Goal: Task Accomplishment & Management: Complete application form

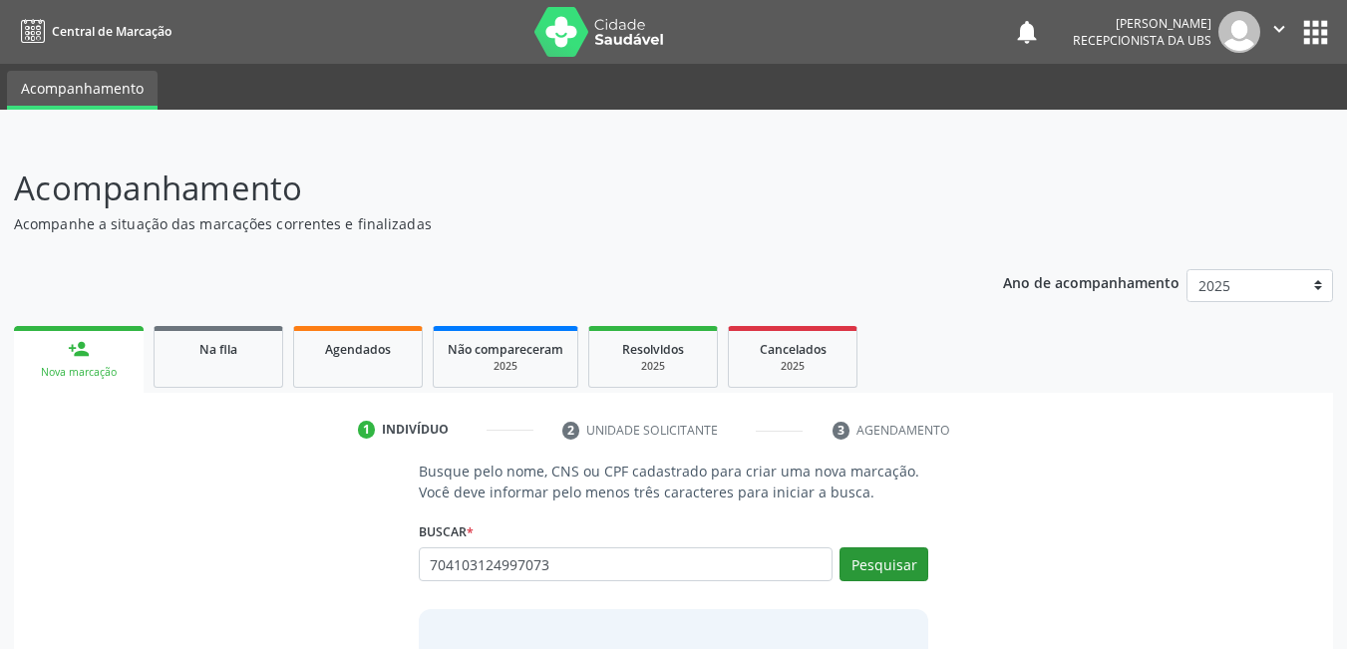
type input "704103124997073"
drag, startPoint x: 885, startPoint y: 573, endPoint x: 878, endPoint y: 560, distance: 14.7
click at [884, 570] on button "Pesquisar" at bounding box center [883, 564] width 89 height 34
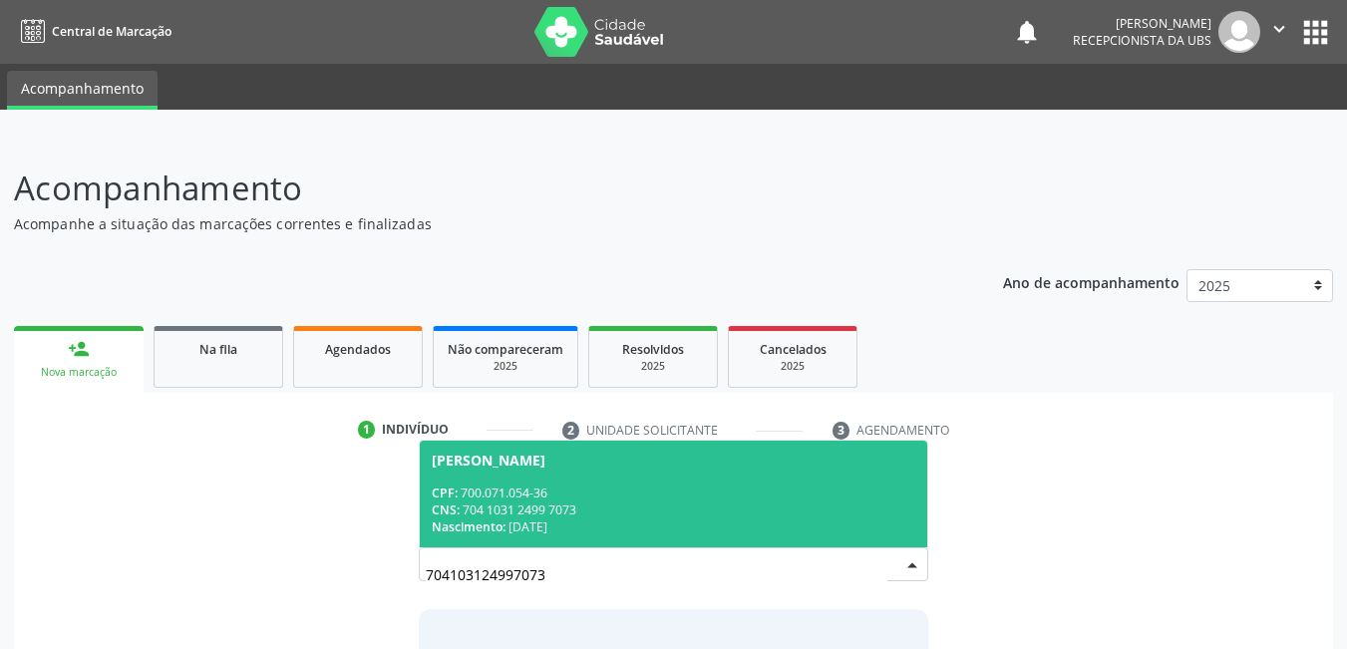
click at [570, 529] on div "Nascimento: [DATE]" at bounding box center [674, 526] width 484 height 17
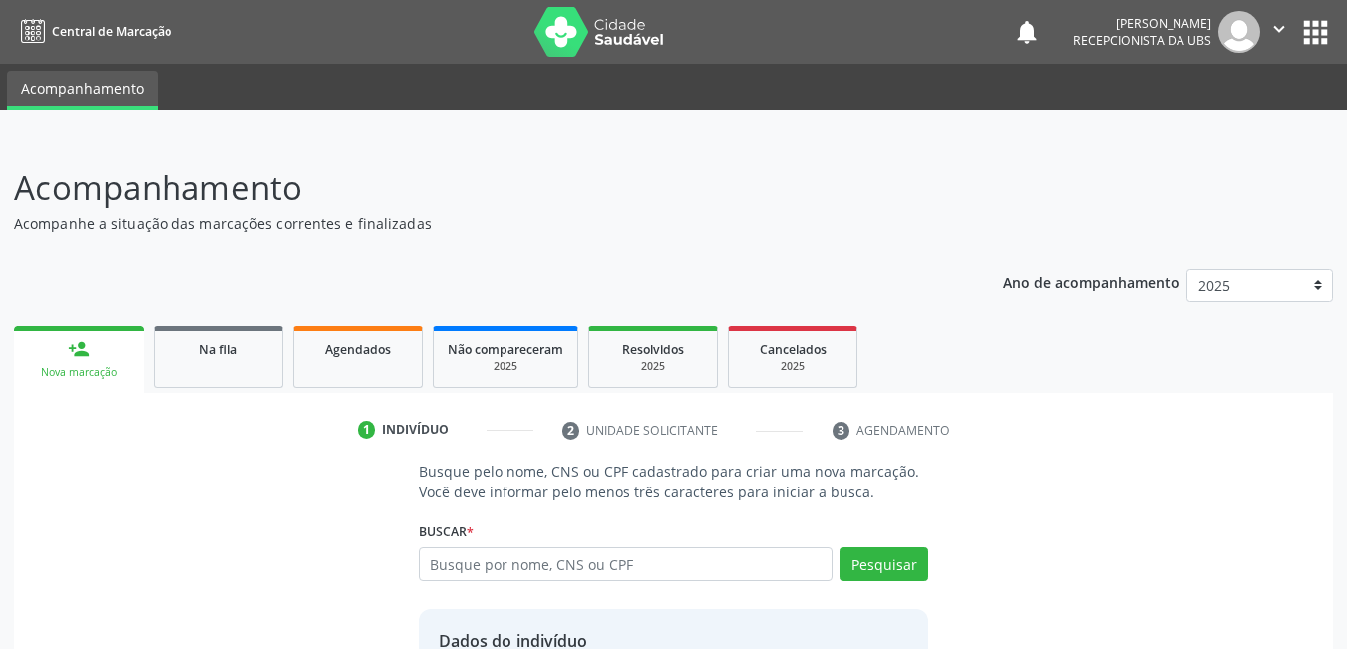
scroll to position [178, 0]
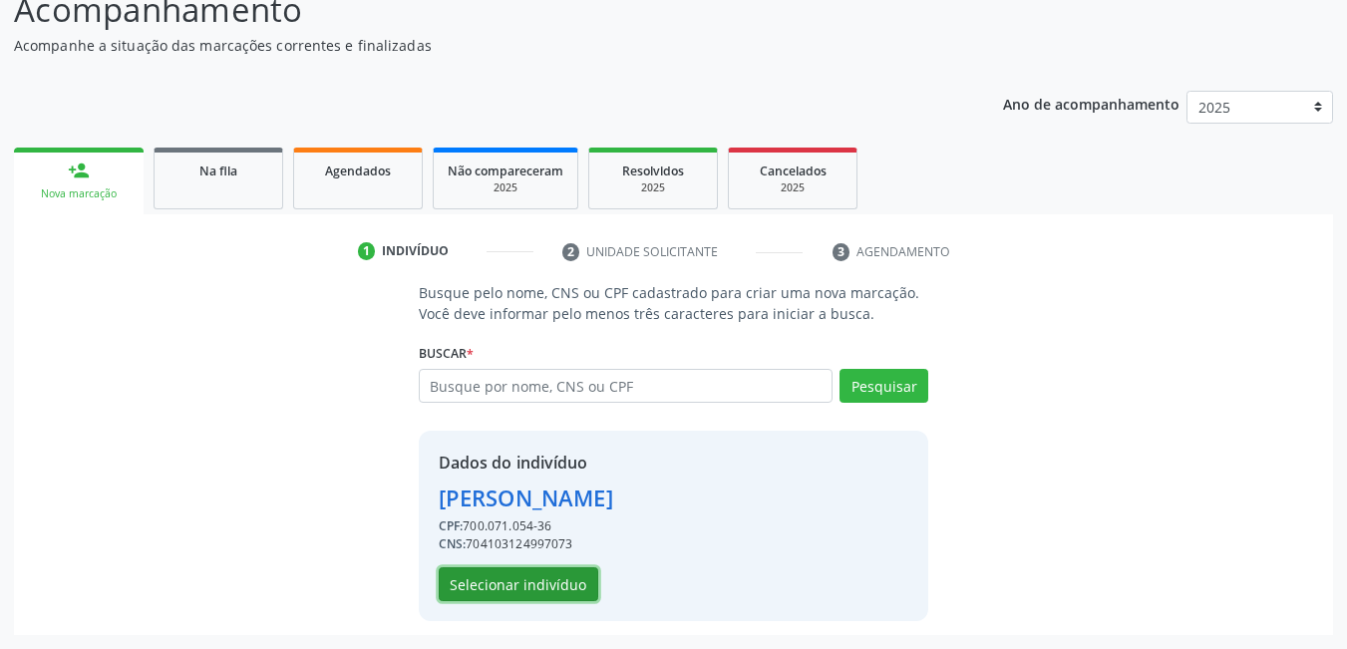
click at [492, 582] on button "Selecionar indivíduo" at bounding box center [518, 584] width 159 height 34
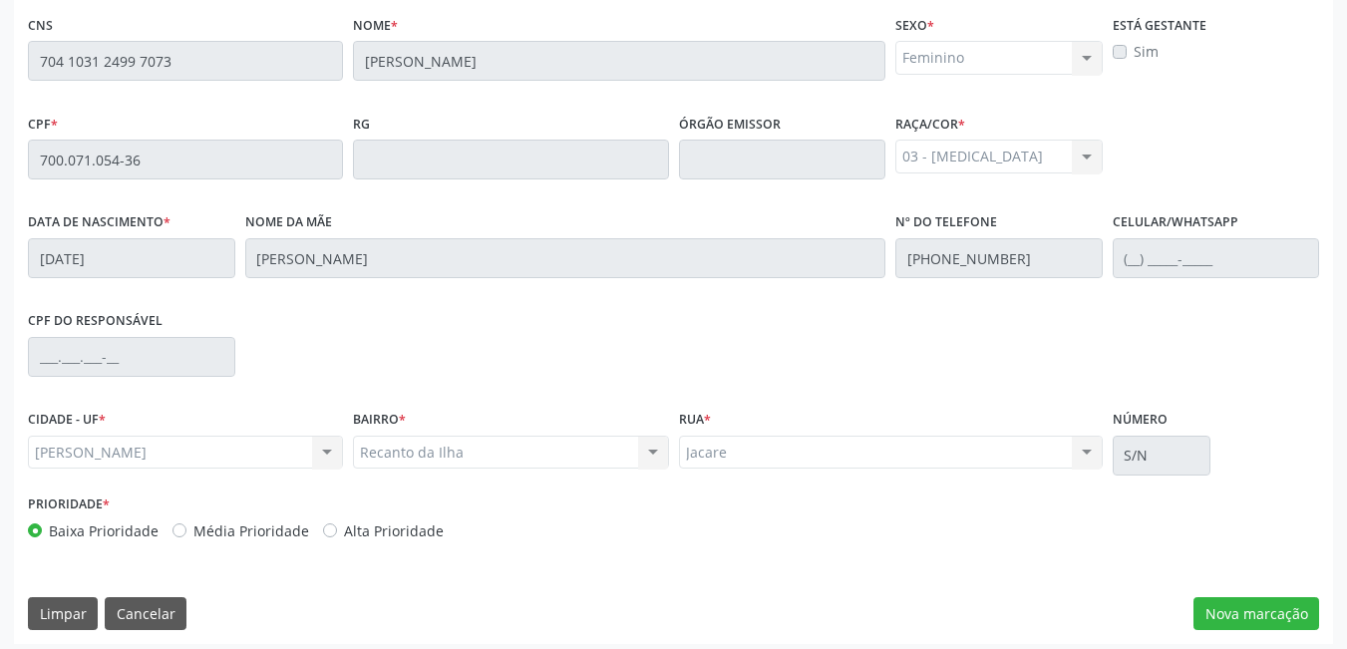
scroll to position [517, 0]
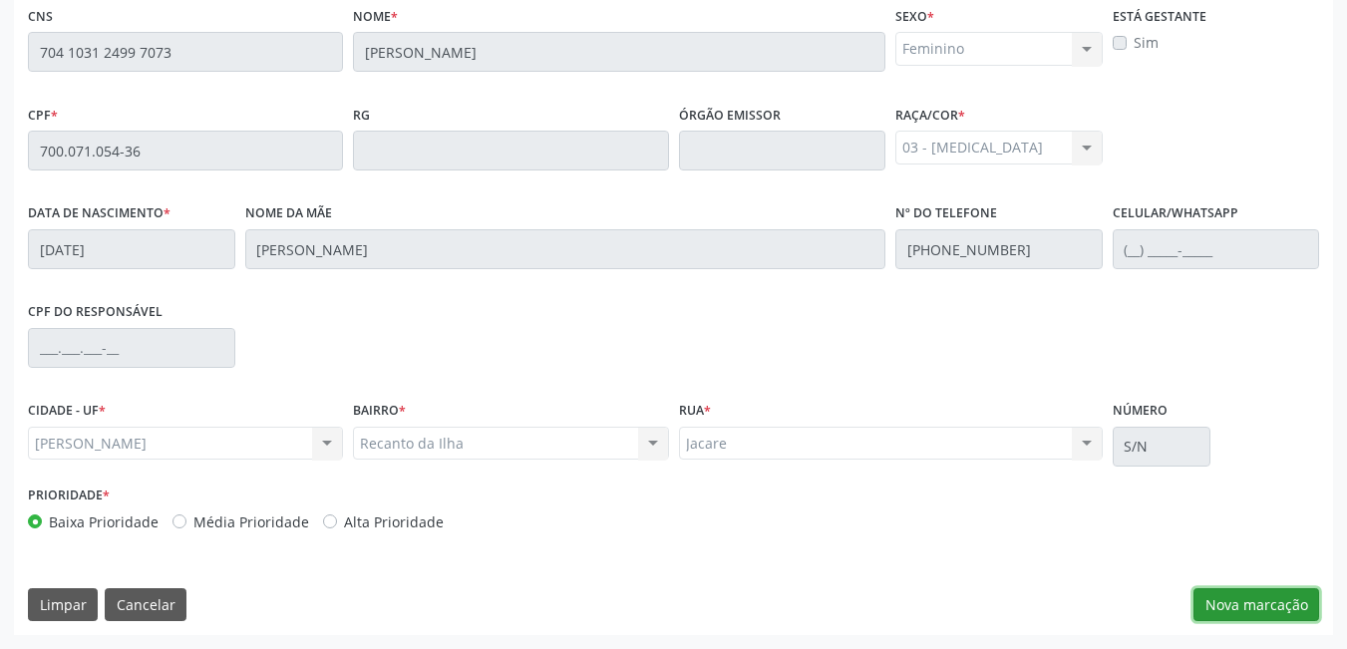
click at [1224, 597] on button "Nova marcação" at bounding box center [1256, 605] width 126 height 34
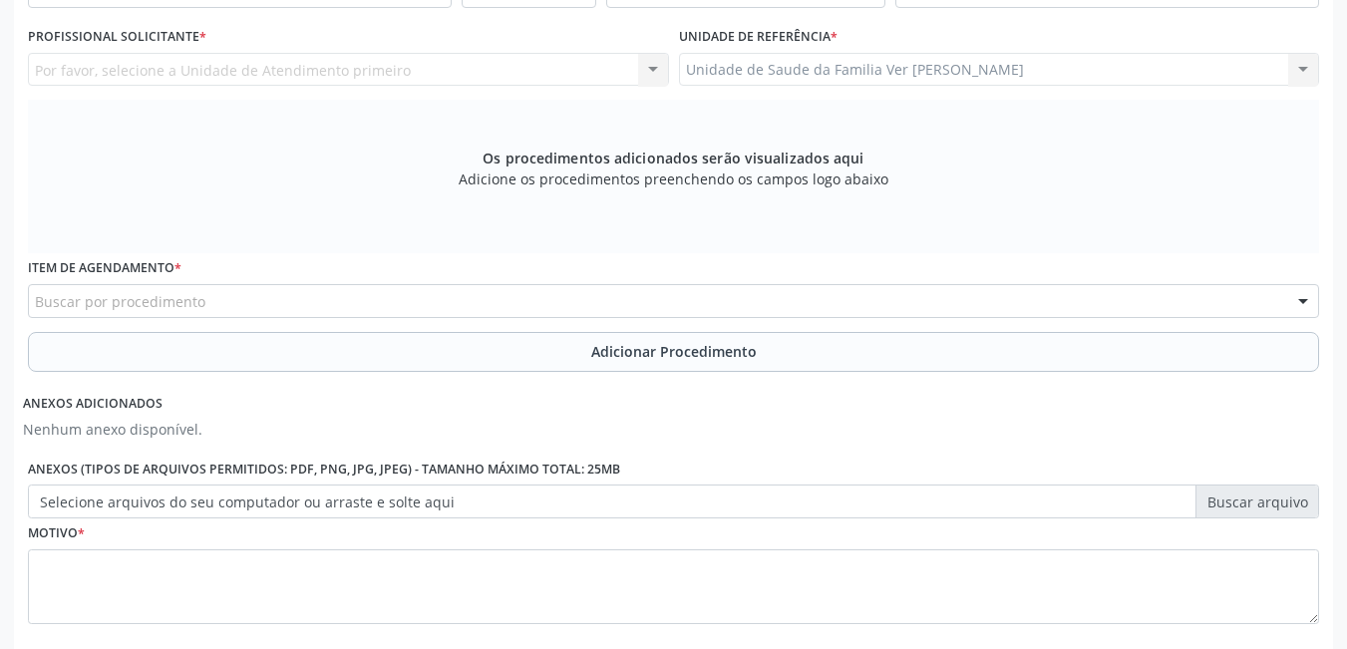
click at [415, 69] on div "Por favor, selecione a Unidade de Atendimento primeiro Nenhum resultado encontr…" at bounding box center [348, 70] width 641 height 34
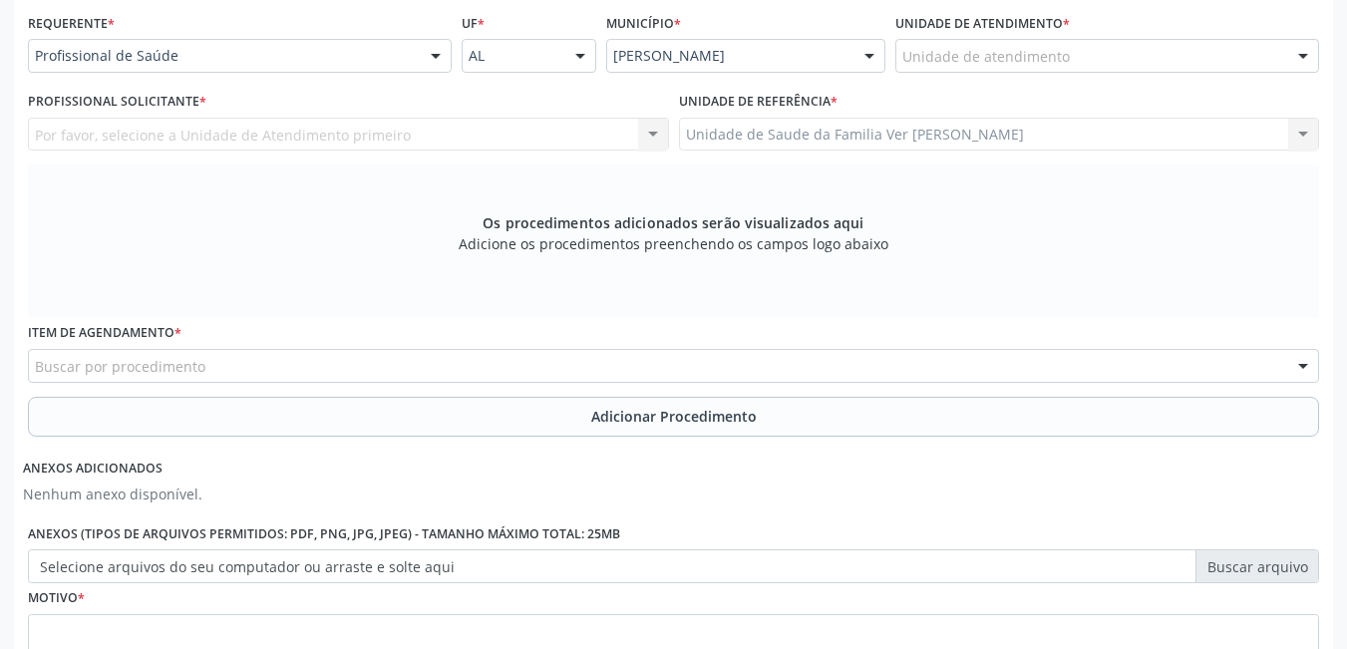
scroll to position [418, 0]
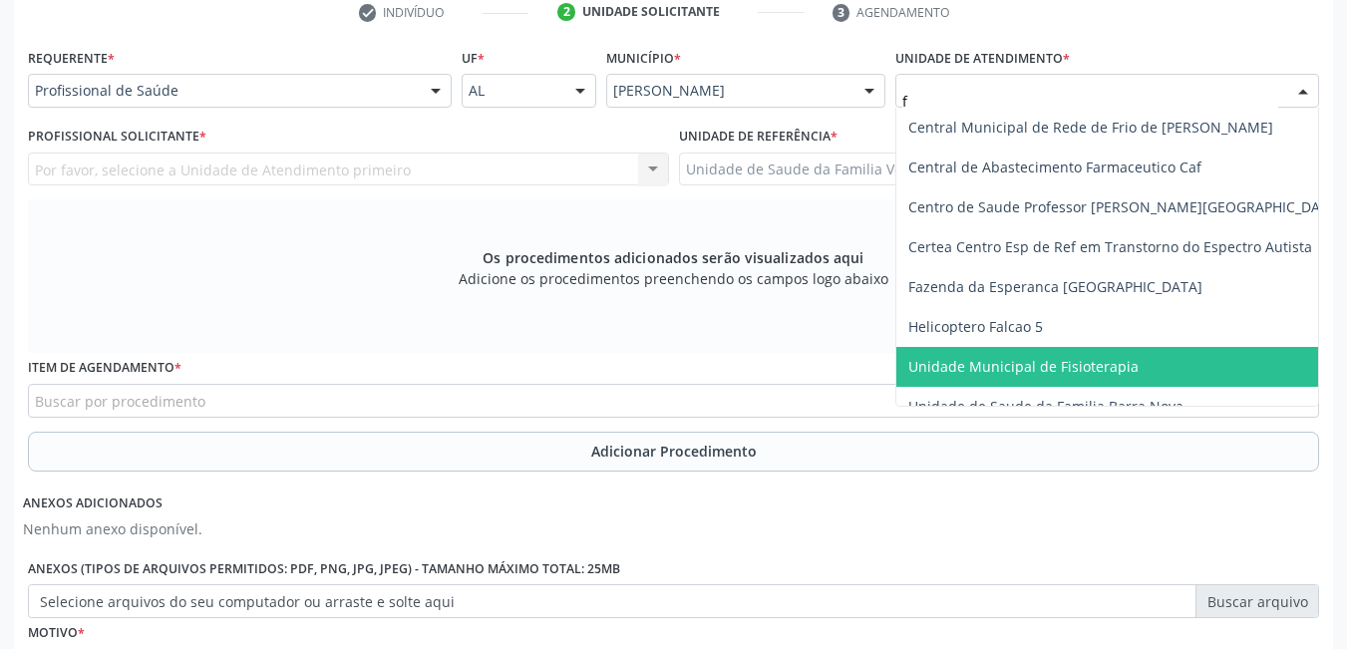
type input "fl"
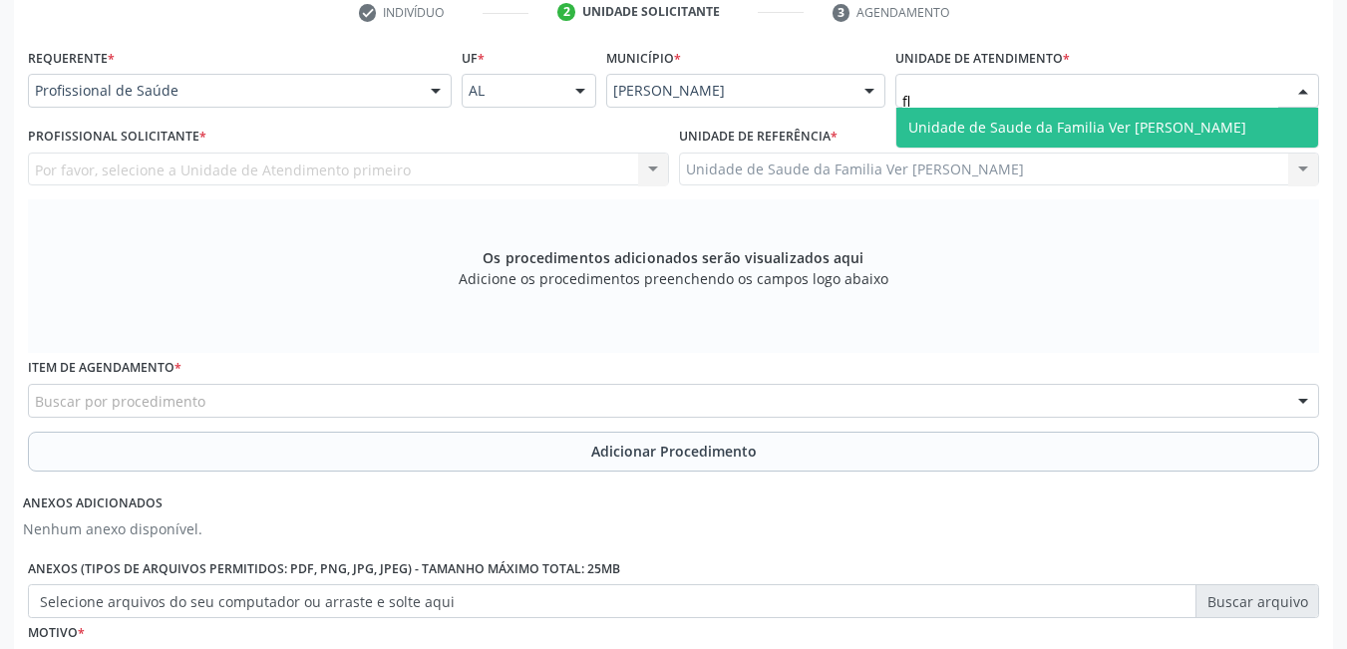
click at [1005, 139] on span "Unidade de Saude da Familia Ver [PERSON_NAME]" at bounding box center [1107, 128] width 422 height 40
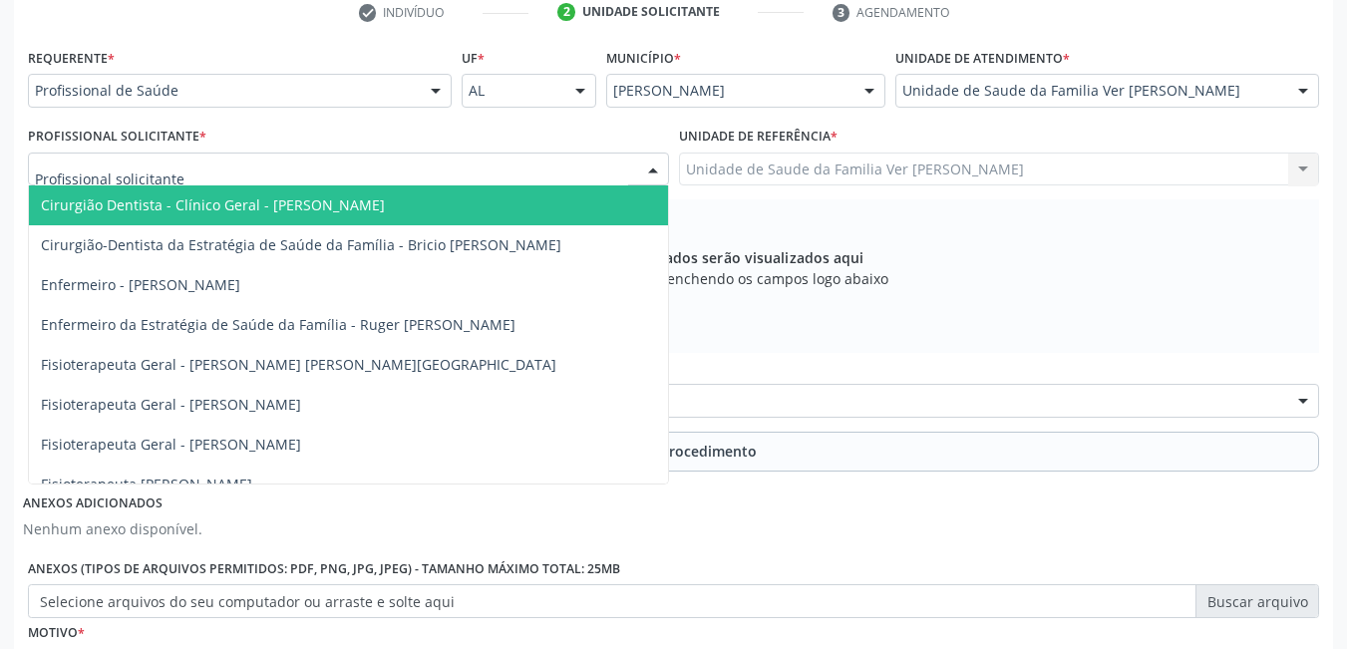
click at [497, 167] on div at bounding box center [348, 170] width 641 height 34
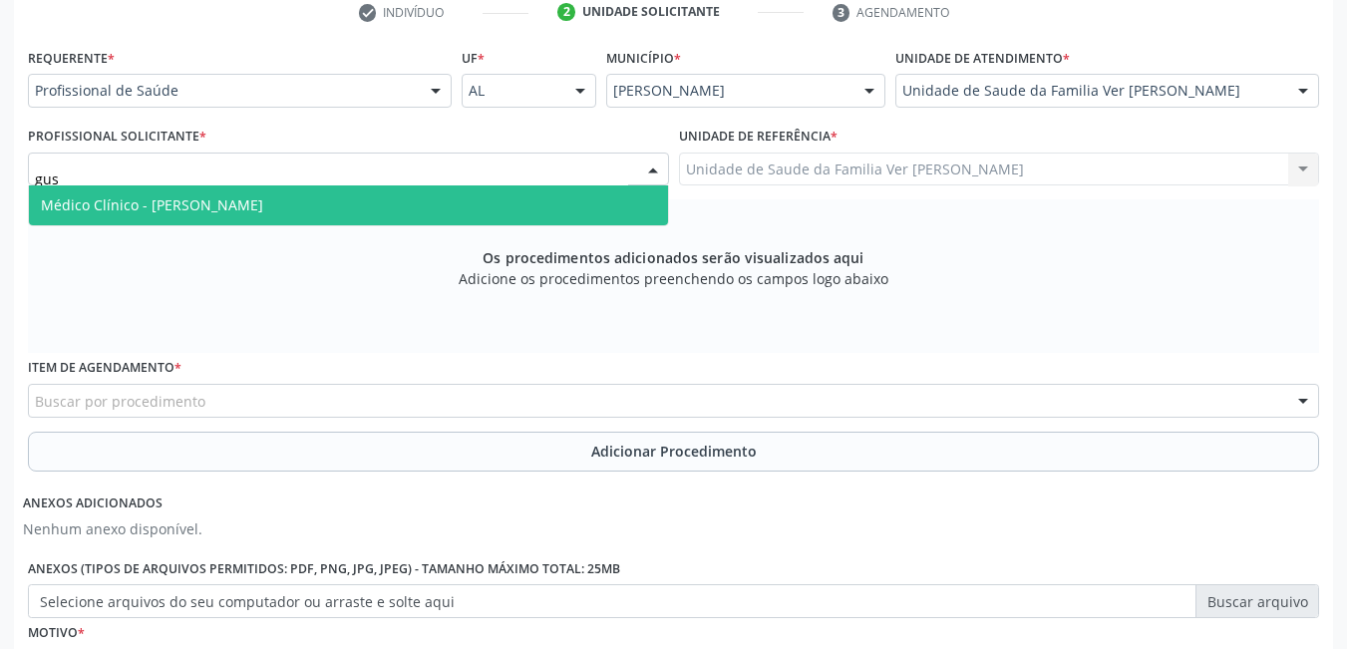
type input "gust"
click at [502, 203] on span "Médico Clínico - [PERSON_NAME]" at bounding box center [348, 205] width 639 height 40
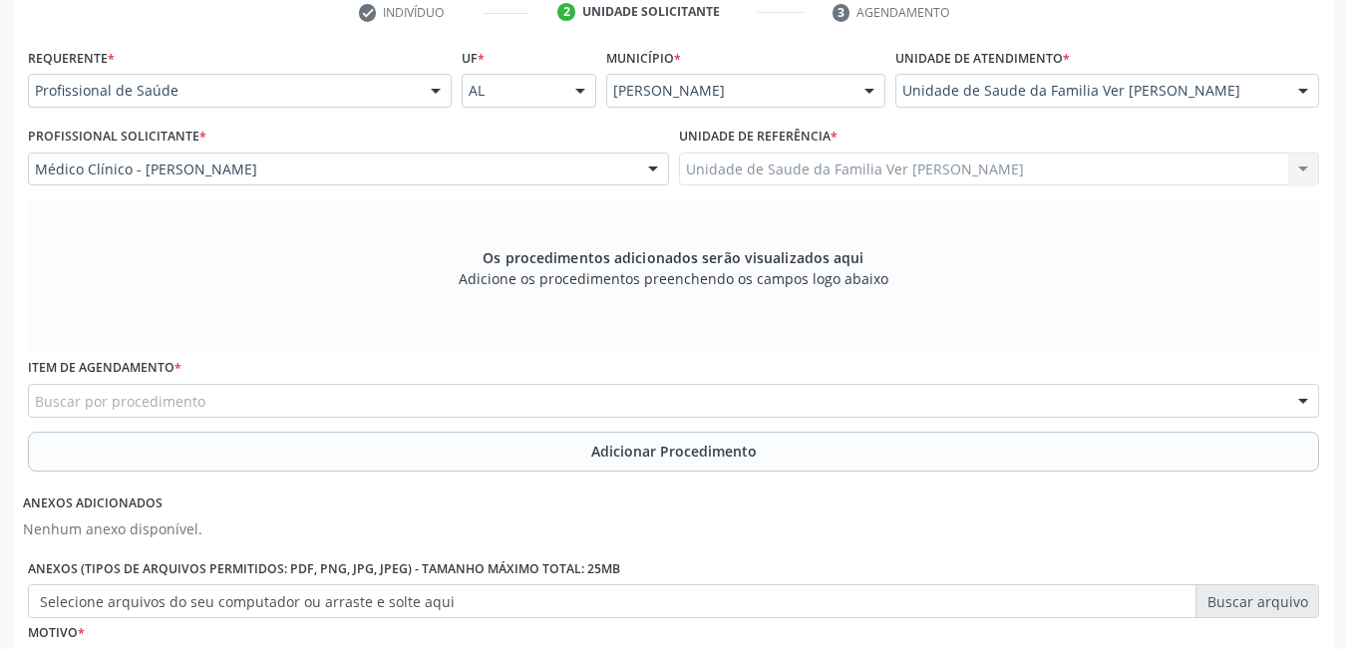
click at [245, 402] on div "Buscar por procedimento" at bounding box center [673, 401] width 1291 height 34
click at [35, 401] on input "text" at bounding box center [35, 411] width 0 height 40
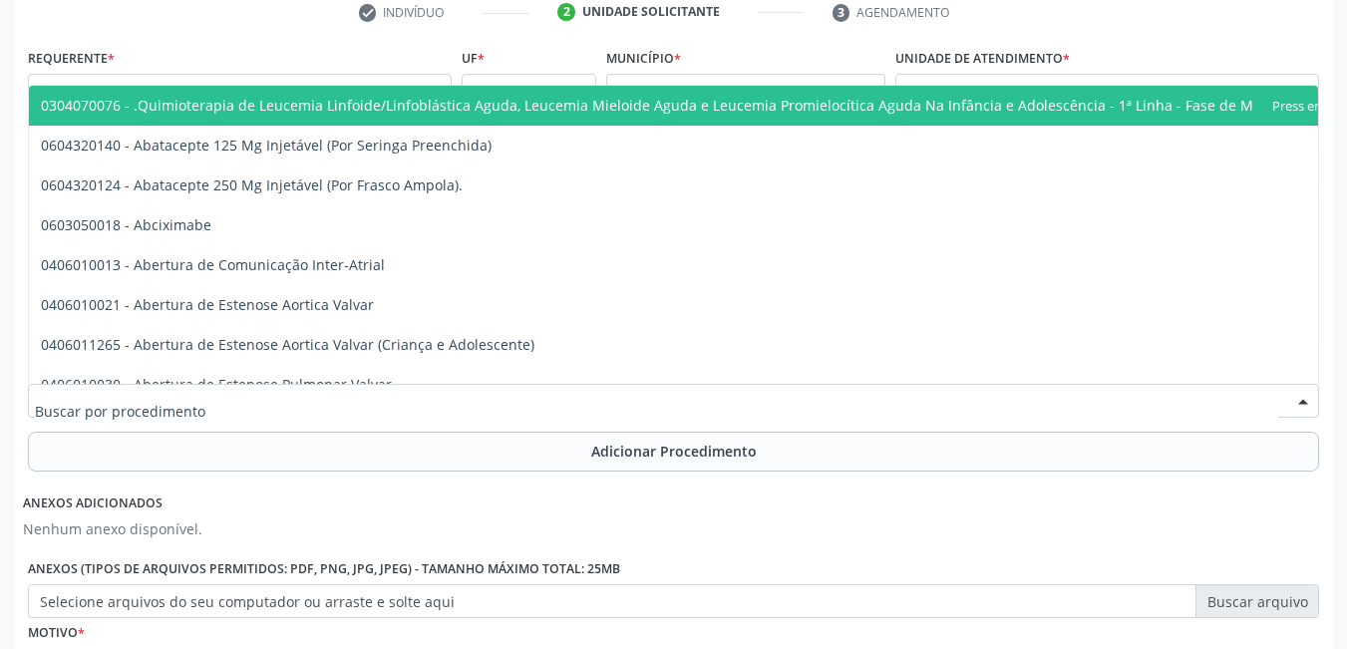
click at [140, 396] on input "text" at bounding box center [656, 411] width 1243 height 40
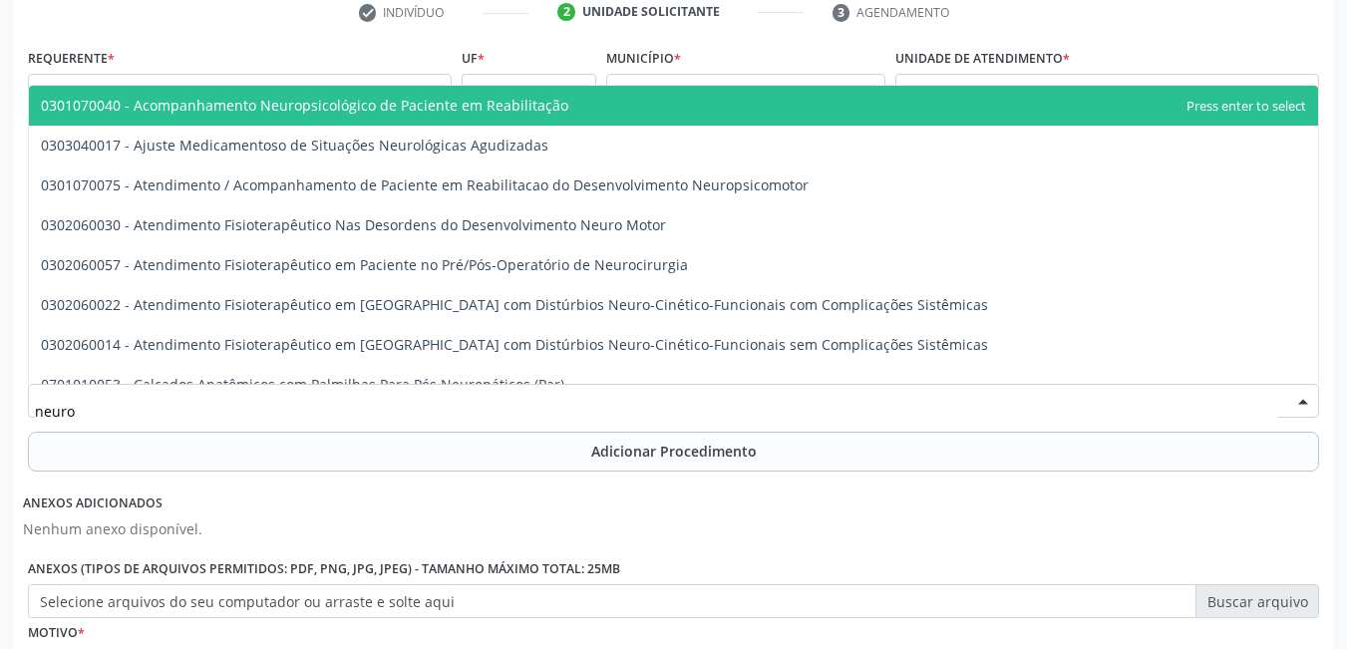
type input "neurop"
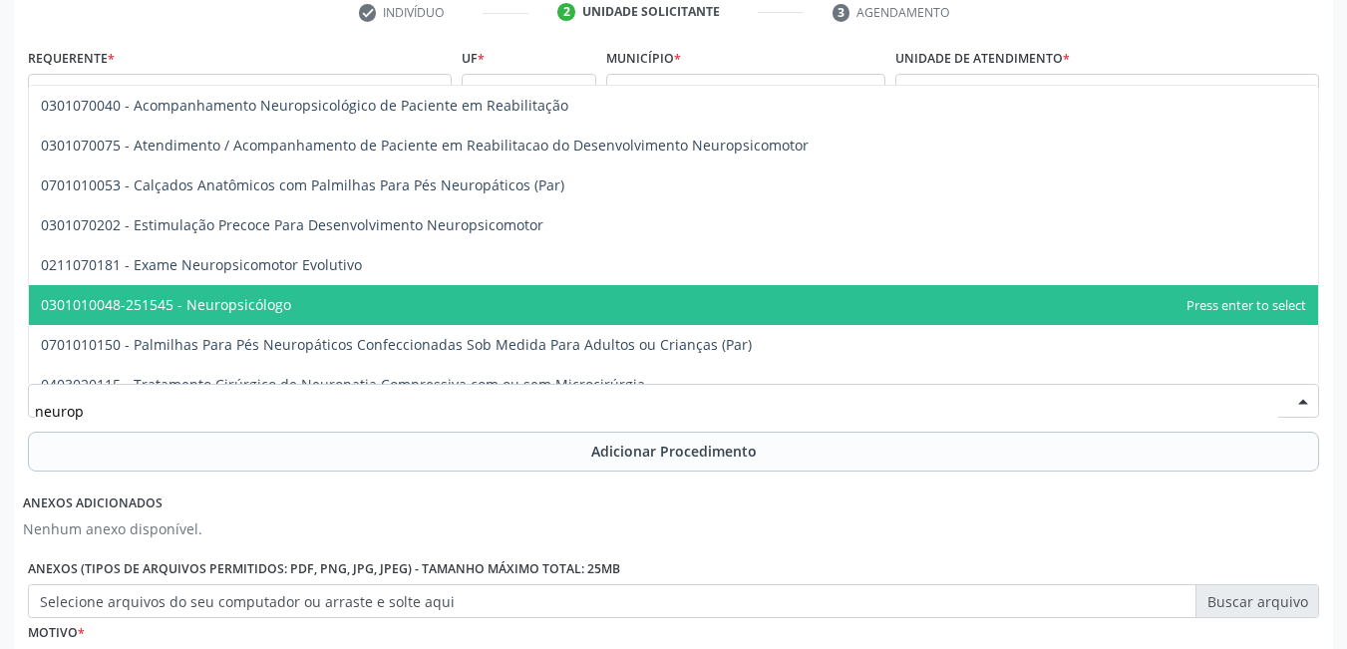
click at [238, 314] on span "0301010048-251545 - Neuropsicólogo" at bounding box center [673, 305] width 1289 height 40
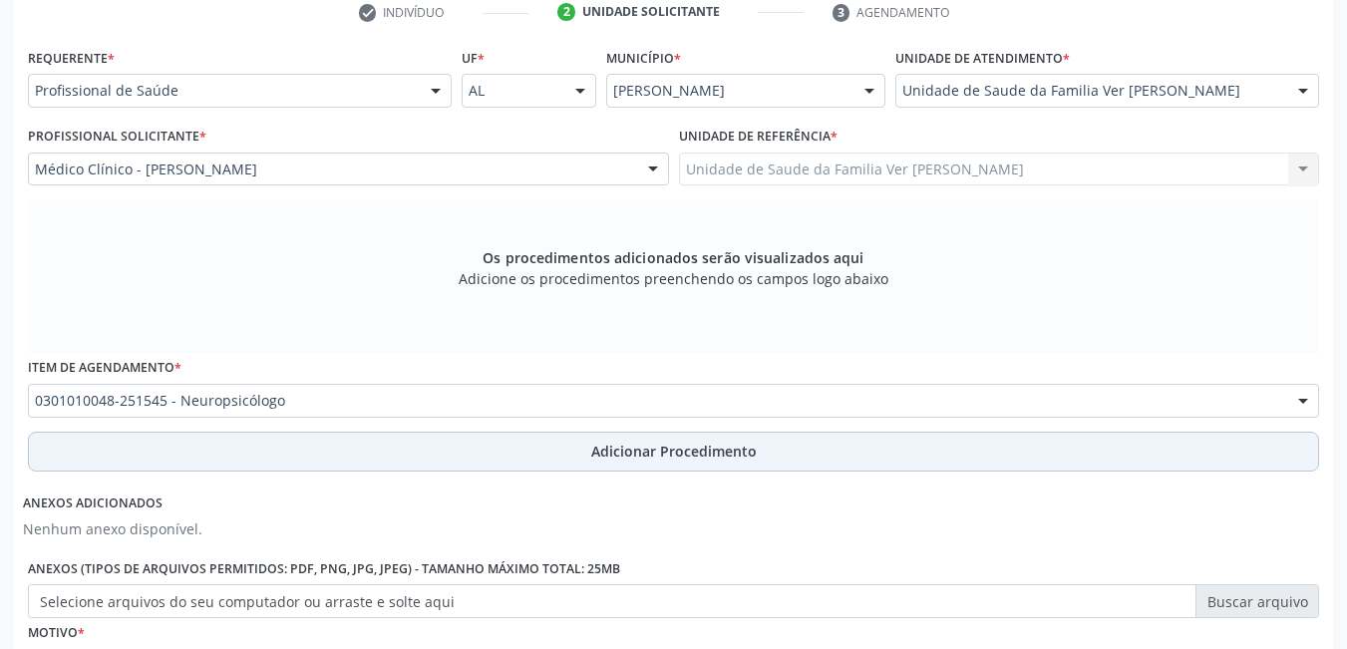
click at [342, 448] on button "Adicionar Procedimento" at bounding box center [673, 452] width 1291 height 40
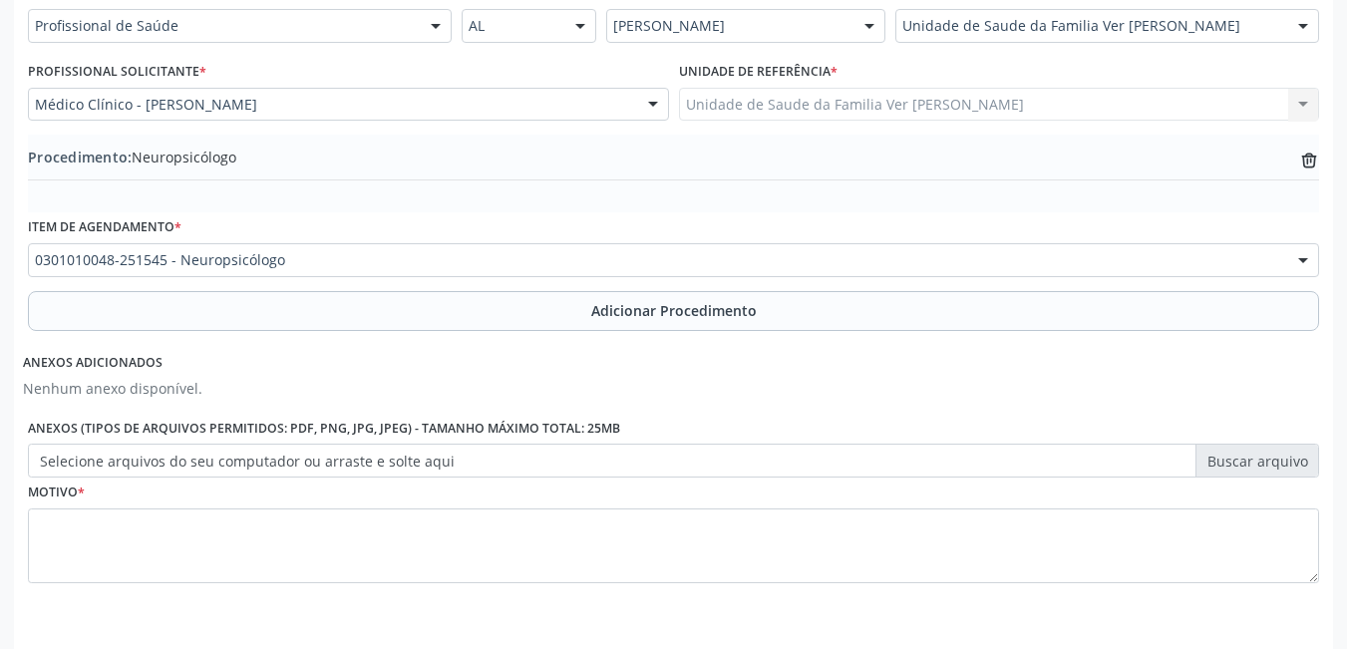
scroll to position [548, 0]
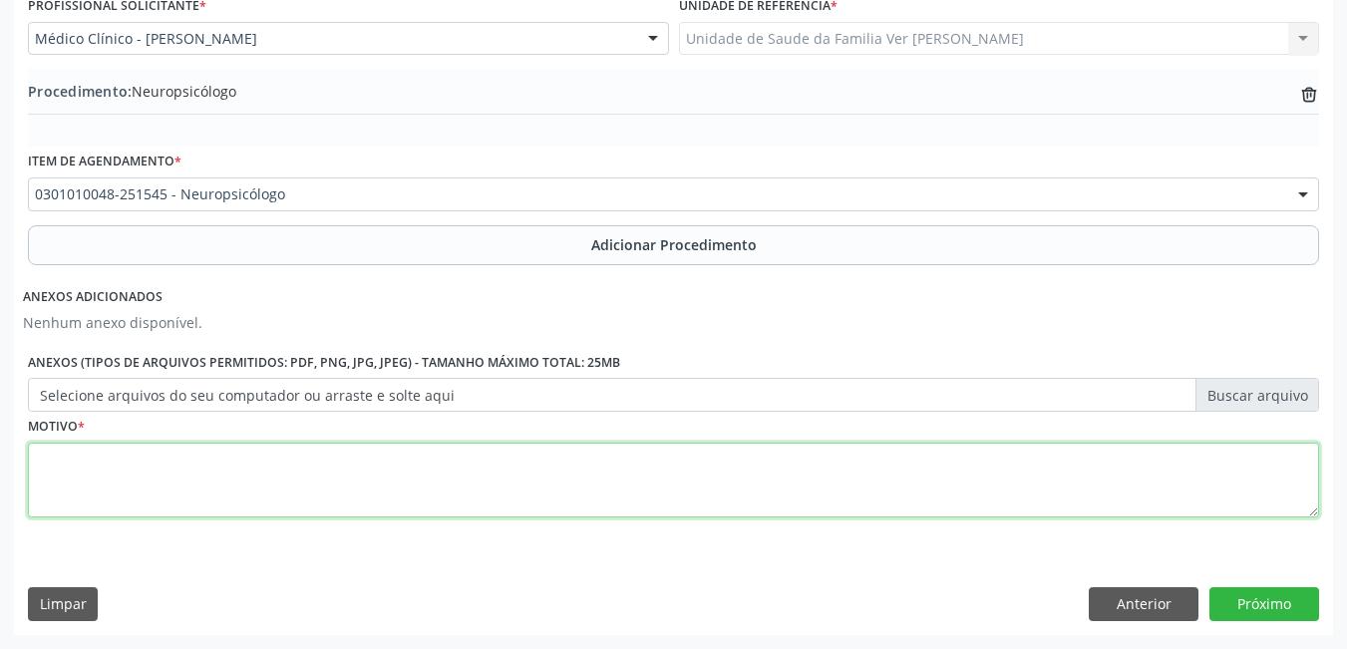
click at [257, 501] on textarea at bounding box center [673, 481] width 1291 height 76
type textarea "paciente em surto psicotico"
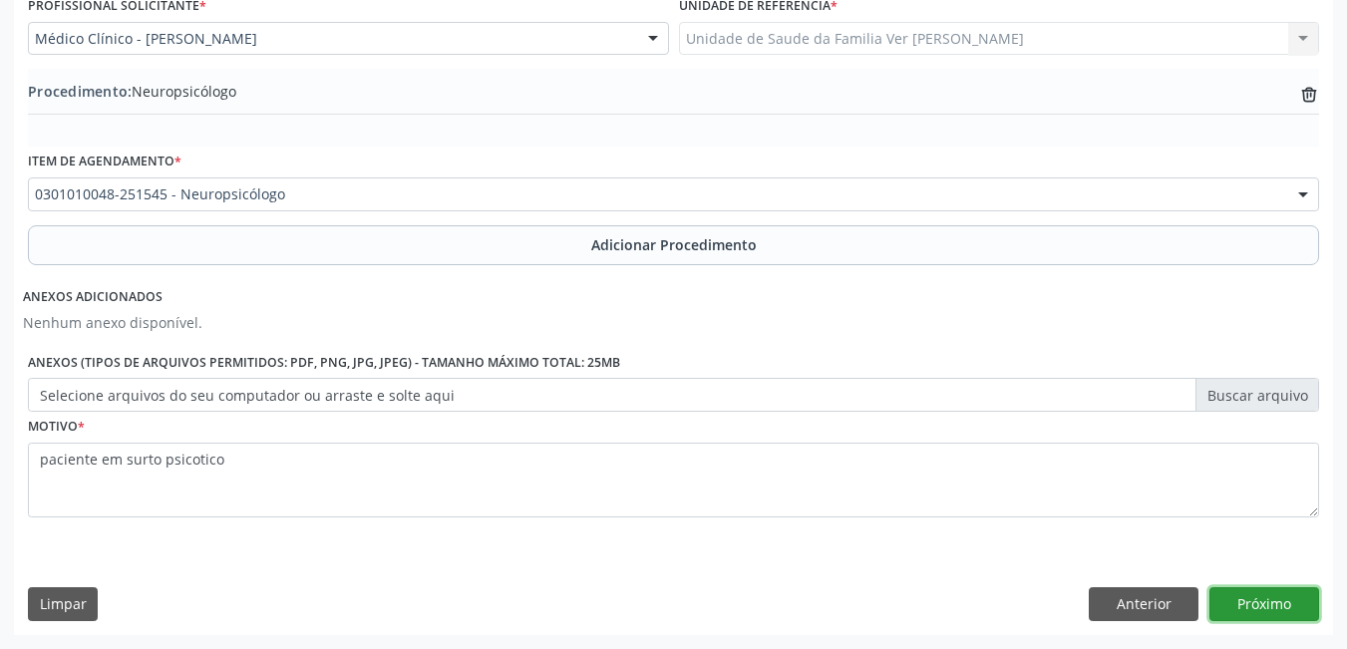
click at [1269, 605] on button "Próximo" at bounding box center [1264, 604] width 110 height 34
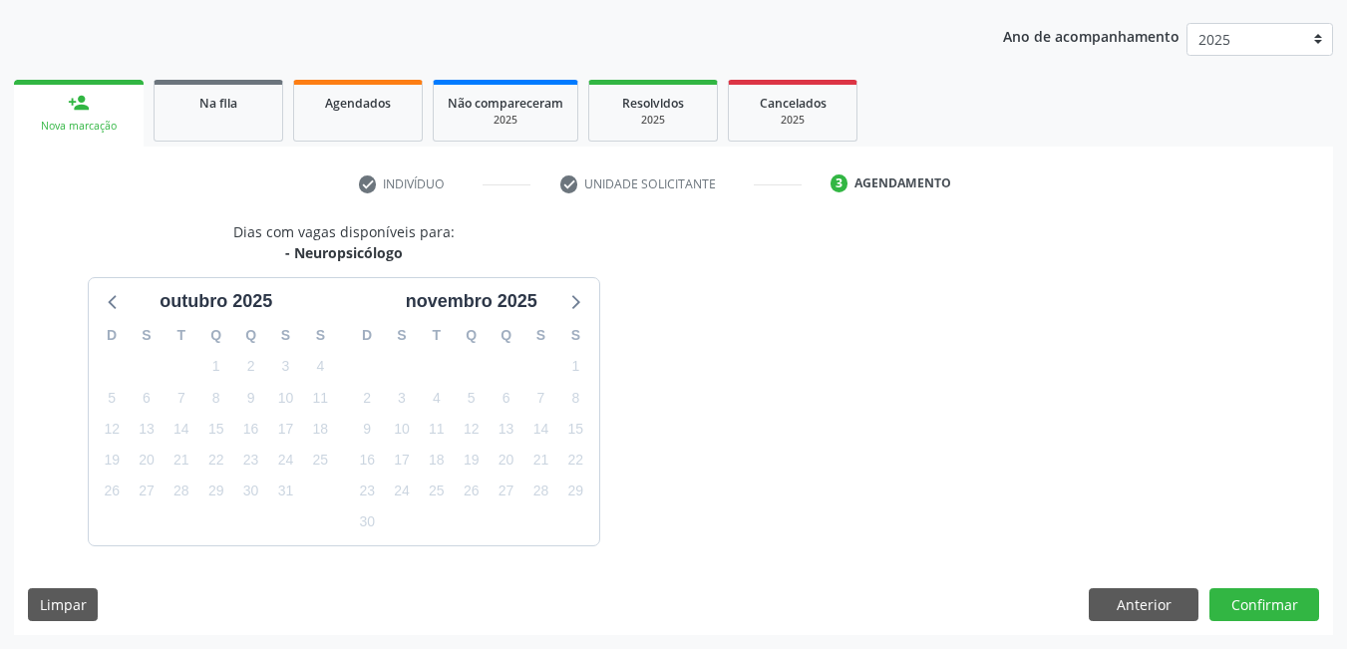
scroll to position [305, 0]
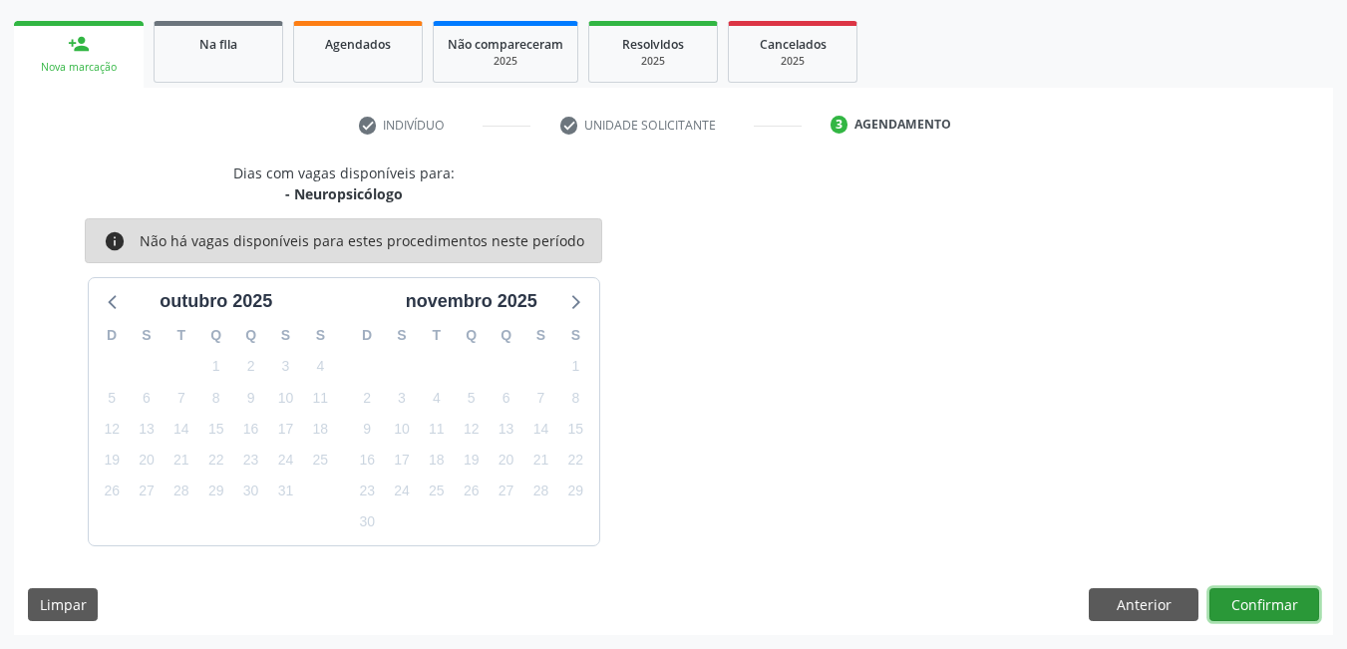
click at [1266, 598] on button "Confirmar" at bounding box center [1264, 605] width 110 height 34
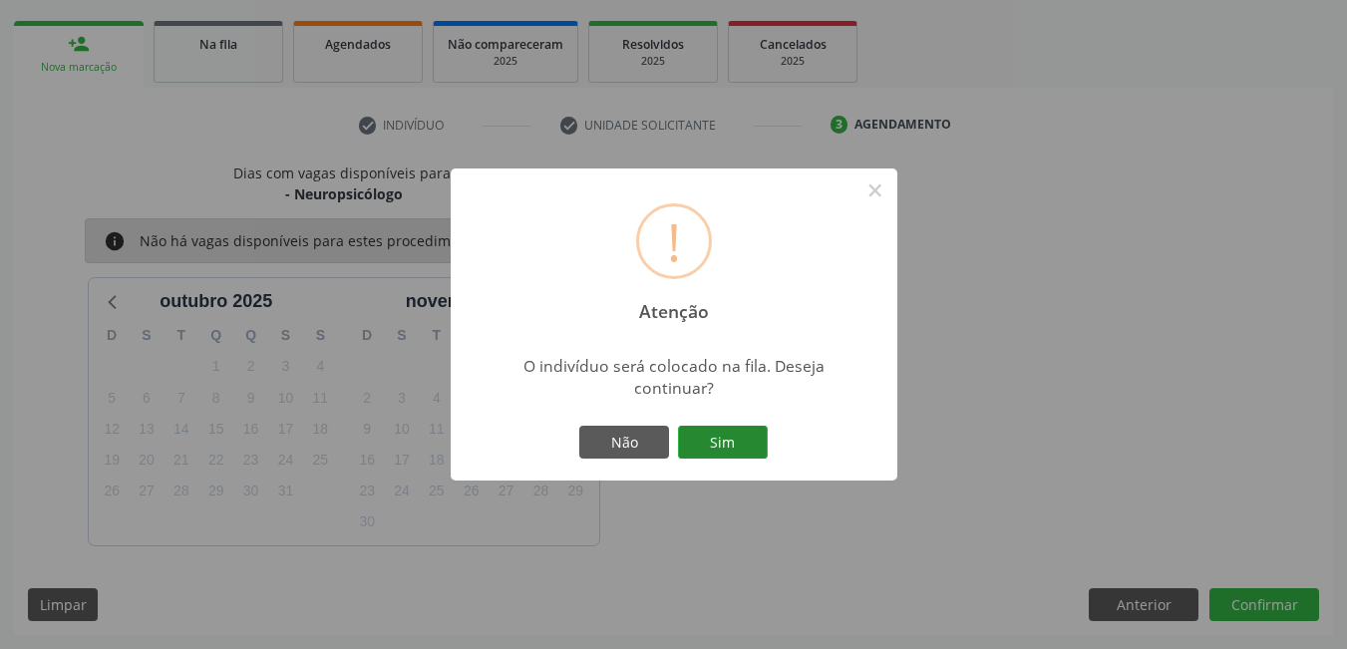
click at [748, 454] on button "Sim" at bounding box center [723, 443] width 90 height 34
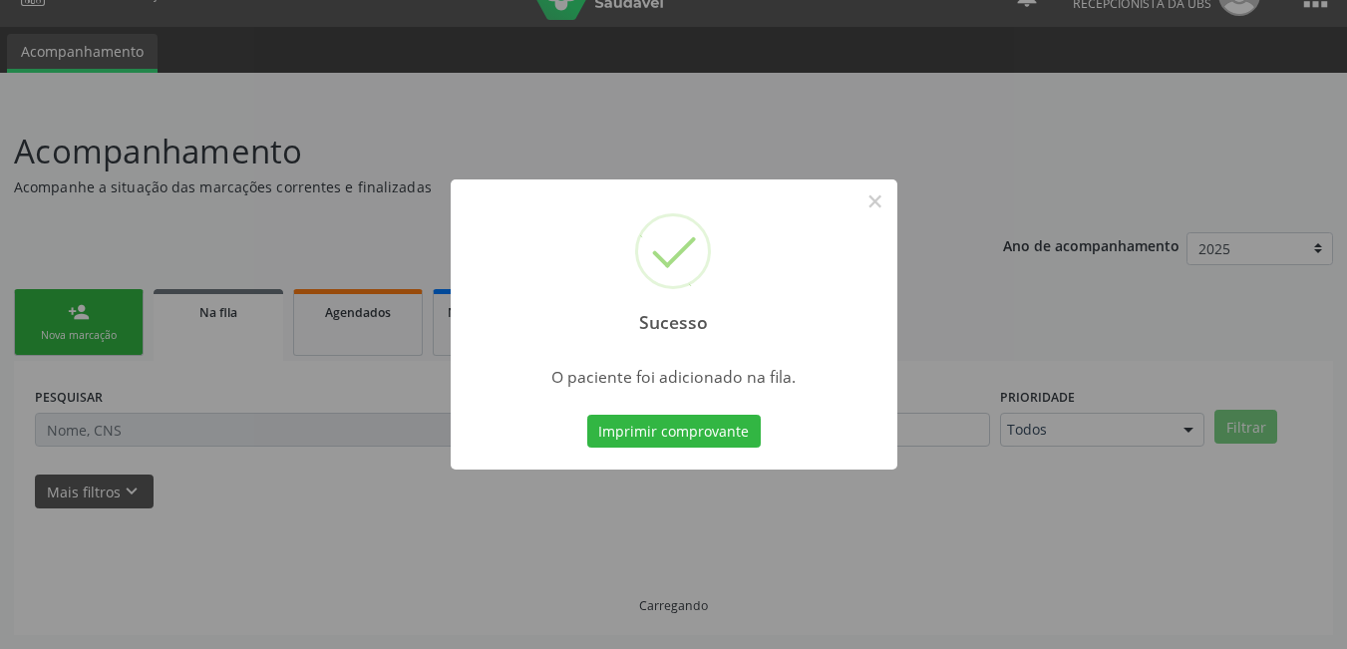
scroll to position [37, 0]
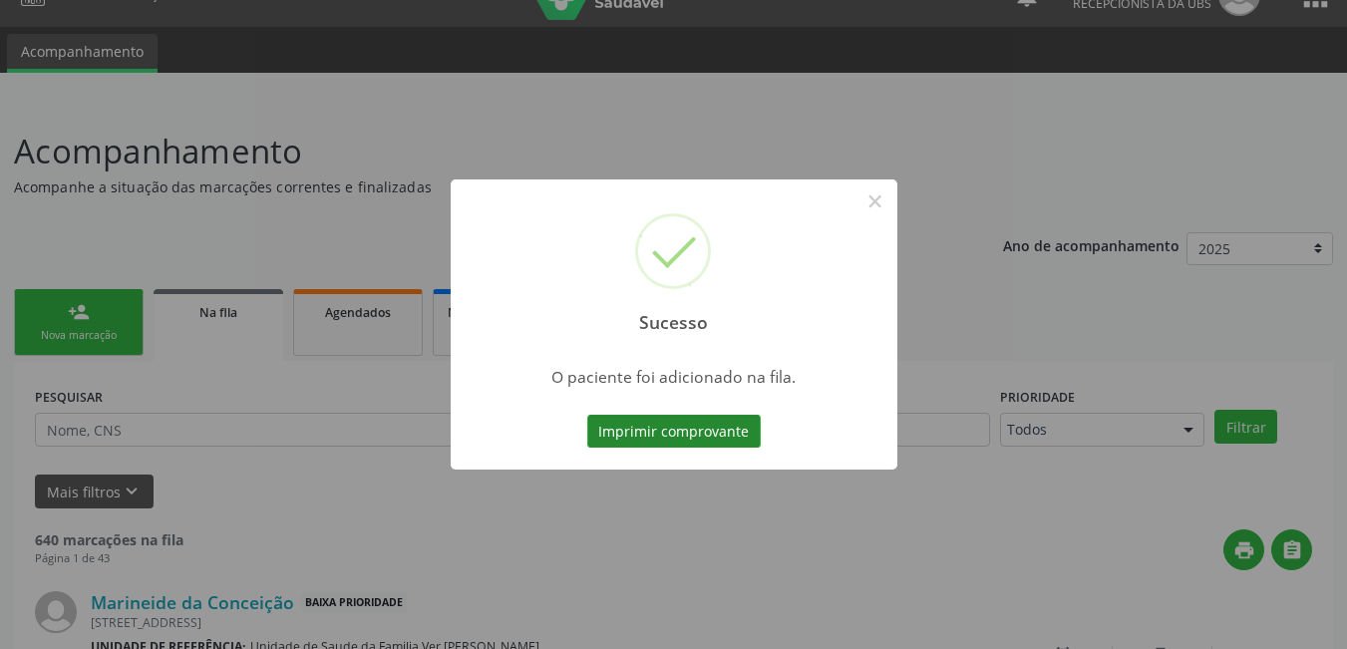
click at [727, 421] on button "Imprimir comprovante" at bounding box center [673, 432] width 173 height 34
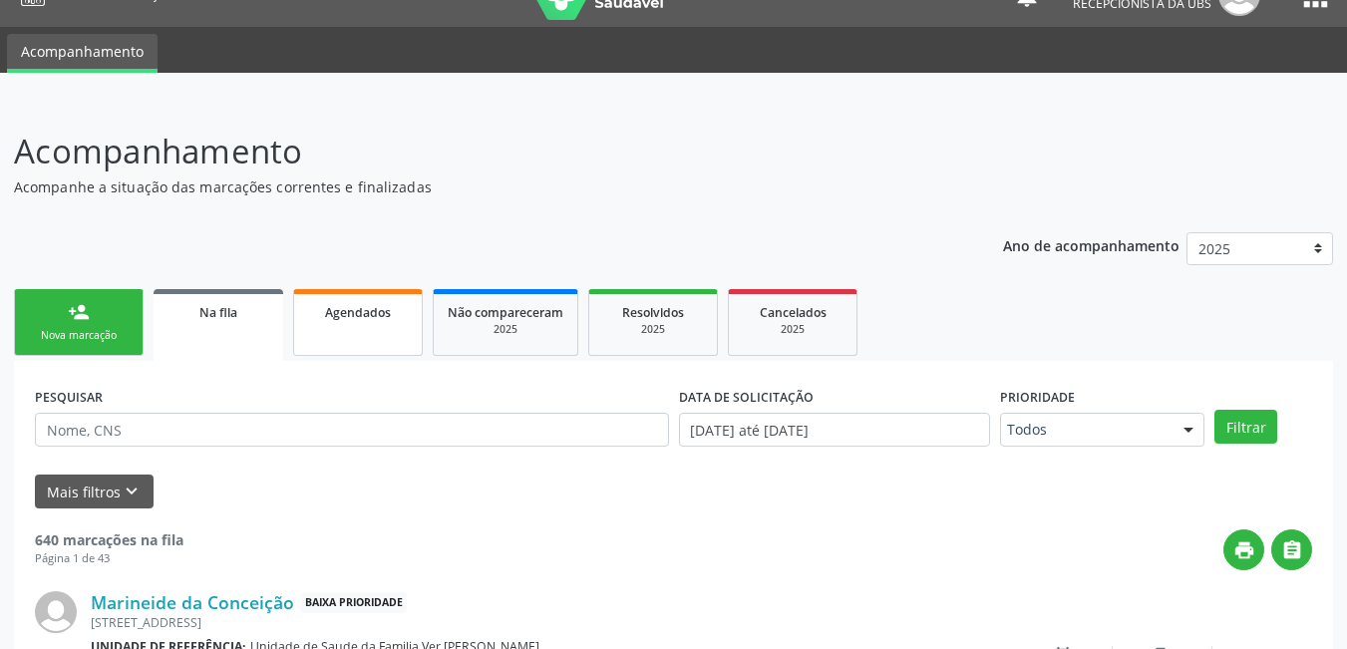
click at [349, 316] on span "Agendados" at bounding box center [358, 312] width 66 height 17
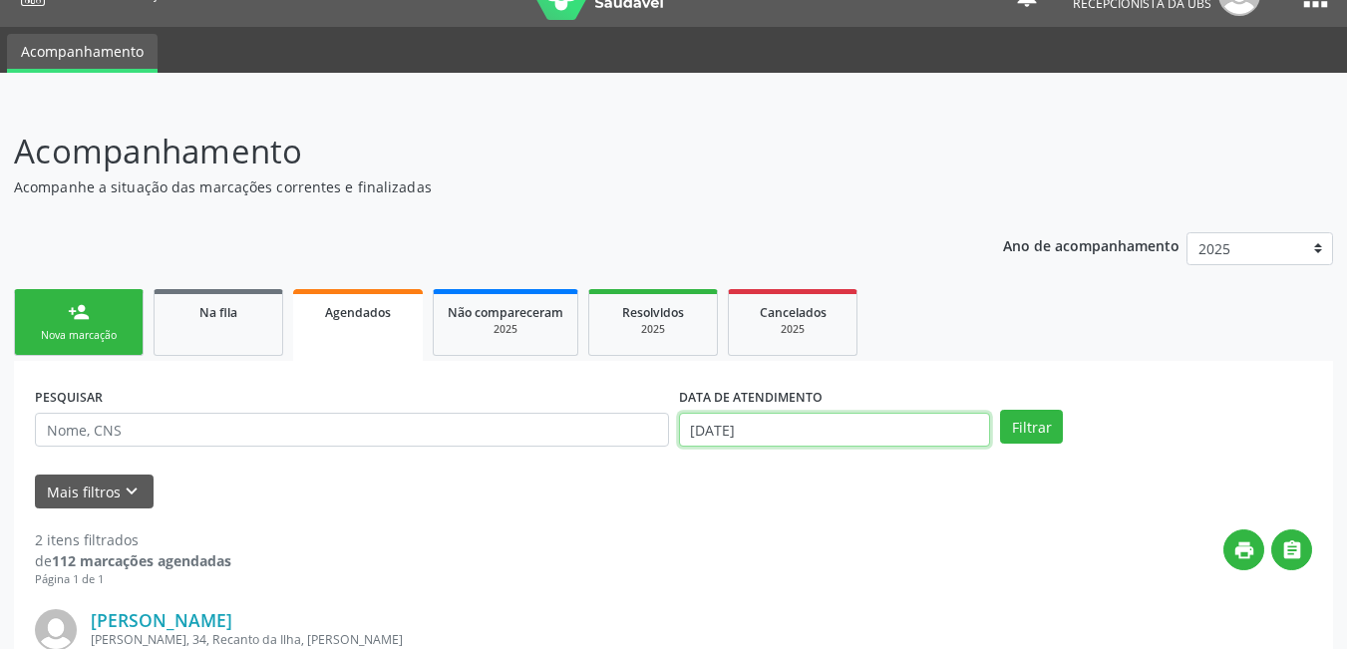
click at [788, 437] on input "[DATE]" at bounding box center [835, 430] width 312 height 34
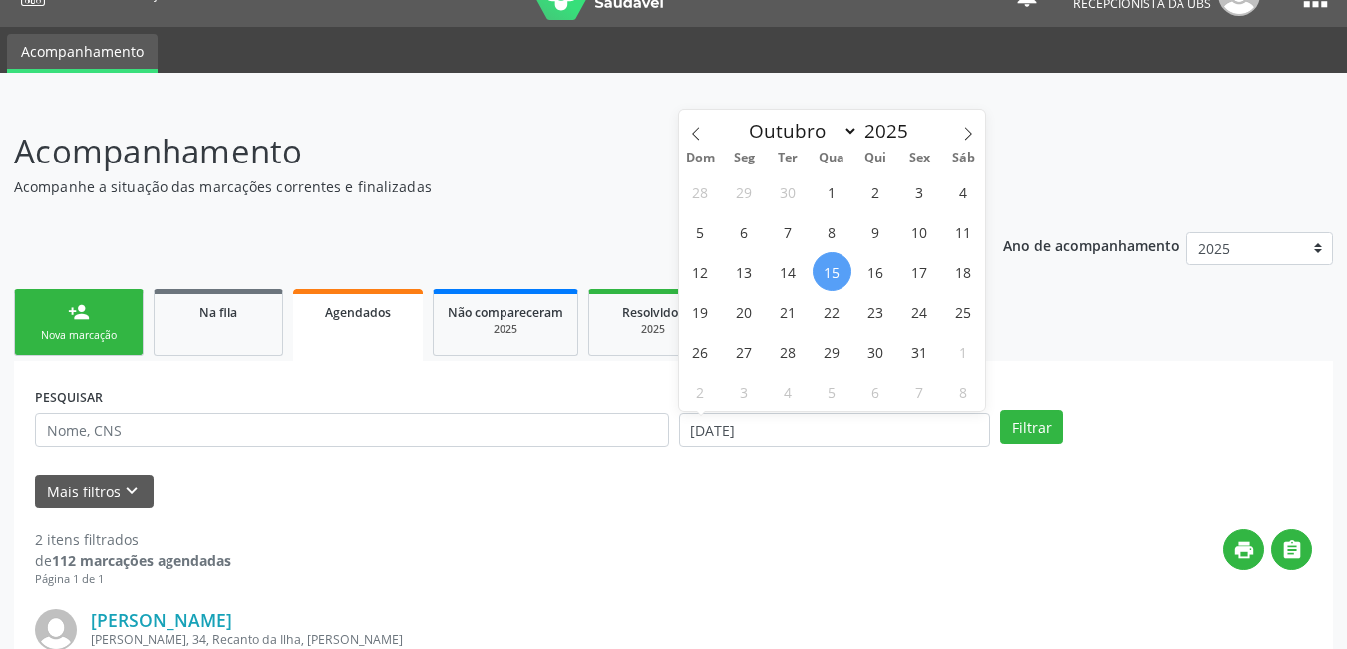
click at [837, 273] on span "15" at bounding box center [831, 271] width 39 height 39
type input "[DATE]"
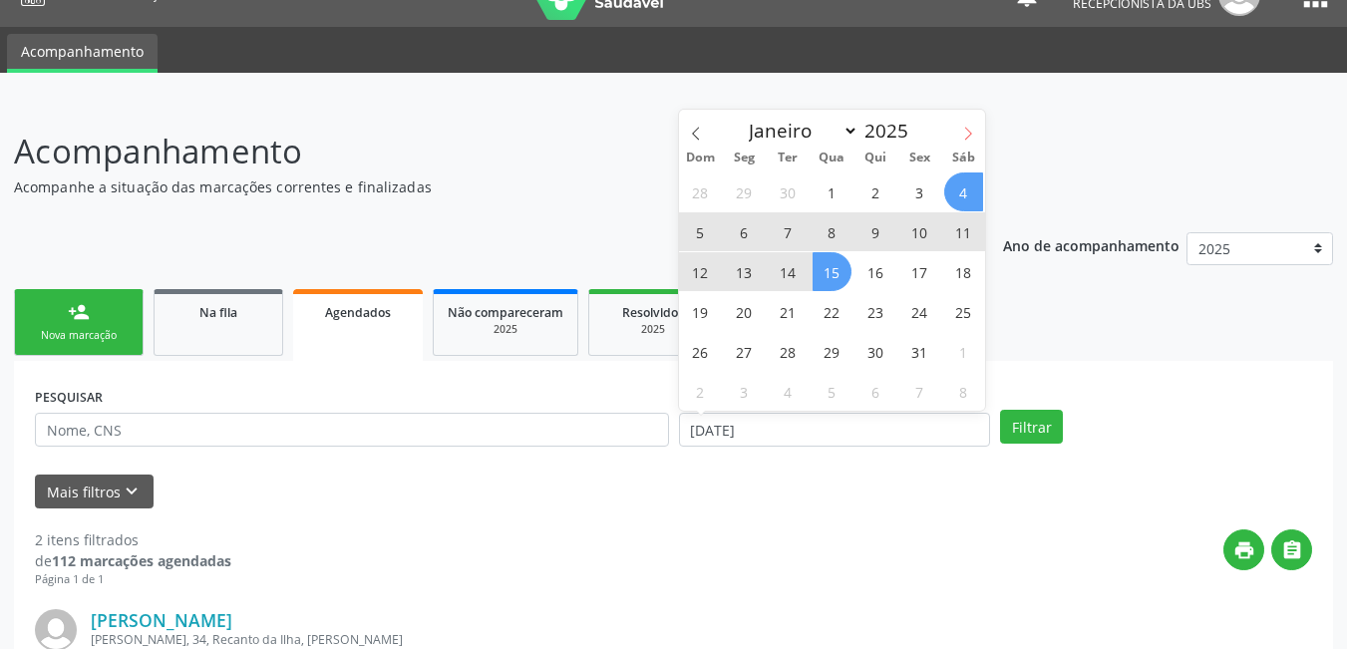
click at [970, 132] on icon at bounding box center [968, 133] width 7 height 13
select select "10"
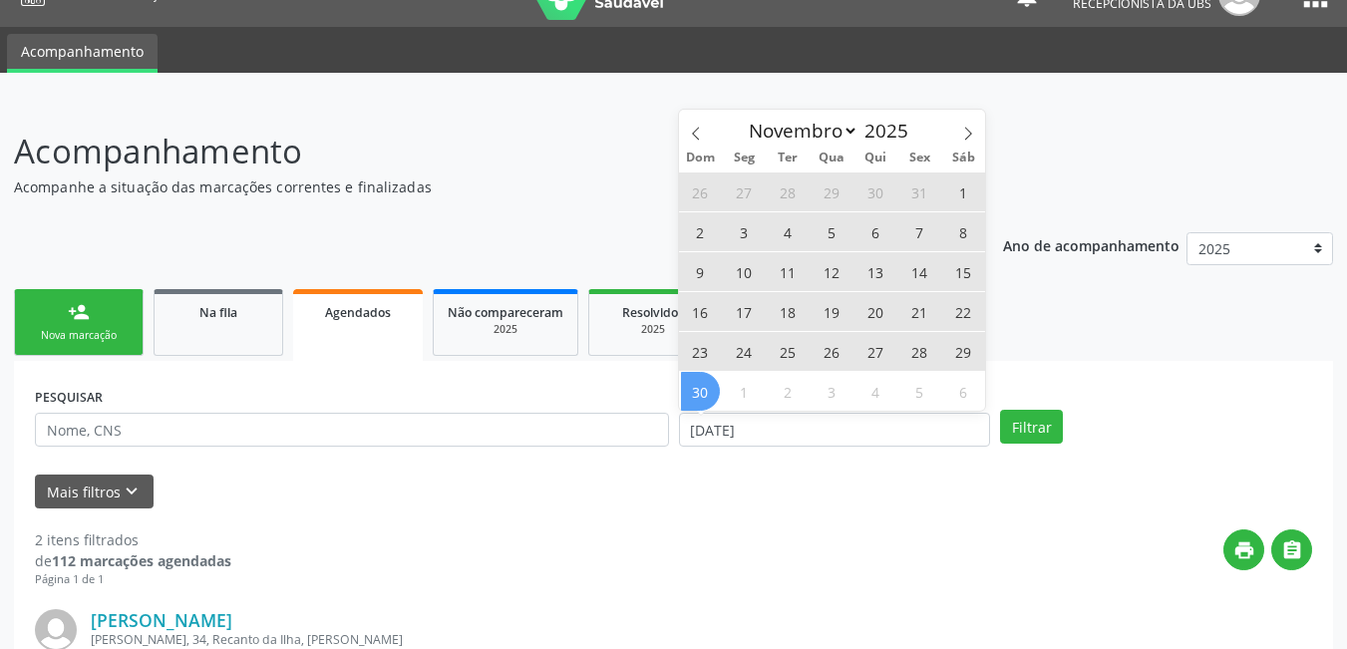
click at [713, 392] on span "30" at bounding box center [700, 391] width 39 height 39
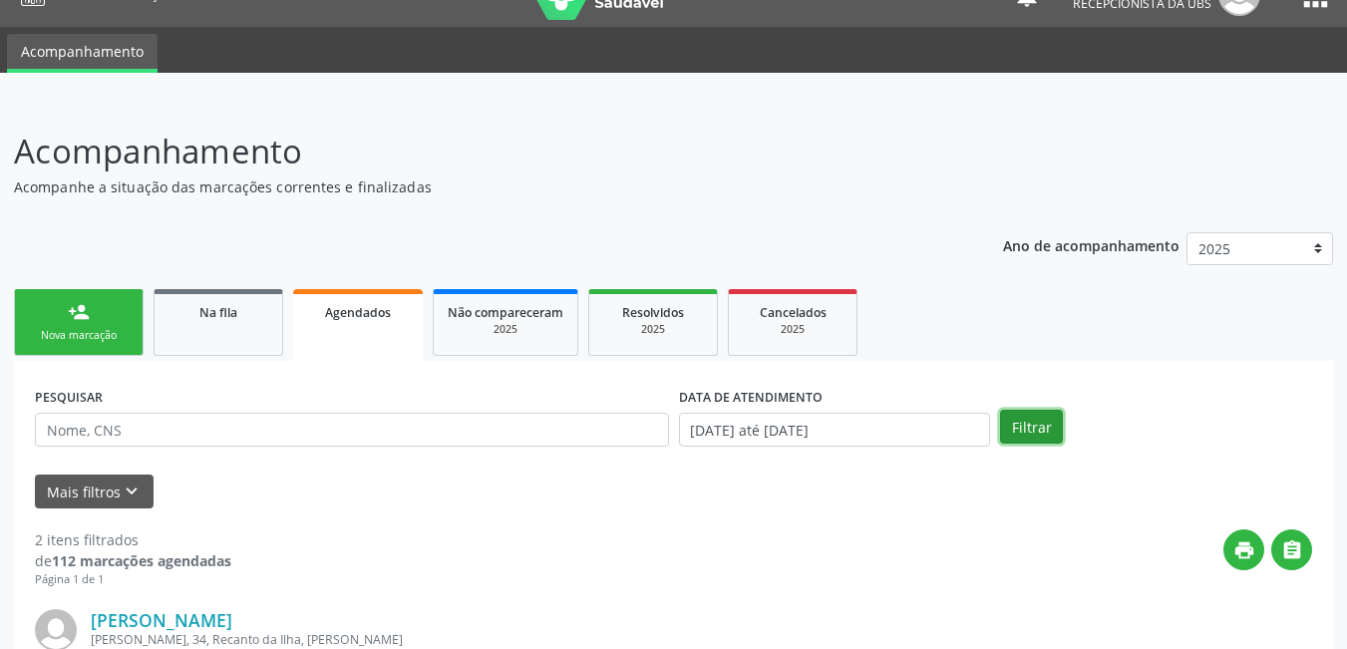
click at [1021, 432] on button "Filtrar" at bounding box center [1031, 427] width 63 height 34
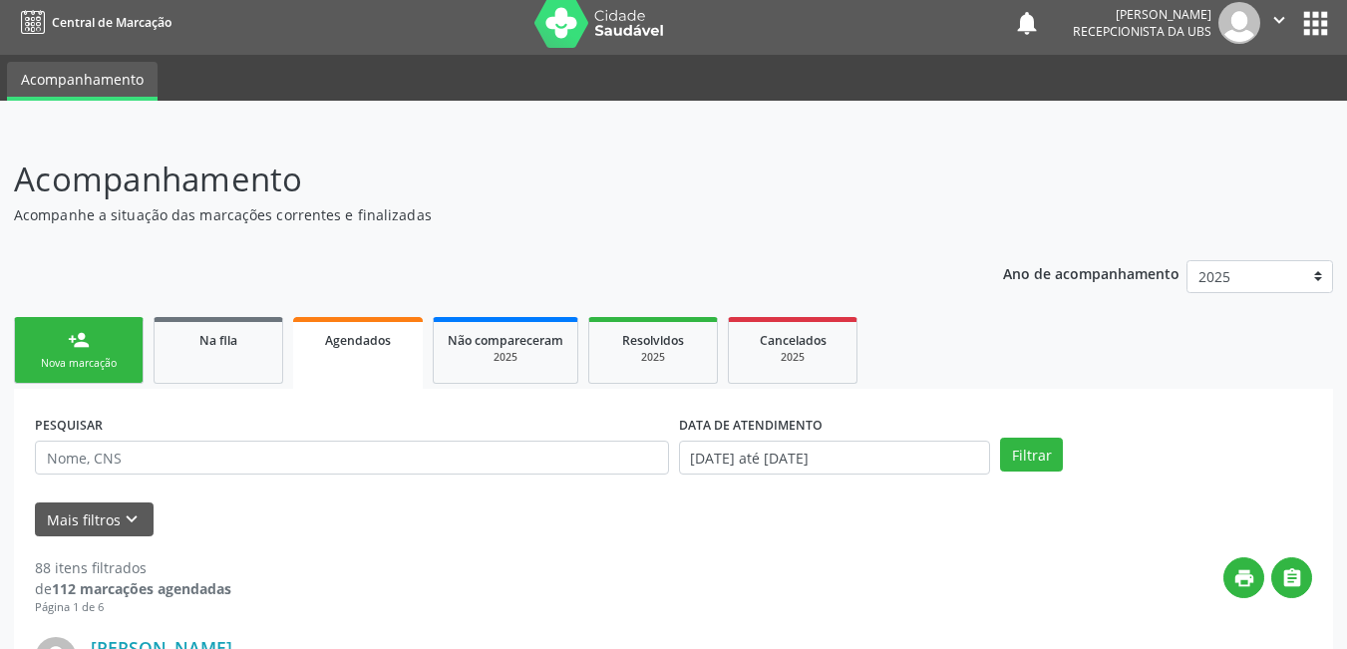
scroll to position [0, 0]
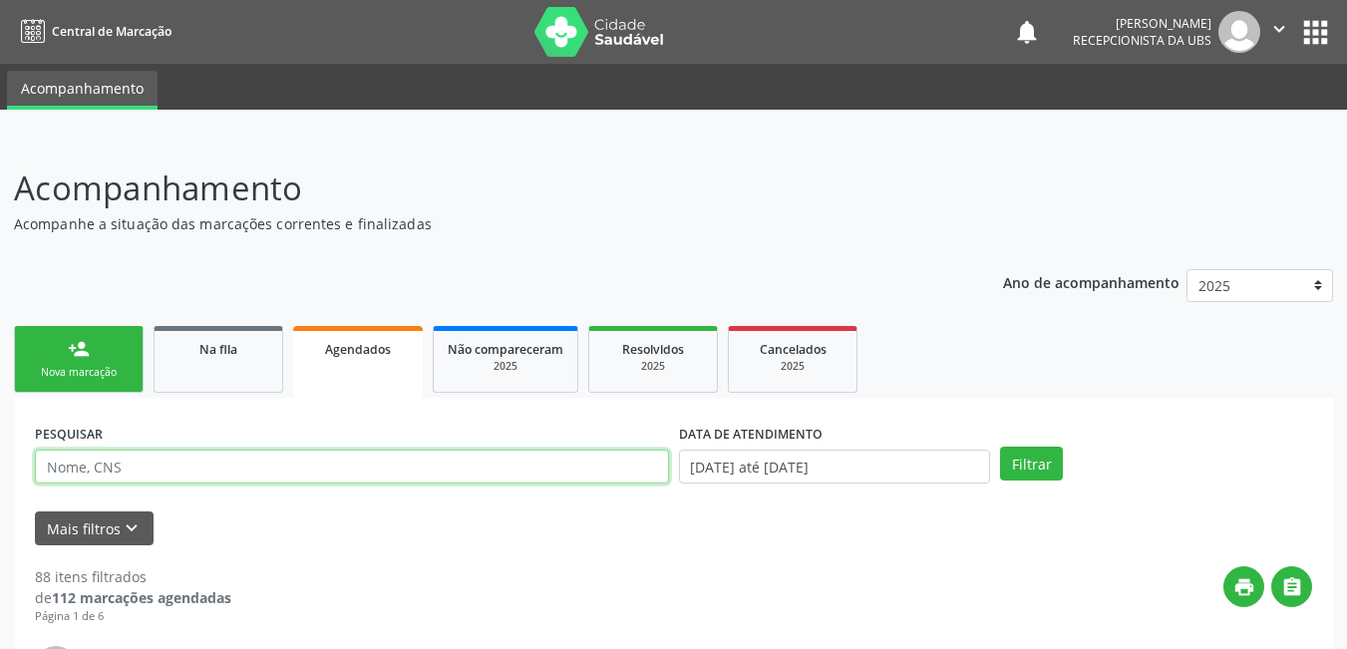
click at [245, 478] on input "text" at bounding box center [352, 467] width 634 height 34
click at [1000, 447] on button "Filtrar" at bounding box center [1031, 464] width 63 height 34
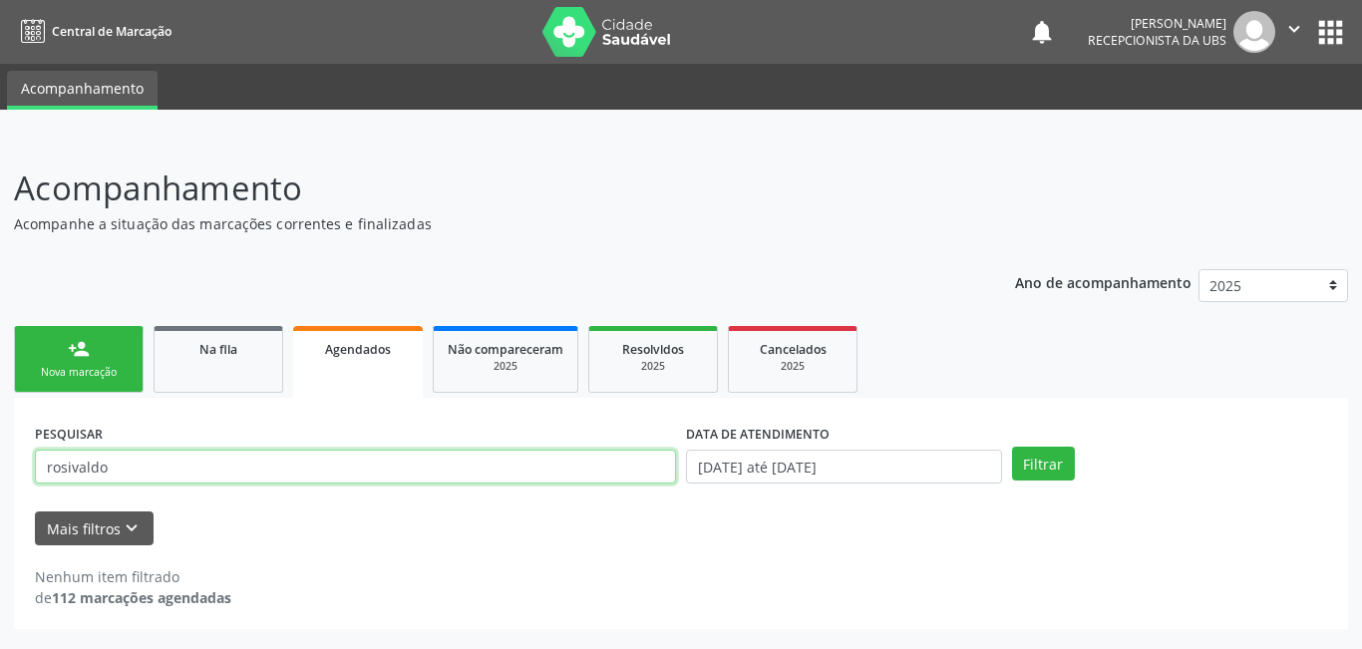
click at [165, 462] on input "rosivaldo" at bounding box center [355, 467] width 641 height 34
type input "r"
type input "dlsoldos"
click at [1012, 447] on button "Filtrar" at bounding box center [1043, 464] width 63 height 34
drag, startPoint x: 121, startPoint y: 468, endPoint x: 35, endPoint y: 414, distance: 101.2
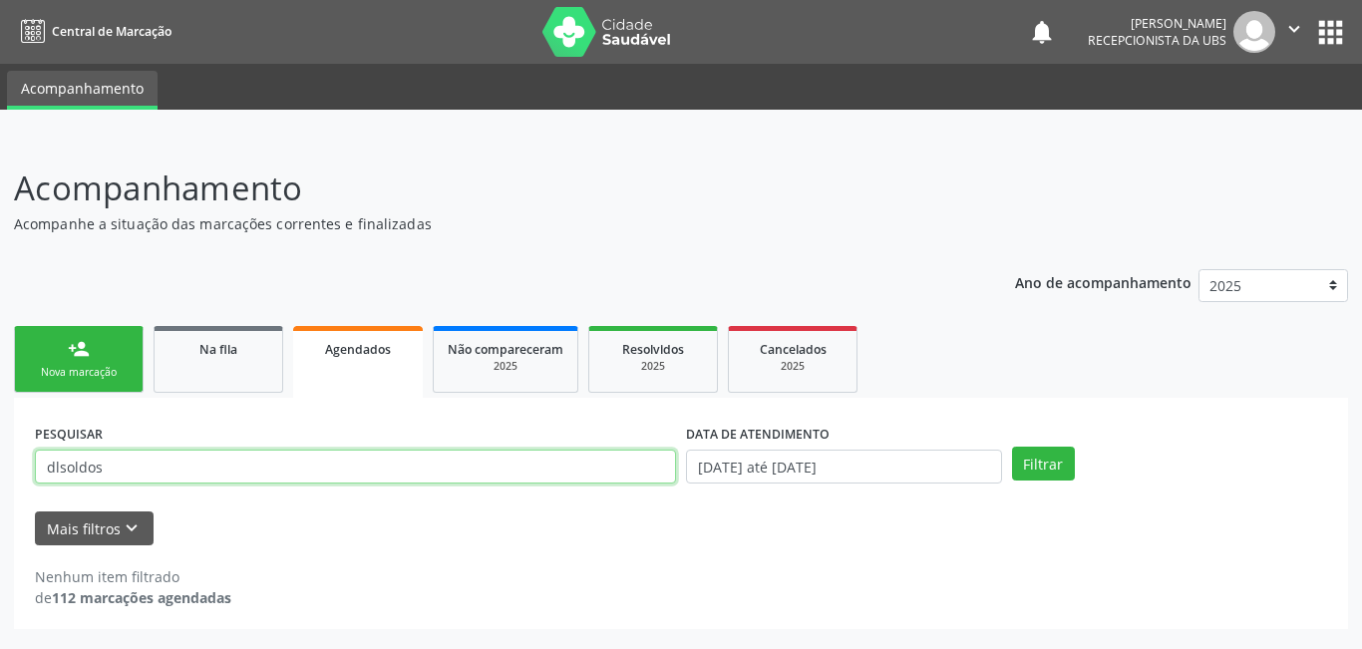
click at [5, 406] on div "Acompanhamento Acompanhe a situação das marcações correntes e finalizadas Relat…" at bounding box center [681, 393] width 1362 height 511
type input "rosivaldo"
click at [1012, 447] on button "Filtrar" at bounding box center [1043, 464] width 63 height 34
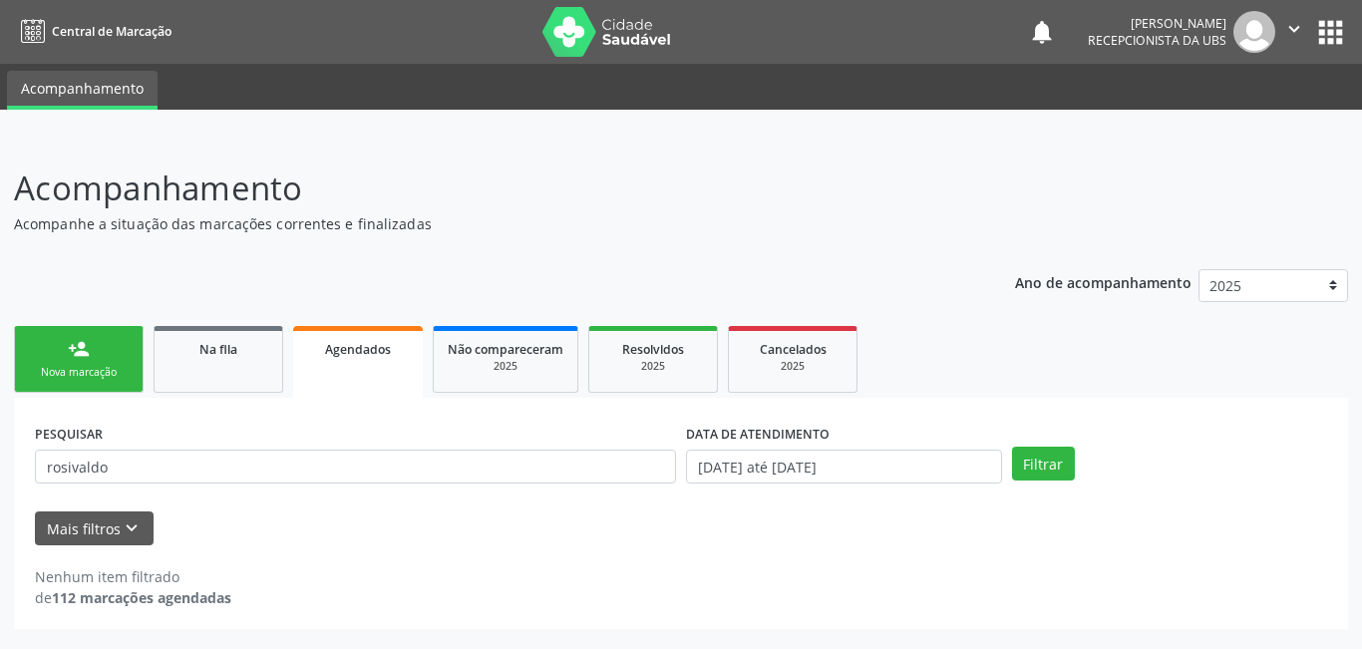
click at [182, 487] on div "PESQUISAR rosivaldo" at bounding box center [355, 458] width 651 height 78
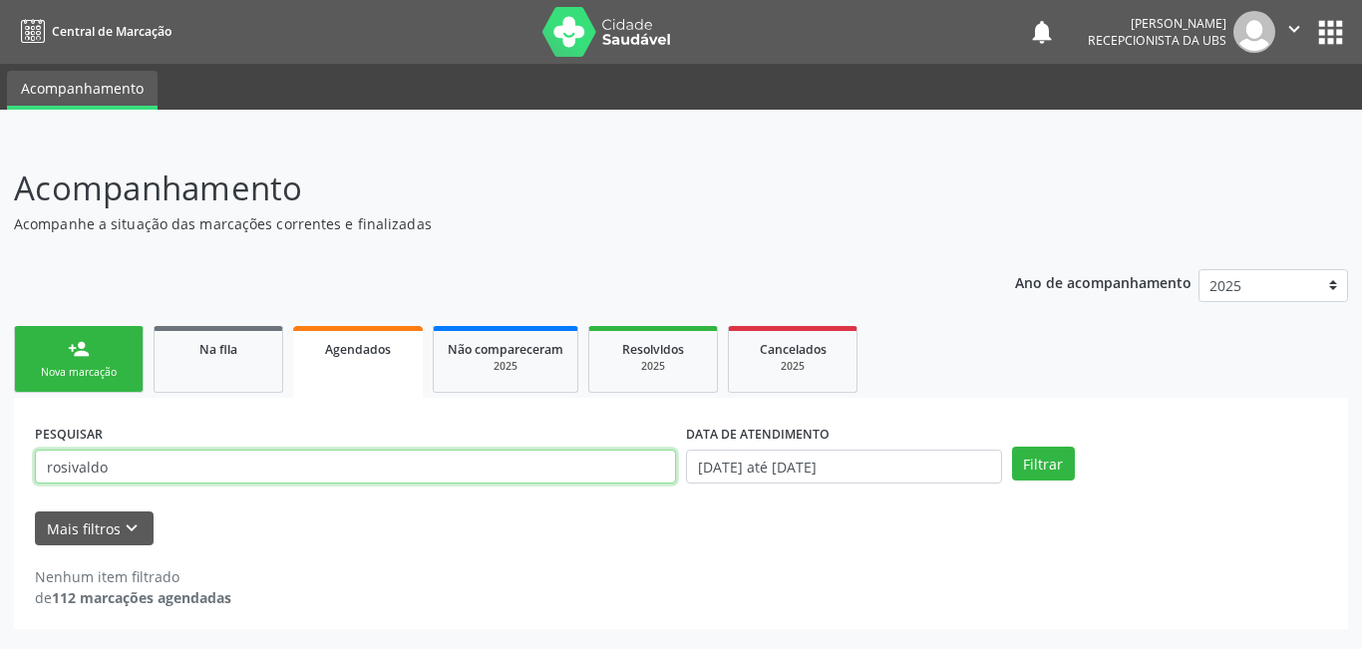
click at [160, 471] on input "rosivaldo" at bounding box center [355, 467] width 641 height 34
click at [0, 453] on div "Acompanhamento Acompanhe a situação das marcações correntes e finalizadas Relat…" at bounding box center [681, 393] width 1362 height 511
type input "14119274438"
click at [1012, 447] on button "Filtrar" at bounding box center [1043, 464] width 63 height 34
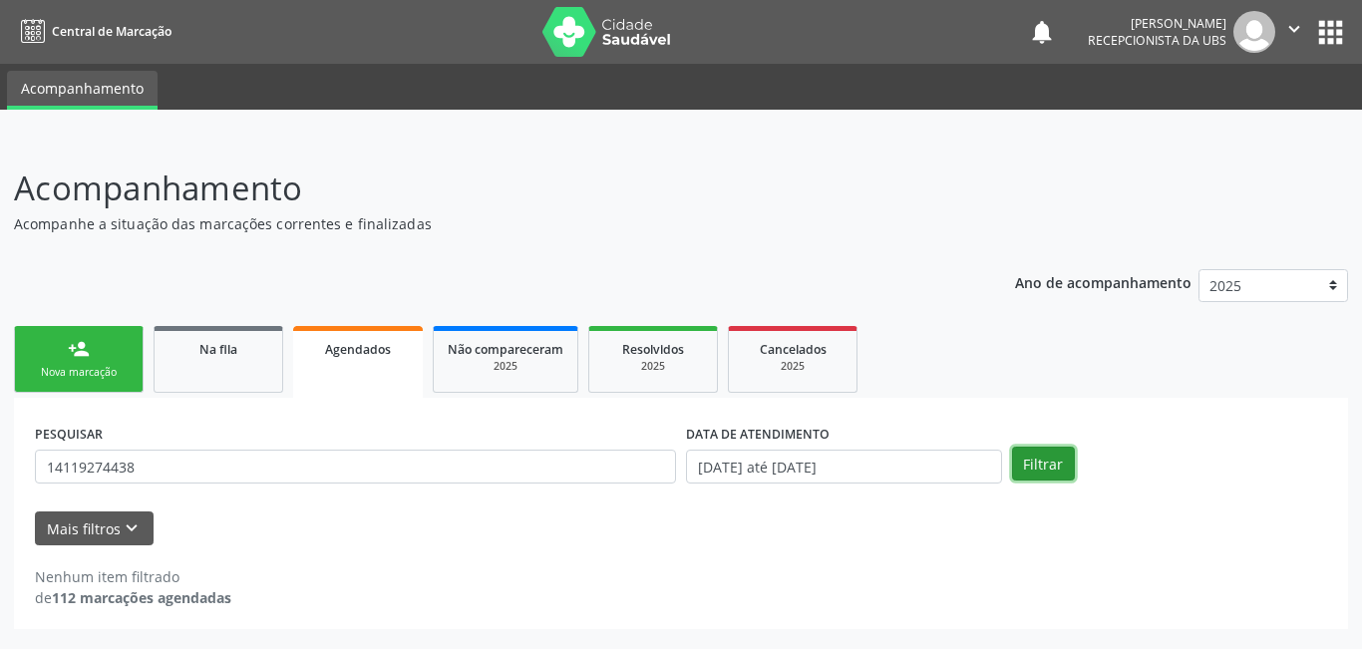
click at [1035, 471] on button "Filtrar" at bounding box center [1043, 464] width 63 height 34
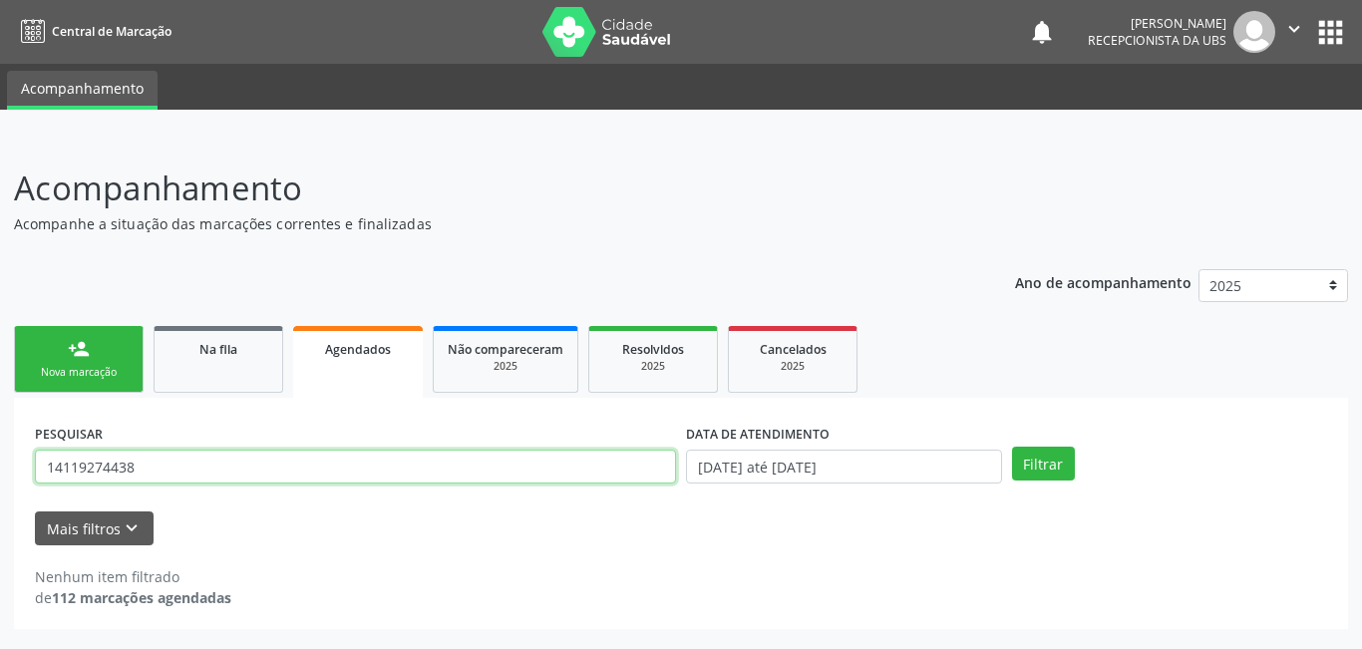
drag, startPoint x: 145, startPoint y: 472, endPoint x: 85, endPoint y: 464, distance: 60.3
click at [16, 466] on div "PESQUISAR 14119274438 DATA DE ATENDIMENTO [DATE] até [DATE] Filtrar UNIDADE EXE…" at bounding box center [681, 513] width 1334 height 231
drag, startPoint x: 280, startPoint y: 470, endPoint x: 289, endPoint y: 465, distance: 10.3
click at [288, 469] on input "text" at bounding box center [355, 467] width 641 height 34
paste input "705006086310756"
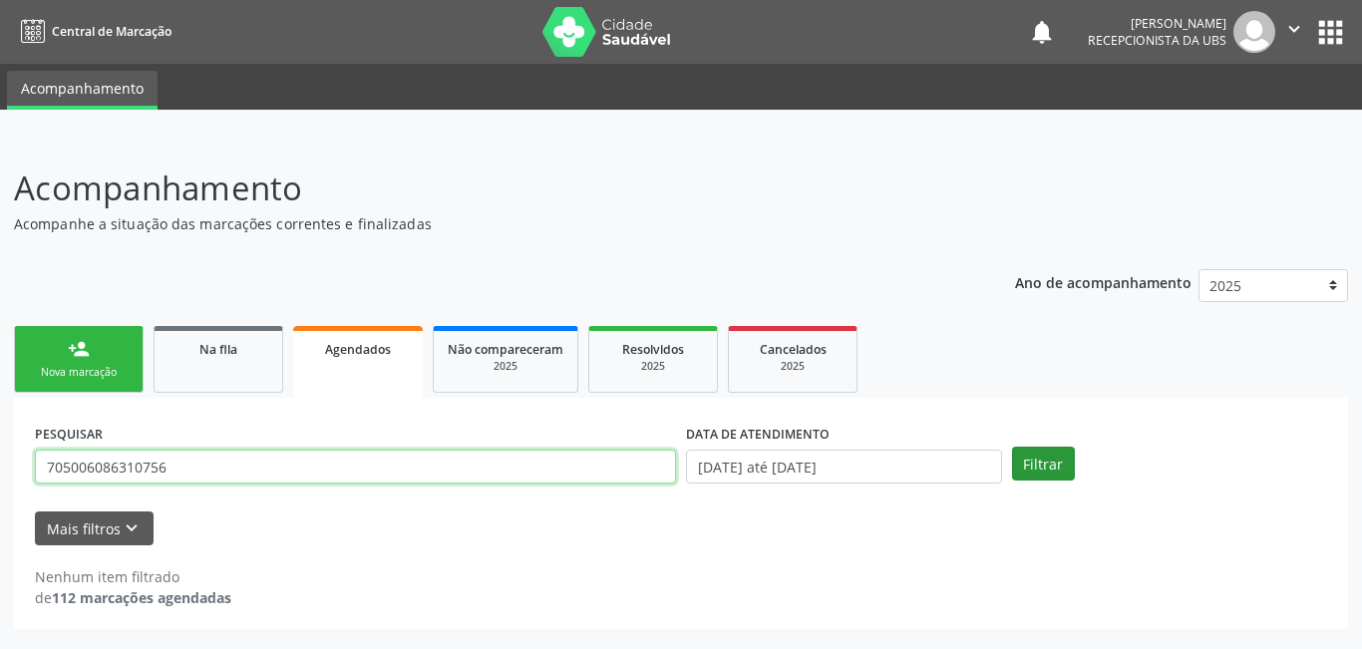
type input "705006086310756"
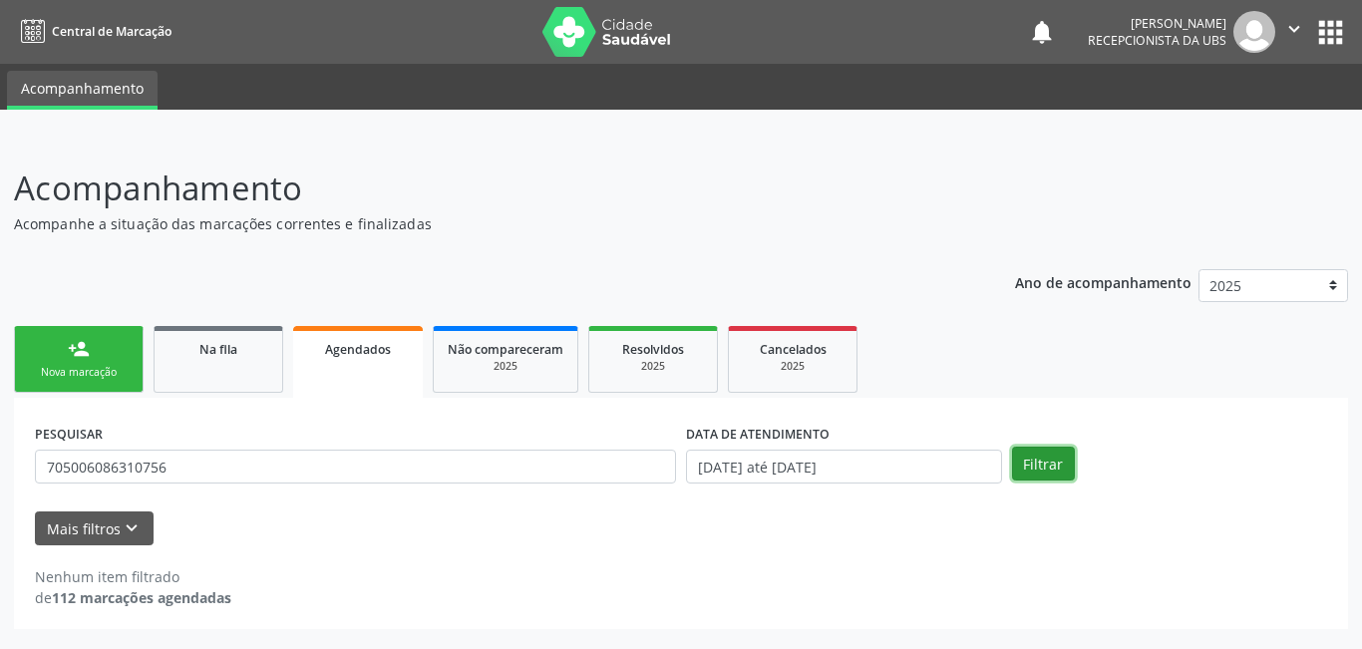
click at [1049, 468] on button "Filtrar" at bounding box center [1043, 464] width 63 height 34
click at [1045, 469] on button "Filtrar" at bounding box center [1043, 464] width 63 height 34
click at [247, 378] on link "Na fila" at bounding box center [219, 359] width 130 height 67
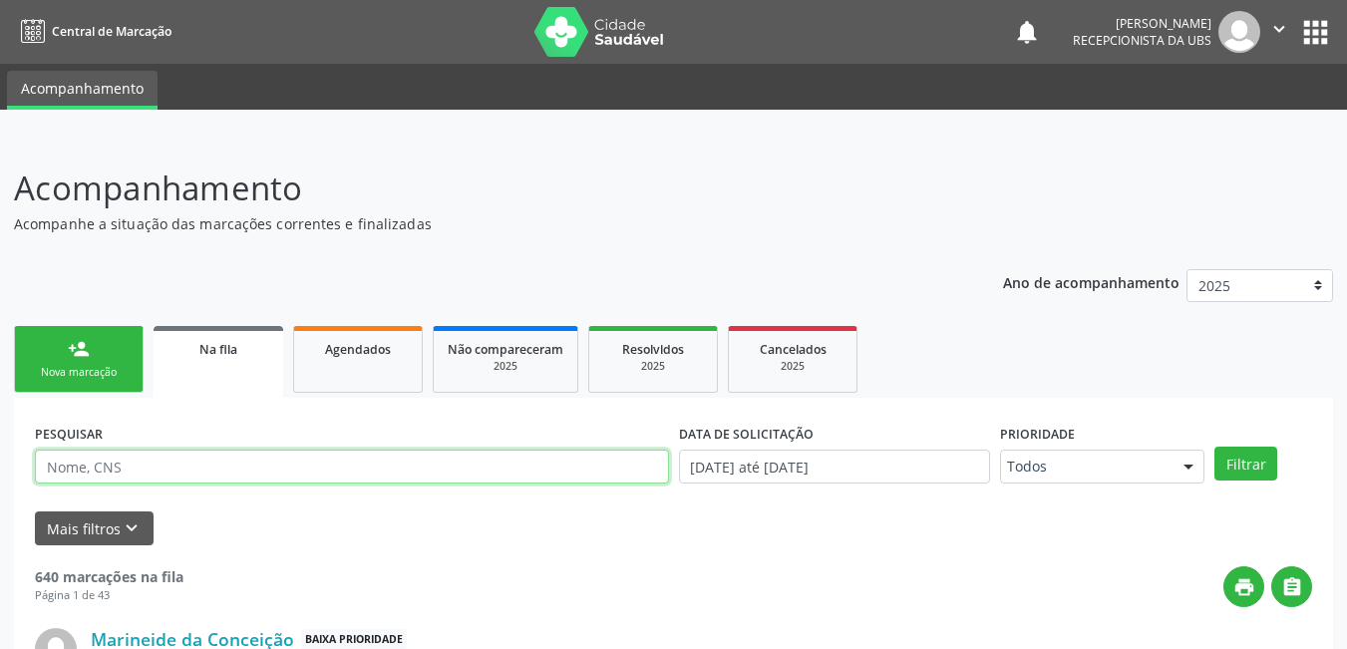
paste input "705006086310756"
type input "705006086310756"
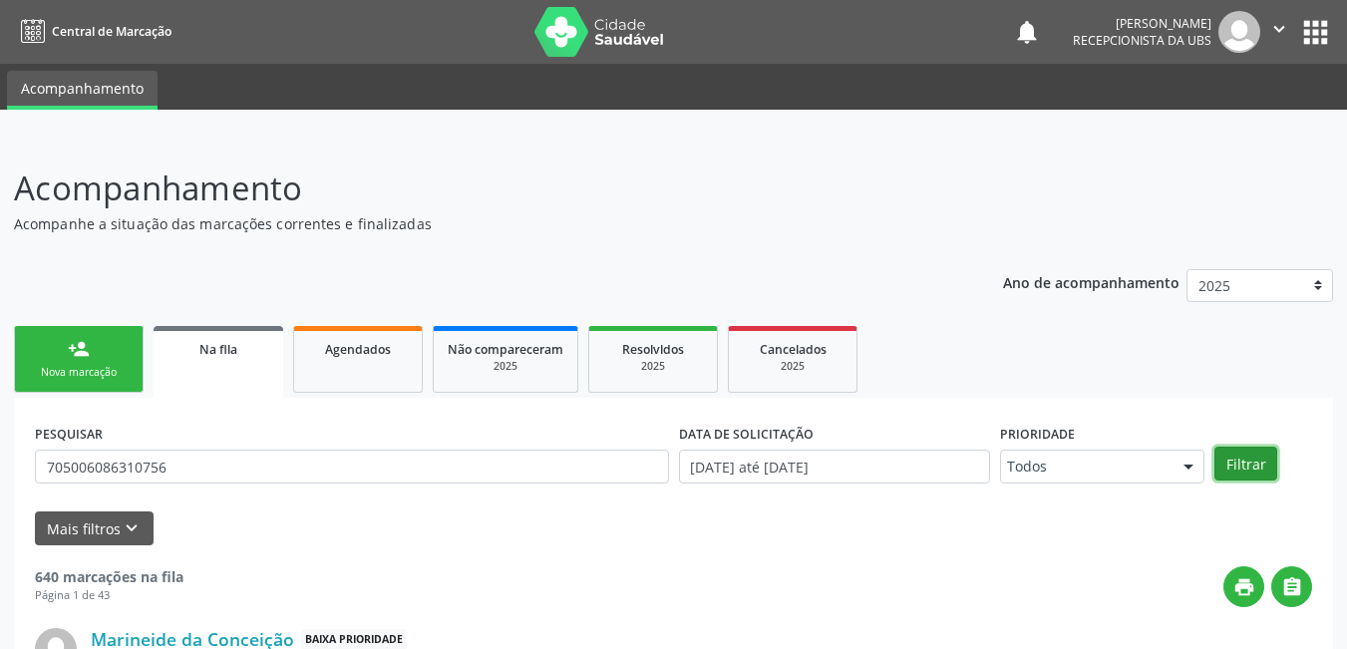
click at [1236, 463] on button "Filtrar" at bounding box center [1245, 464] width 63 height 34
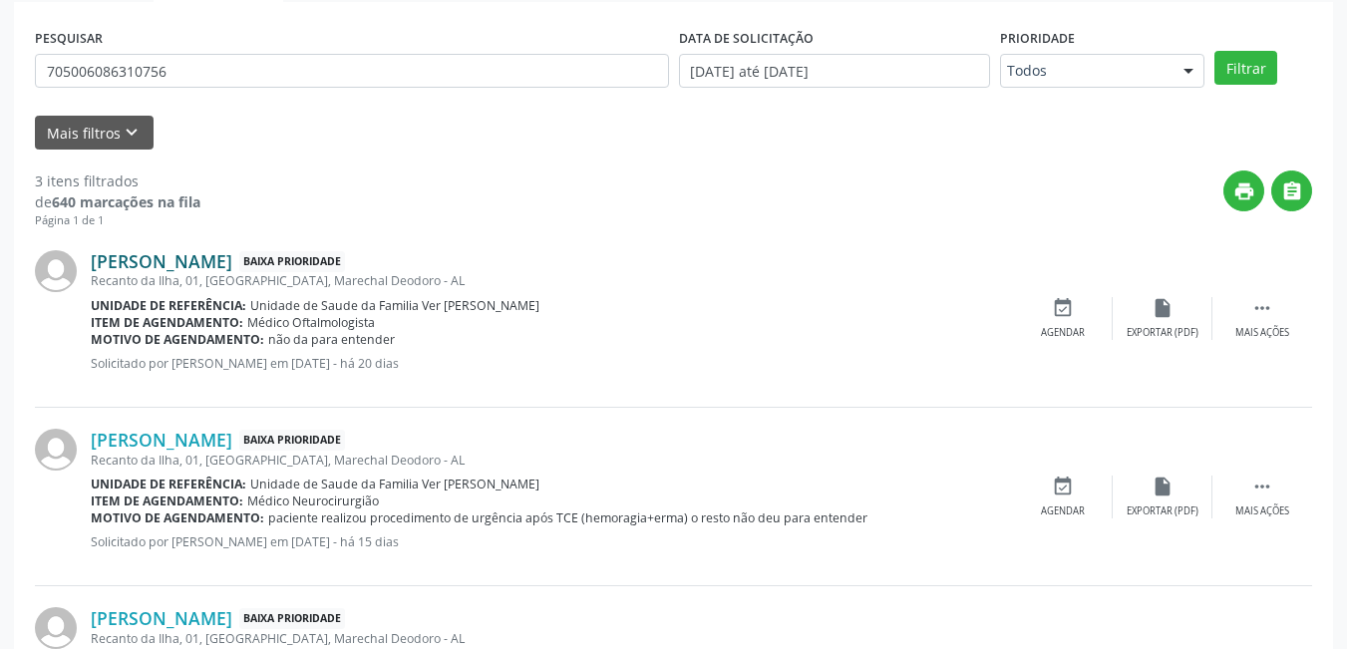
scroll to position [247, 0]
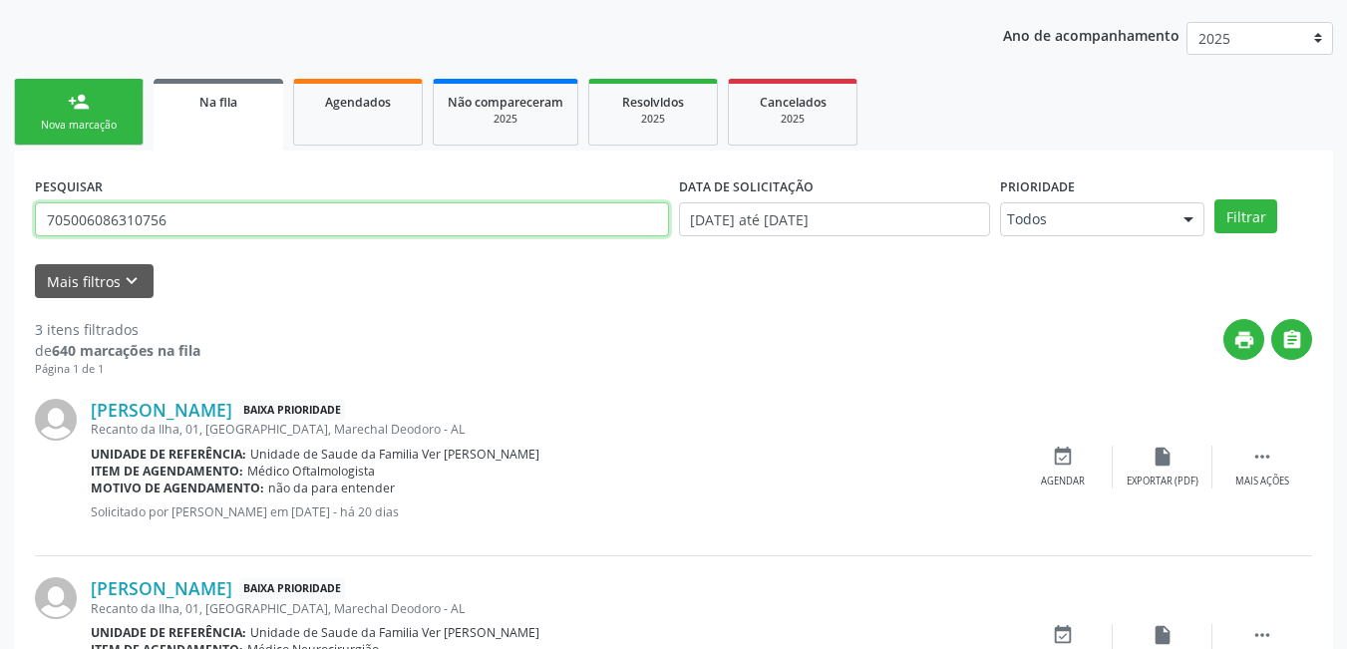
drag, startPoint x: 168, startPoint y: 217, endPoint x: 43, endPoint y: 222, distance: 125.7
click at [38, 222] on input "705006086310756" at bounding box center [352, 219] width 634 height 34
click at [177, 222] on input "text" at bounding box center [352, 219] width 634 height 34
paste input "705006086310756"
type input "705006086310756"
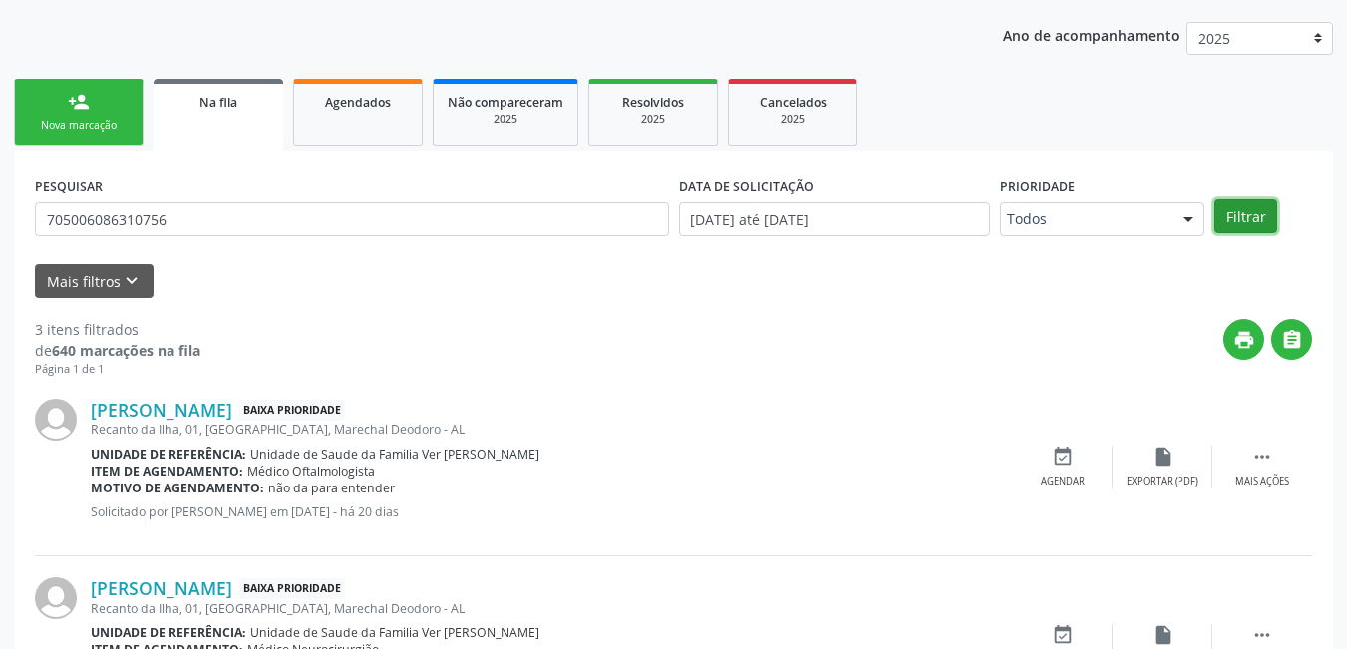
click at [1241, 219] on button "Filtrar" at bounding box center [1245, 216] width 63 height 34
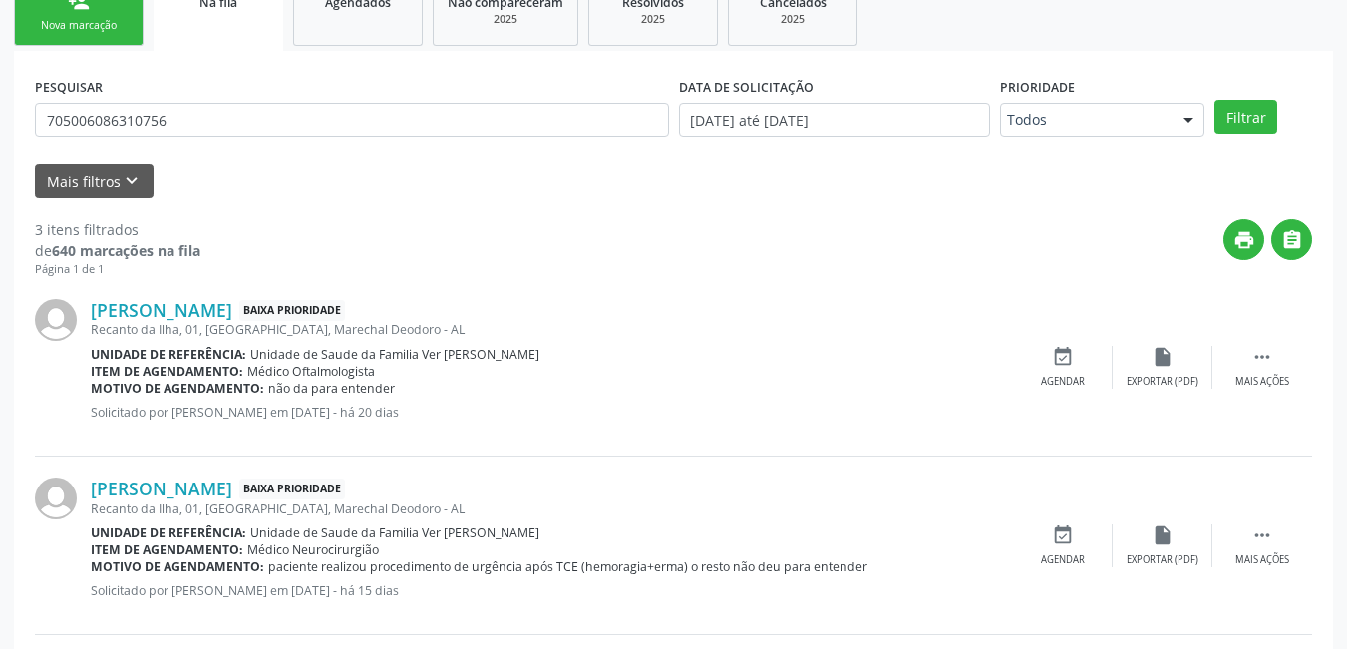
scroll to position [387, 0]
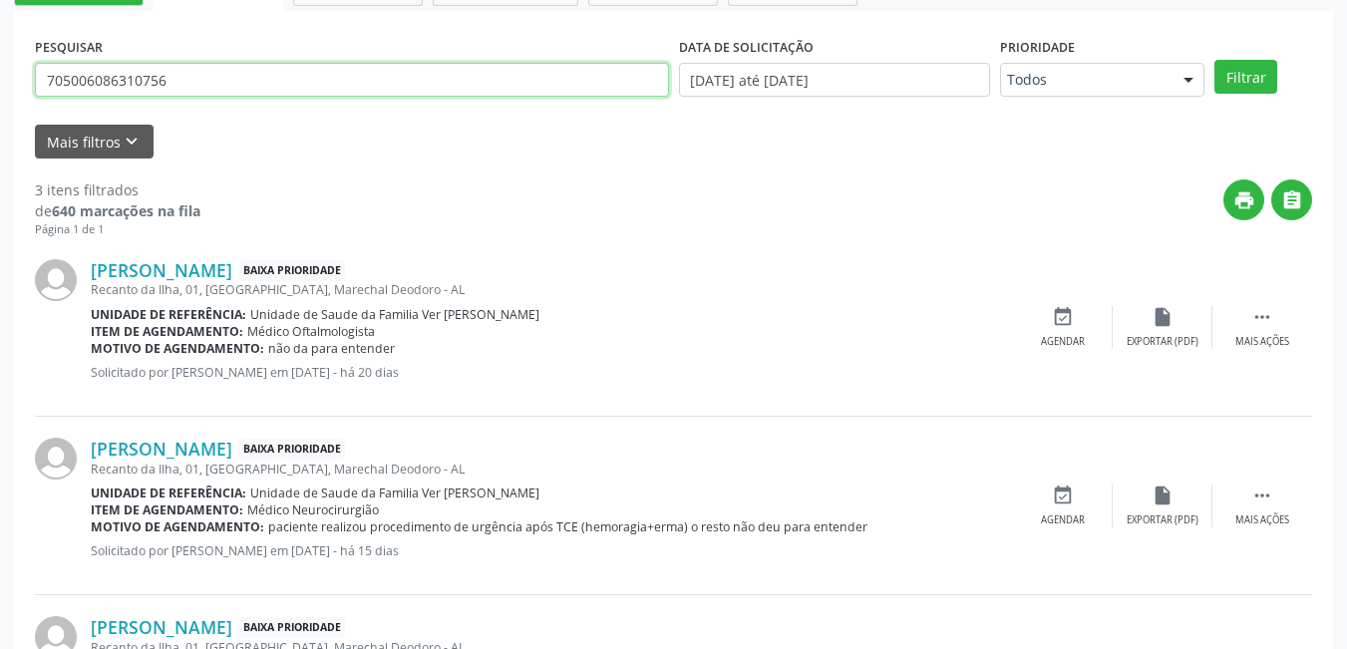
click at [190, 81] on input "705006086310756" at bounding box center [352, 80] width 634 height 34
drag, startPoint x: 166, startPoint y: 81, endPoint x: 48, endPoint y: 103, distance: 120.6
click at [48, 103] on div "PESQUISAR 705006086310756" at bounding box center [352, 71] width 644 height 78
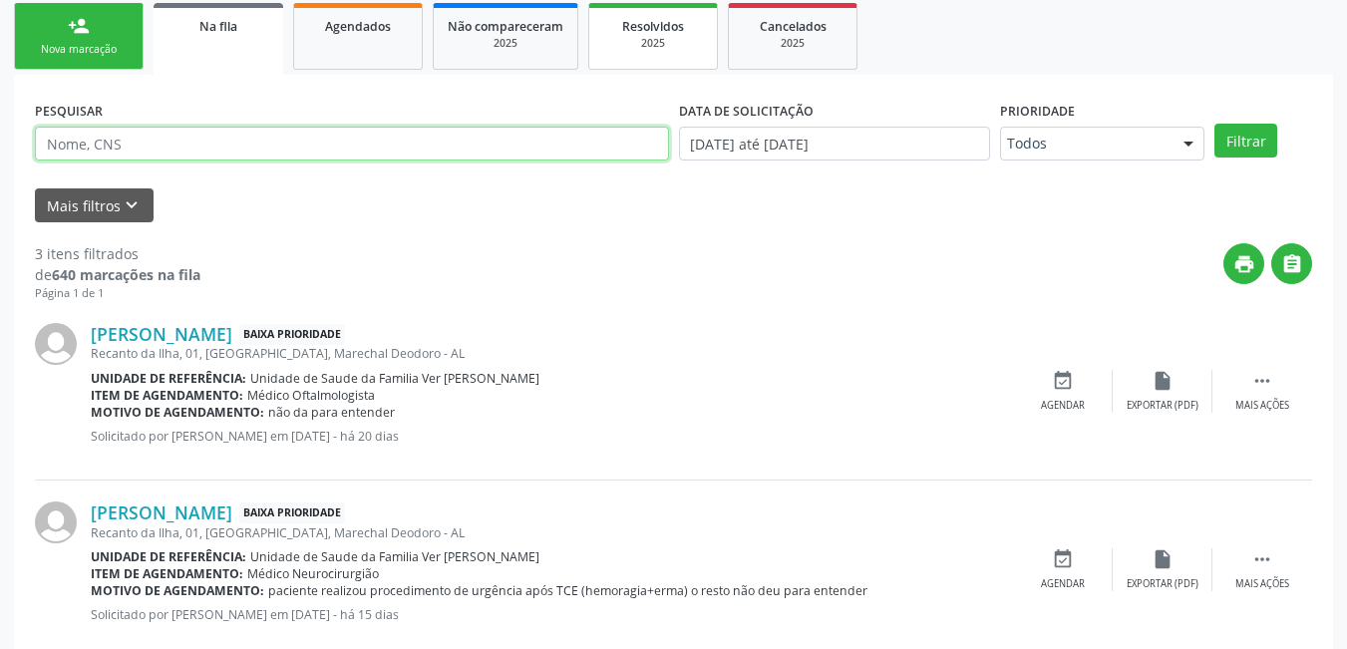
scroll to position [287, 0]
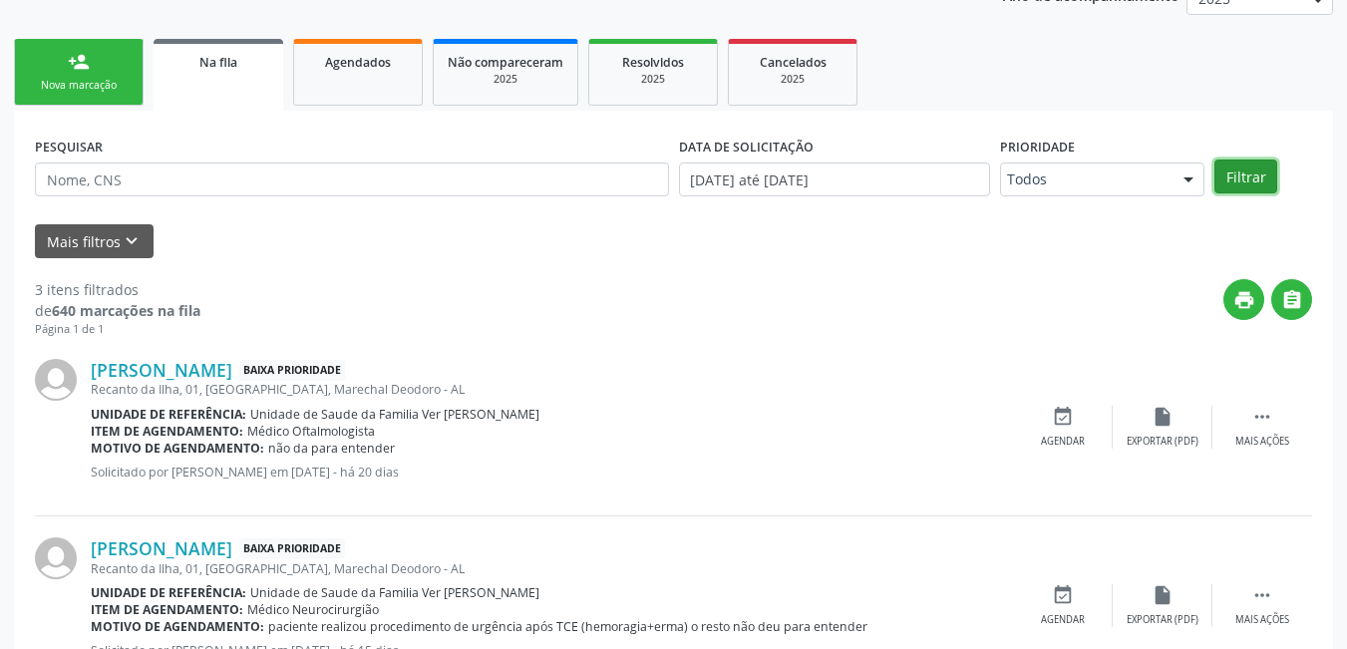
click at [1246, 180] on button "Filtrar" at bounding box center [1245, 176] width 63 height 34
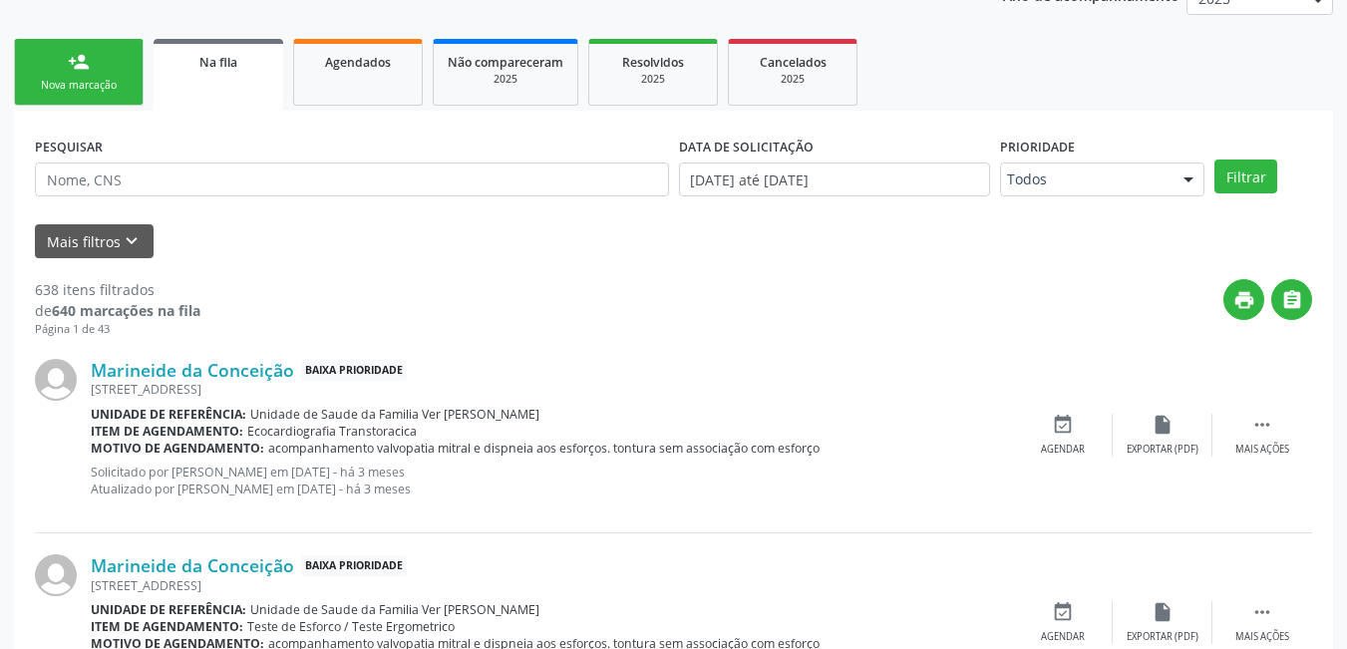
click at [360, 85] on link "Agendados" at bounding box center [358, 72] width 130 height 67
select select "9"
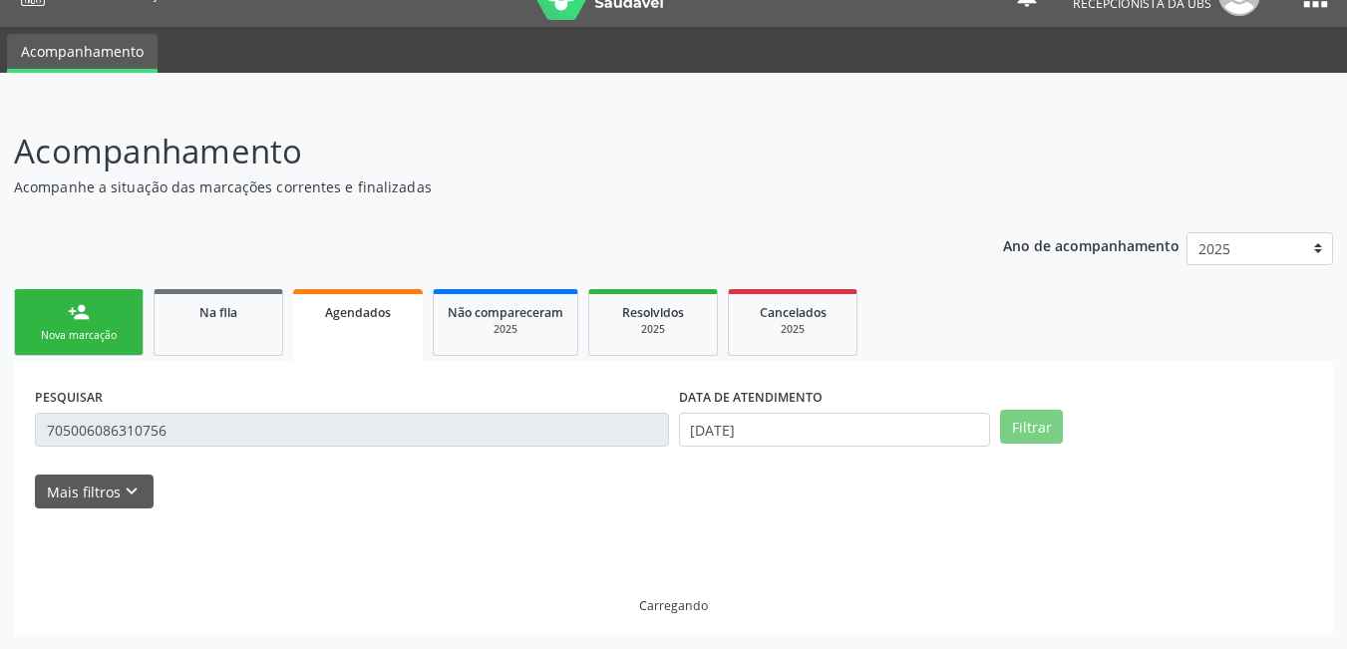
scroll to position [0, 0]
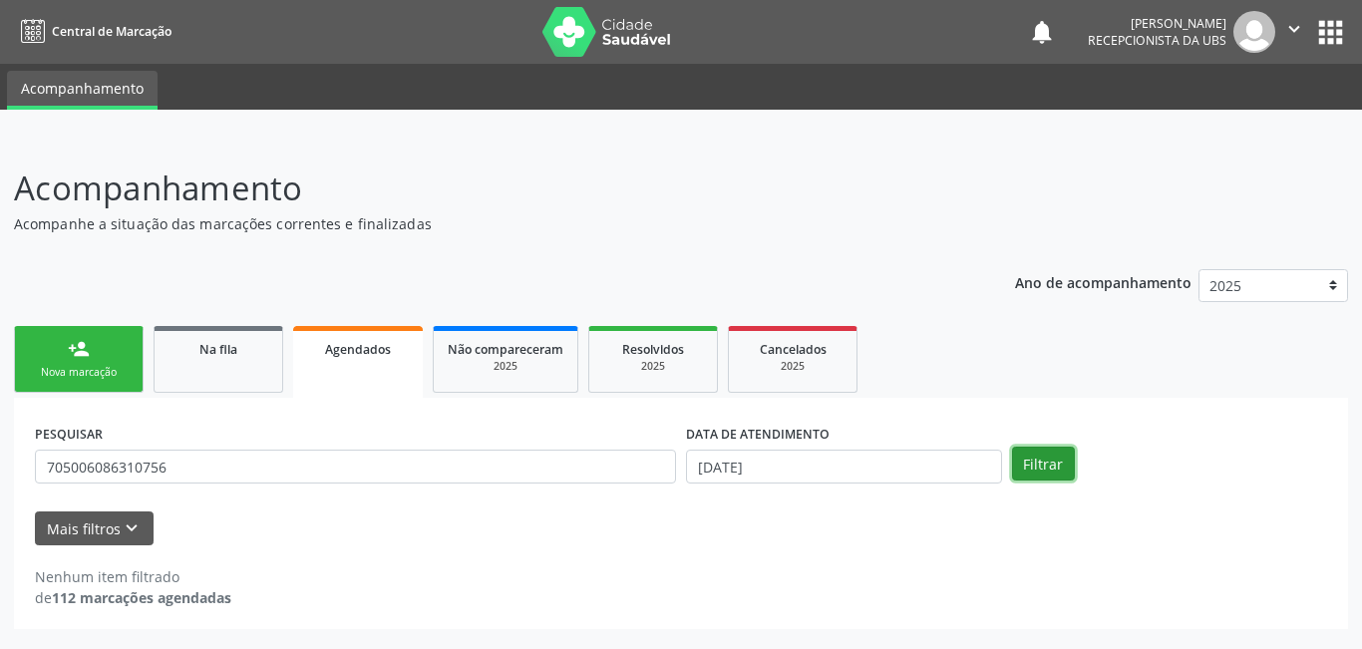
click at [1056, 466] on button "Filtrar" at bounding box center [1043, 464] width 63 height 34
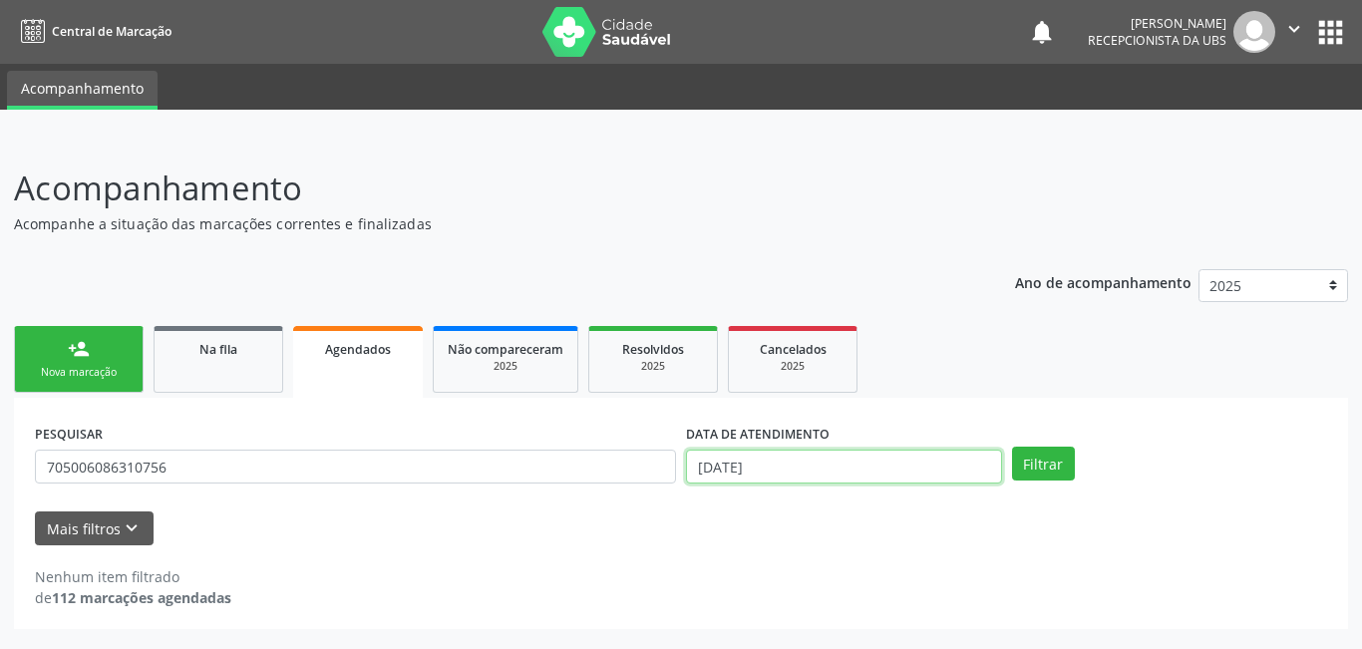
click at [781, 467] on input "[DATE]" at bounding box center [844, 467] width 316 height 34
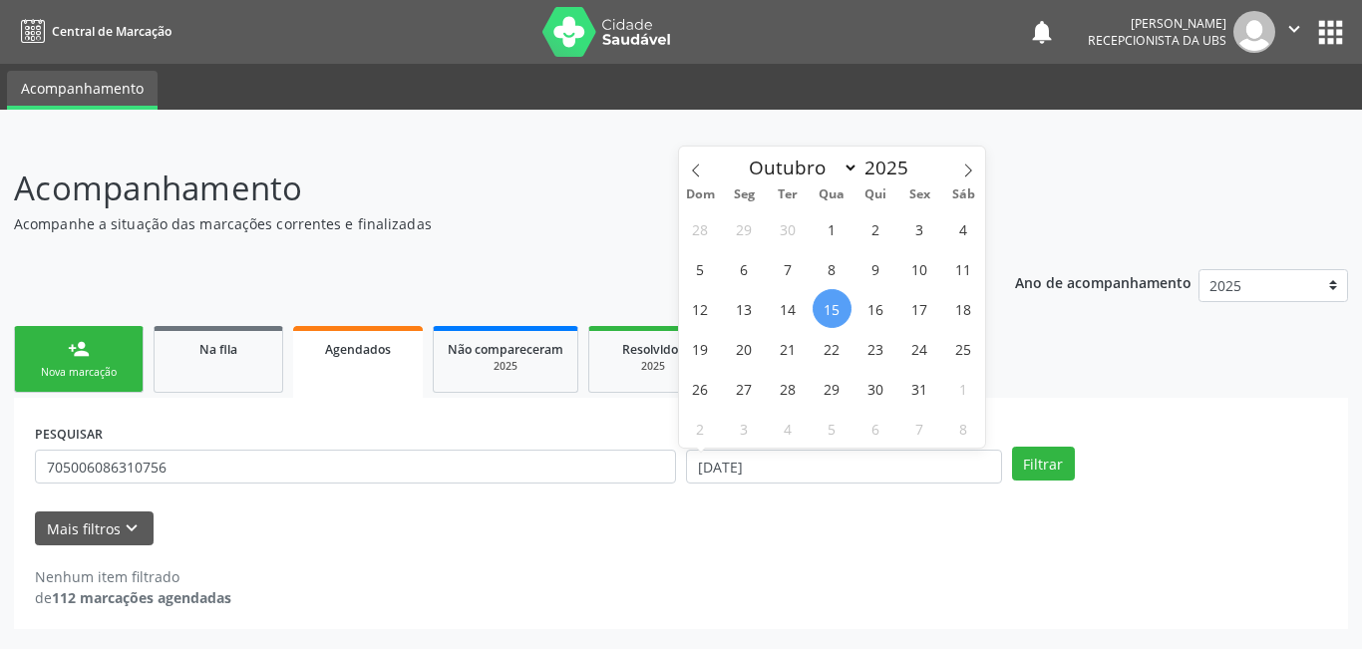
click at [835, 315] on span "15" at bounding box center [831, 308] width 39 height 39
type input "[DATE]"
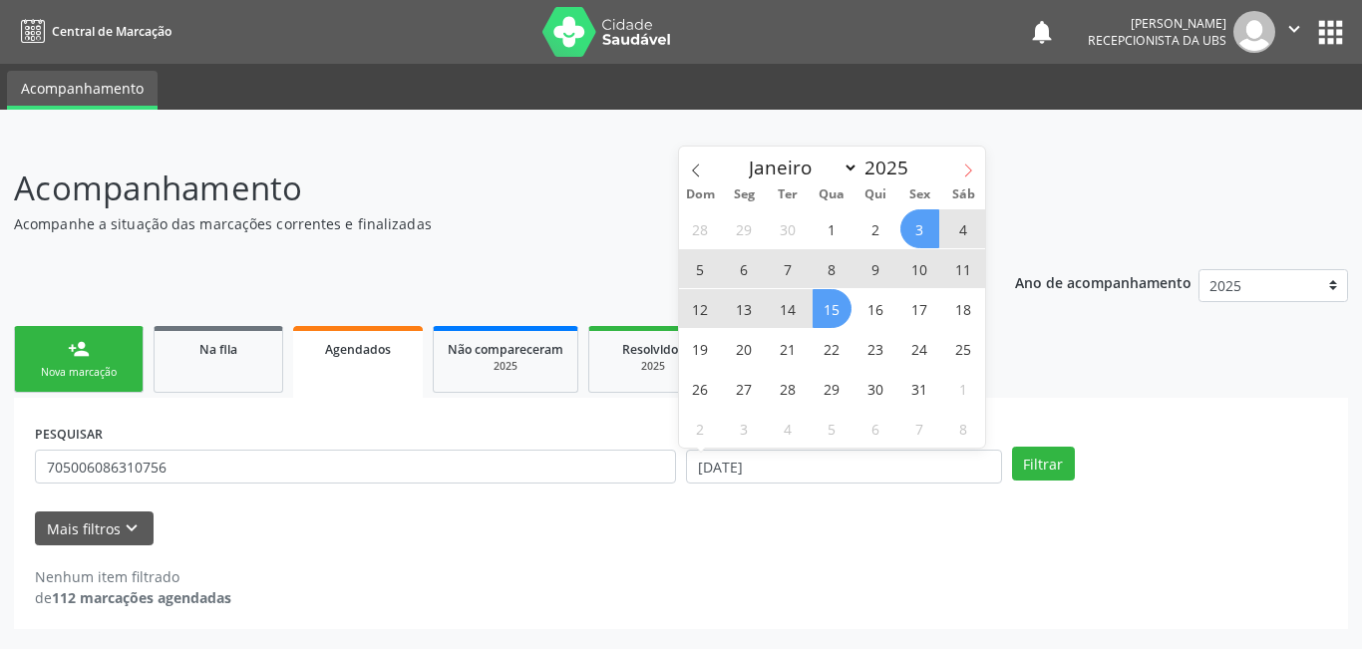
click at [969, 161] on span at bounding box center [968, 164] width 34 height 34
select select "10"
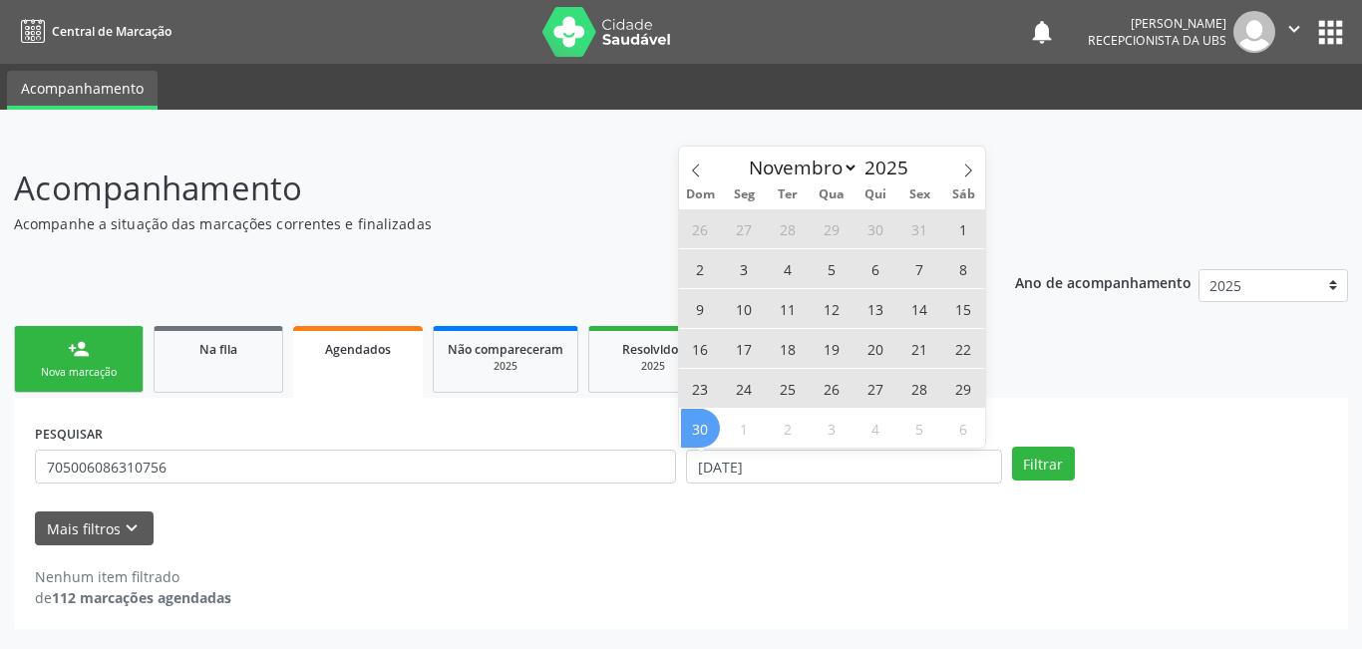
click at [716, 423] on span "30" at bounding box center [700, 428] width 39 height 39
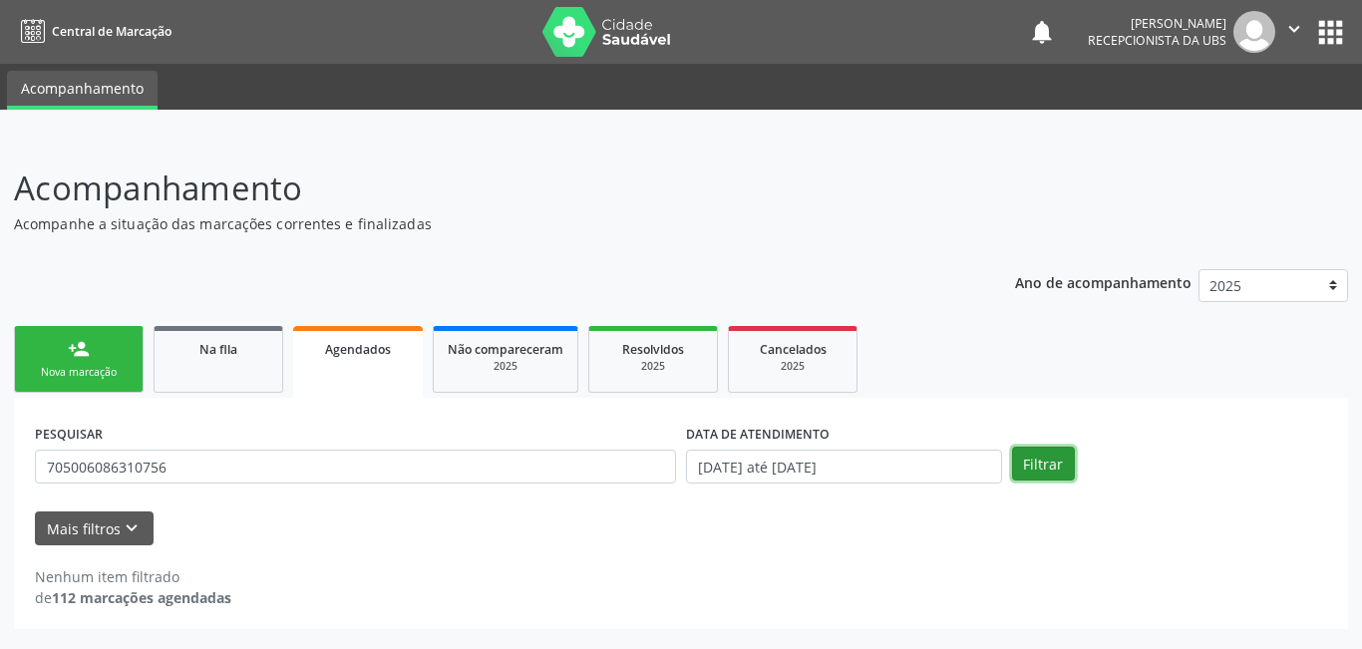
click at [1034, 457] on button "Filtrar" at bounding box center [1043, 464] width 63 height 34
drag, startPoint x: 303, startPoint y: 483, endPoint x: 295, endPoint y: 475, distance: 11.3
click at [300, 482] on div "PESQUISAR 705006086310756" at bounding box center [355, 458] width 651 height 78
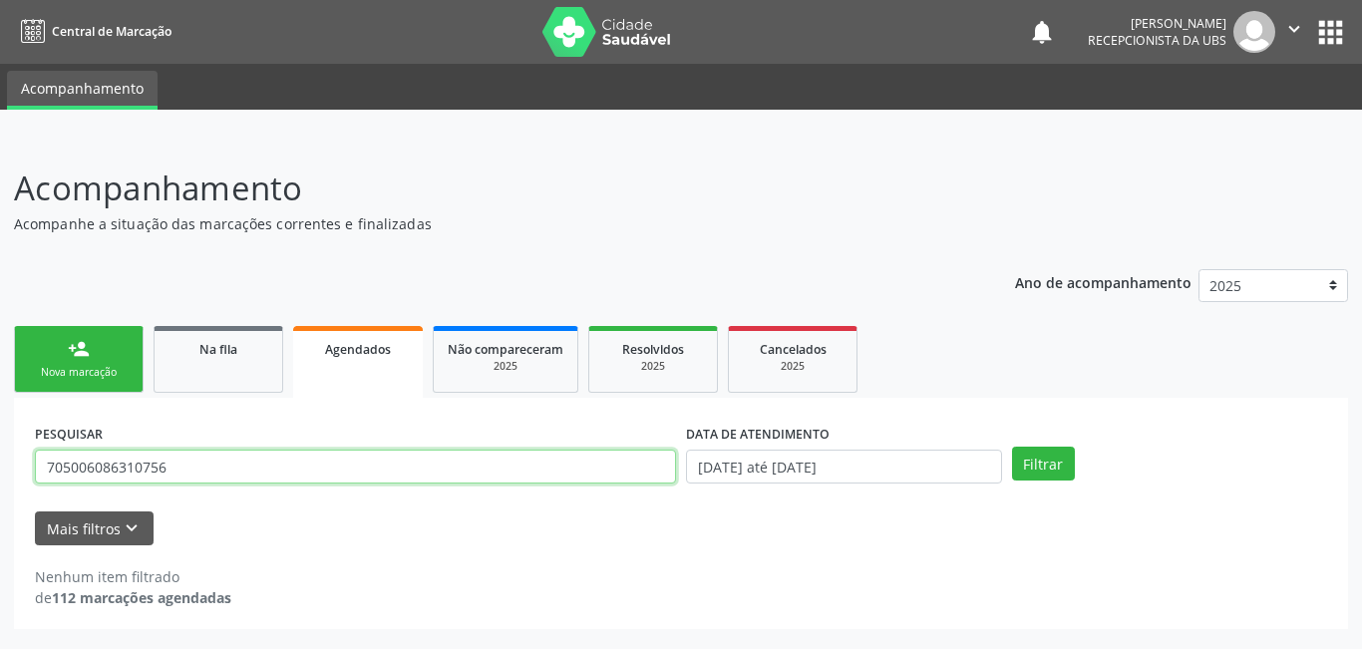
drag, startPoint x: 240, startPoint y: 473, endPoint x: 0, endPoint y: 484, distance: 240.5
click at [0, 484] on div "Acompanhamento Acompanhe a situação das marcações correntes e finalizadas Relat…" at bounding box center [681, 393] width 1362 height 511
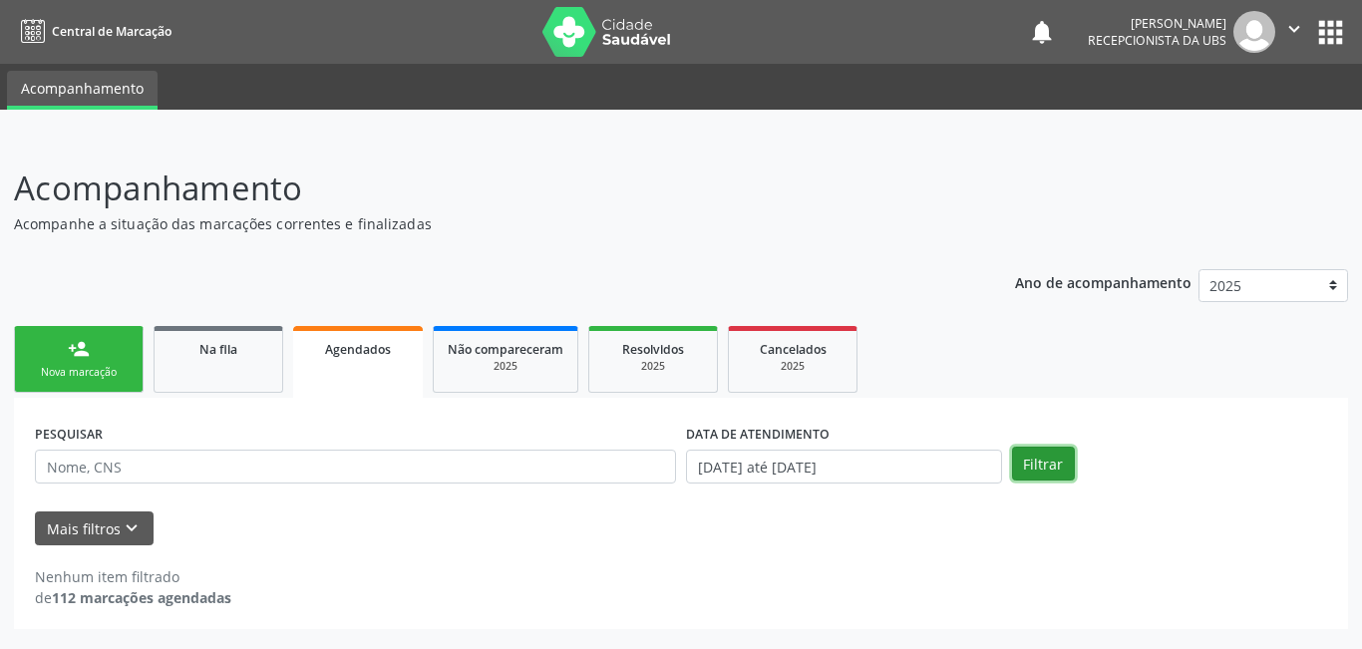
click at [1040, 458] on button "Filtrar" at bounding box center [1043, 464] width 63 height 34
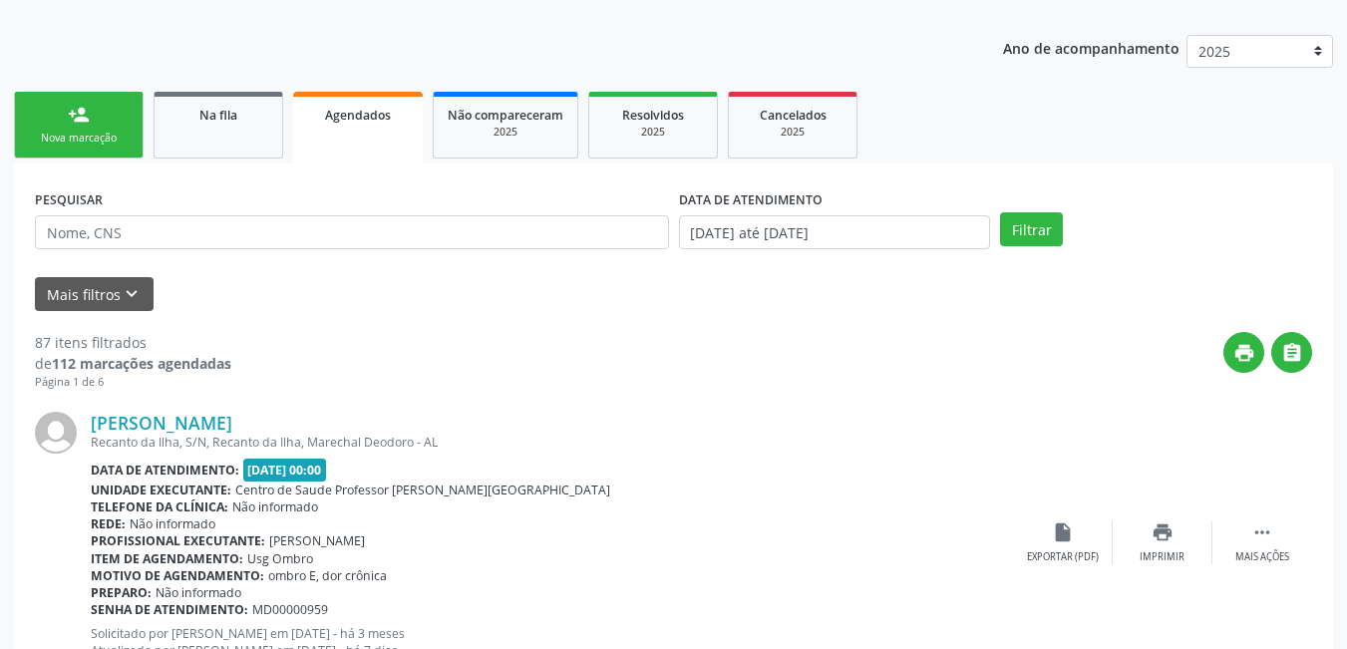
scroll to position [199, 0]
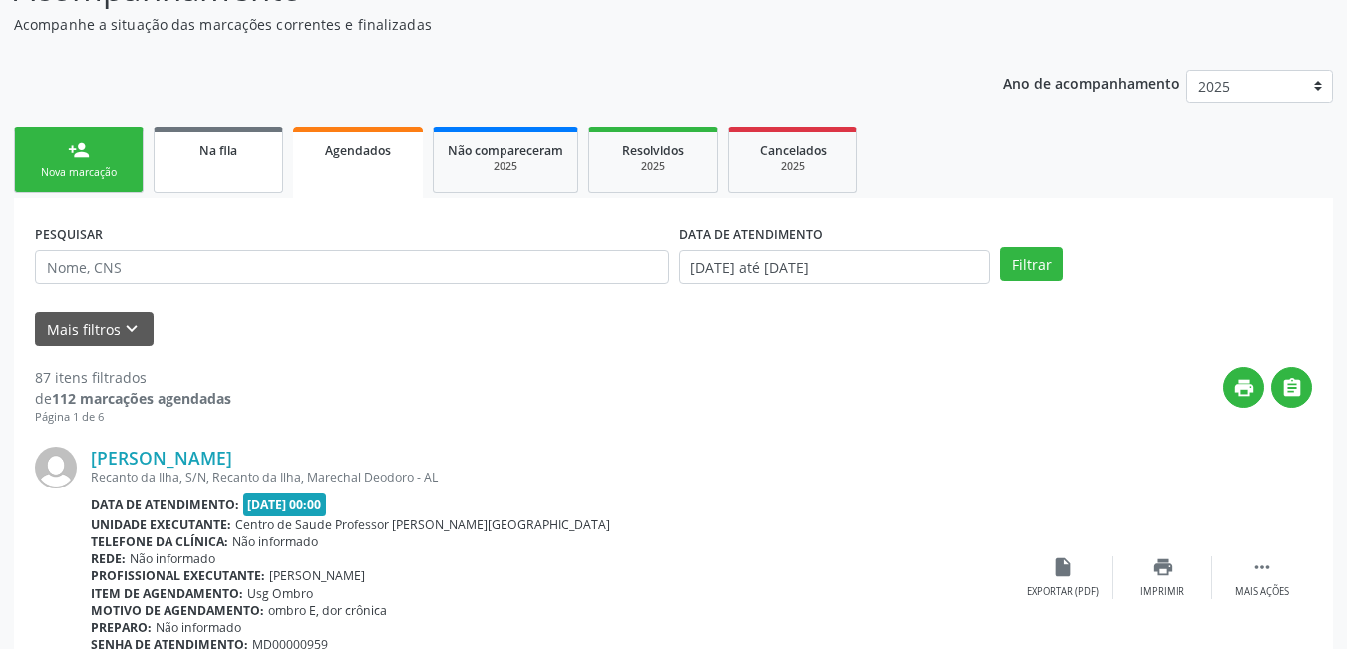
click at [244, 168] on link "Na fila" at bounding box center [219, 160] width 130 height 67
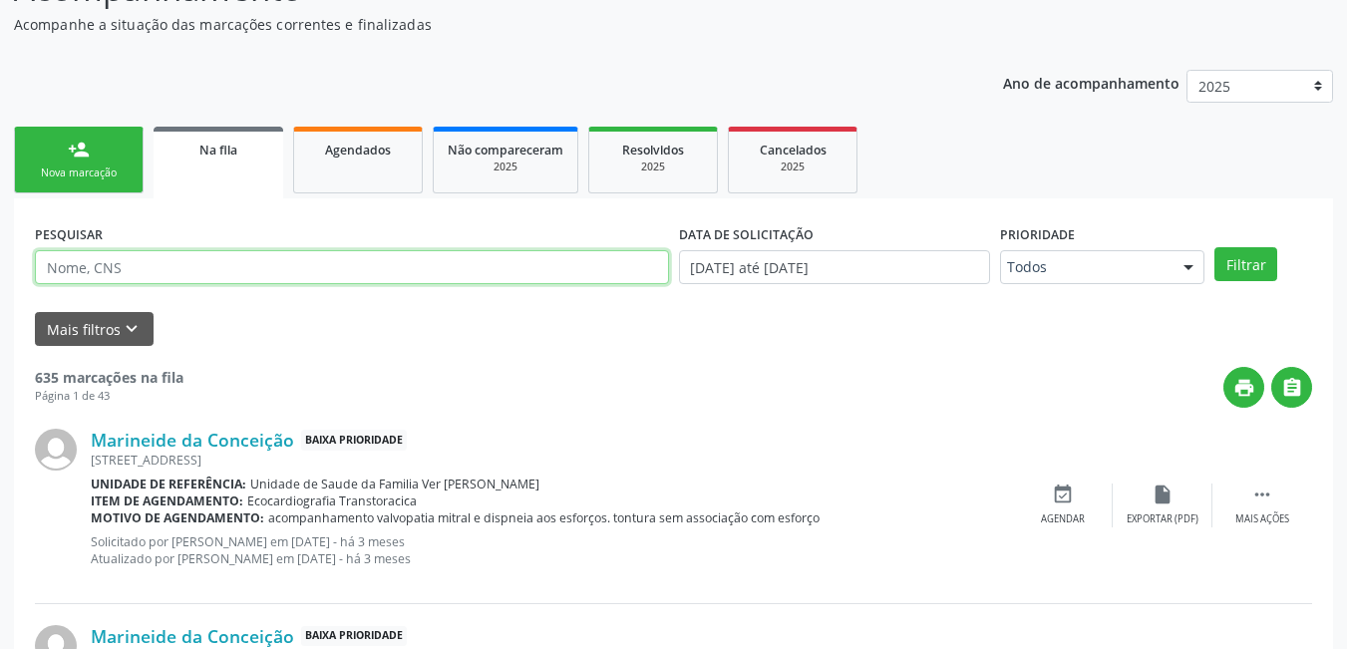
click at [166, 263] on input "text" at bounding box center [352, 267] width 634 height 34
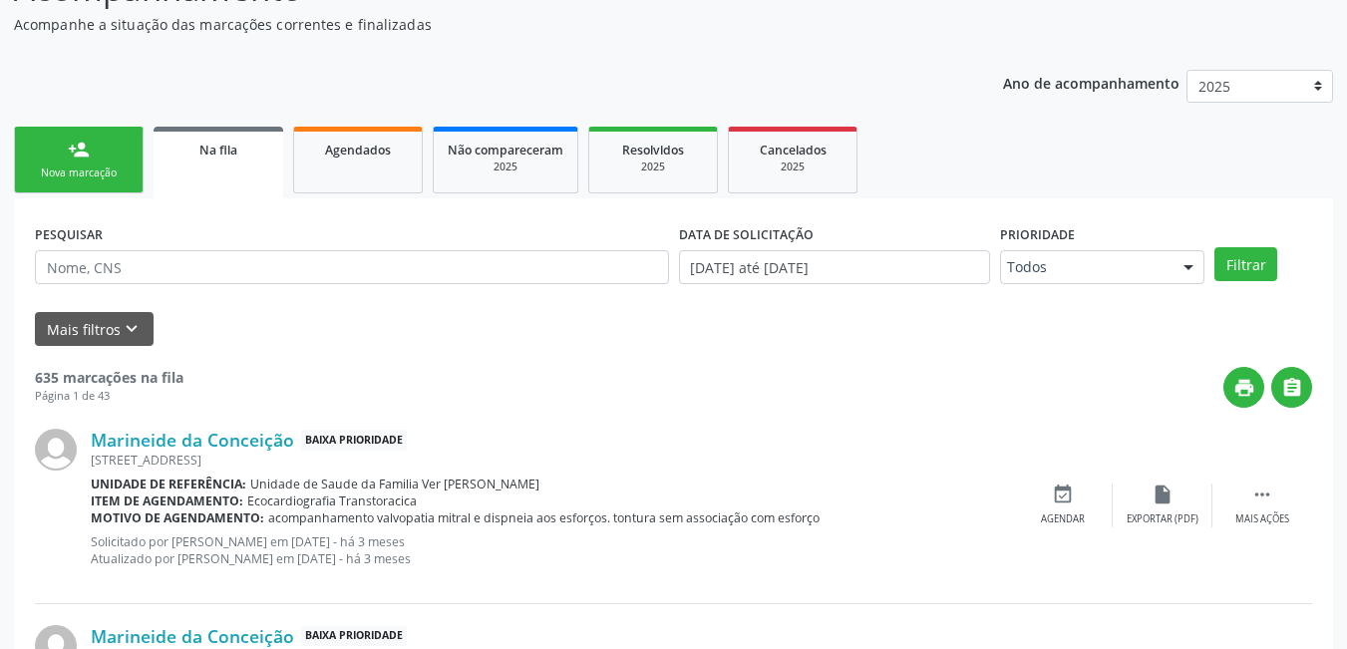
click at [355, 398] on div "print " at bounding box center [747, 387] width 1128 height 41
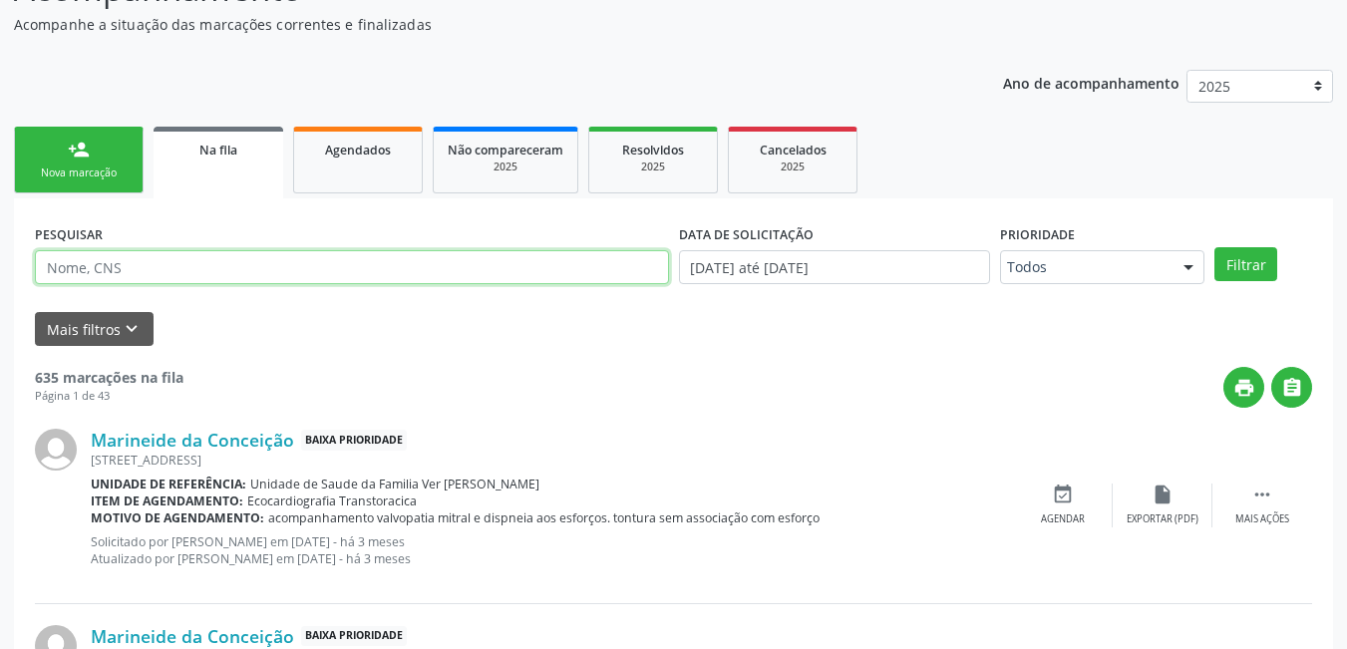
click at [170, 263] on input "text" at bounding box center [352, 267] width 634 height 34
type input "4"
click at [1214, 247] on button "Filtrar" at bounding box center [1245, 264] width 63 height 34
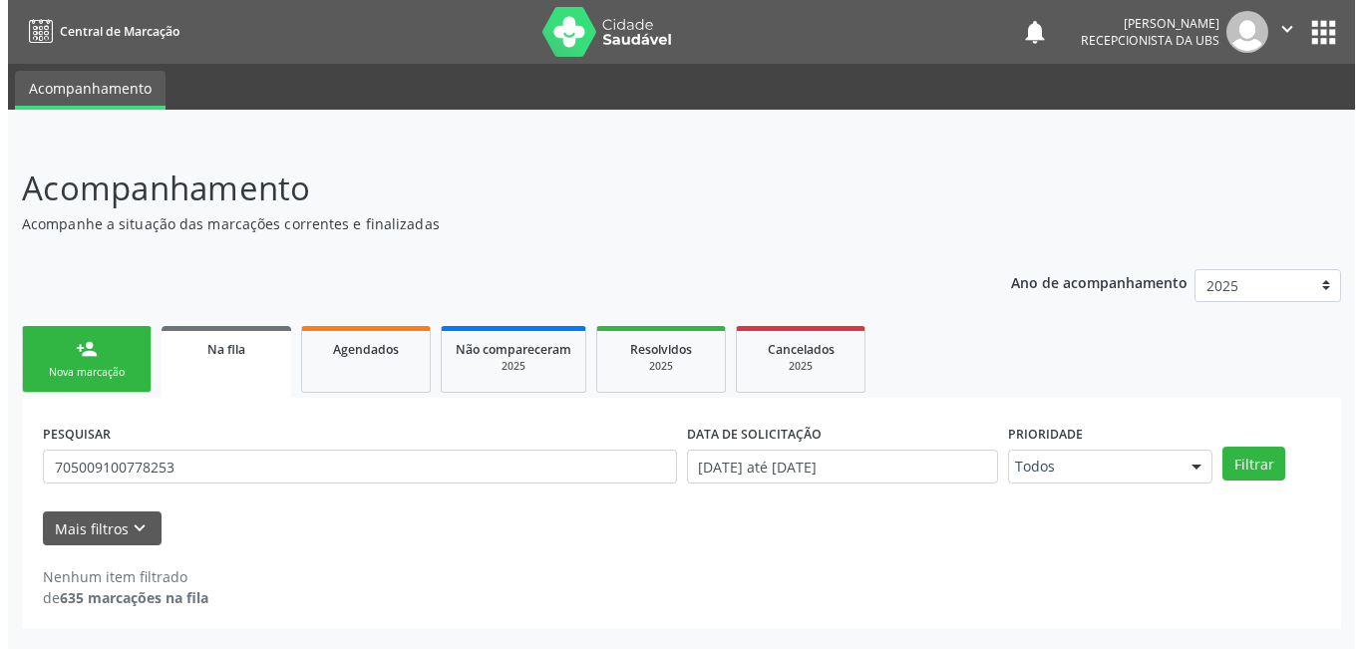
scroll to position [0, 0]
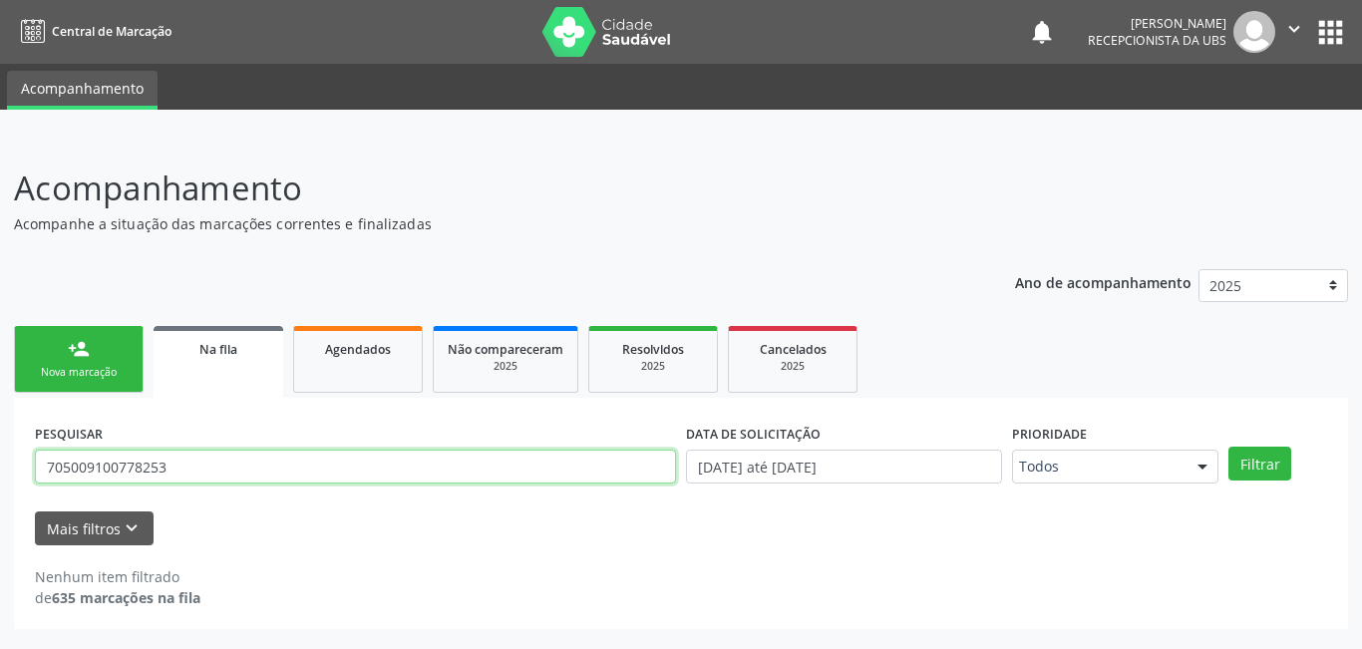
click at [191, 456] on input "705009100778253" at bounding box center [355, 467] width 641 height 34
click at [111, 464] on input "705009100778253" at bounding box center [355, 467] width 641 height 34
type input "705009010778253"
click at [1228, 447] on button "Filtrar" at bounding box center [1259, 464] width 63 height 34
drag, startPoint x: 195, startPoint y: 473, endPoint x: 2, endPoint y: 482, distance: 193.6
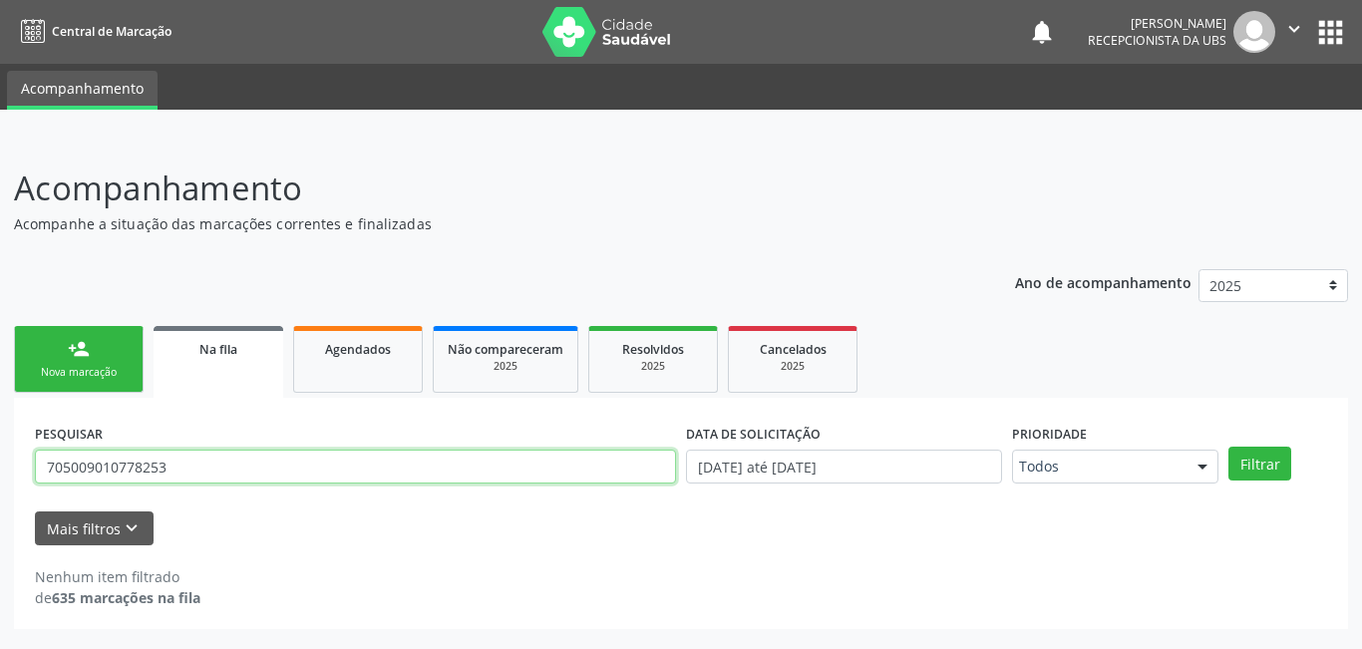
click at [0, 481] on div "Acompanhamento Acompanhe a situação das marcações correntes e finalizadas Relat…" at bounding box center [681, 393] width 1362 height 511
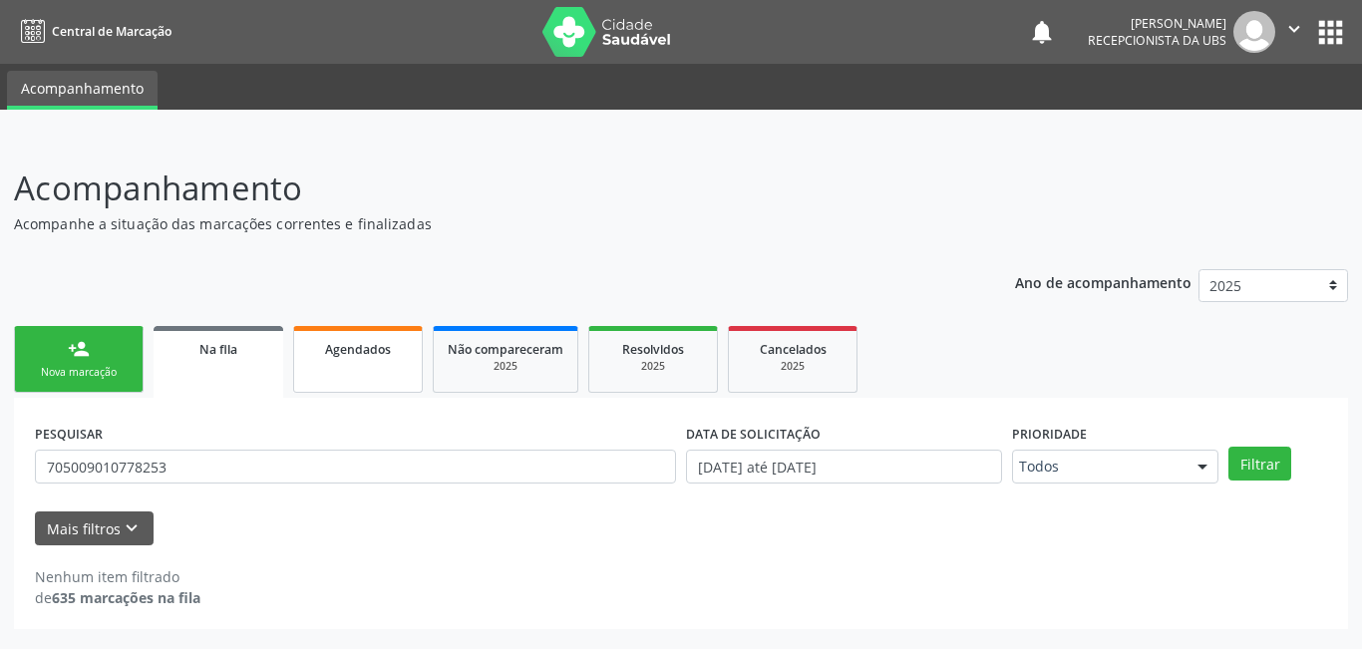
click at [351, 364] on link "Agendados" at bounding box center [358, 359] width 130 height 67
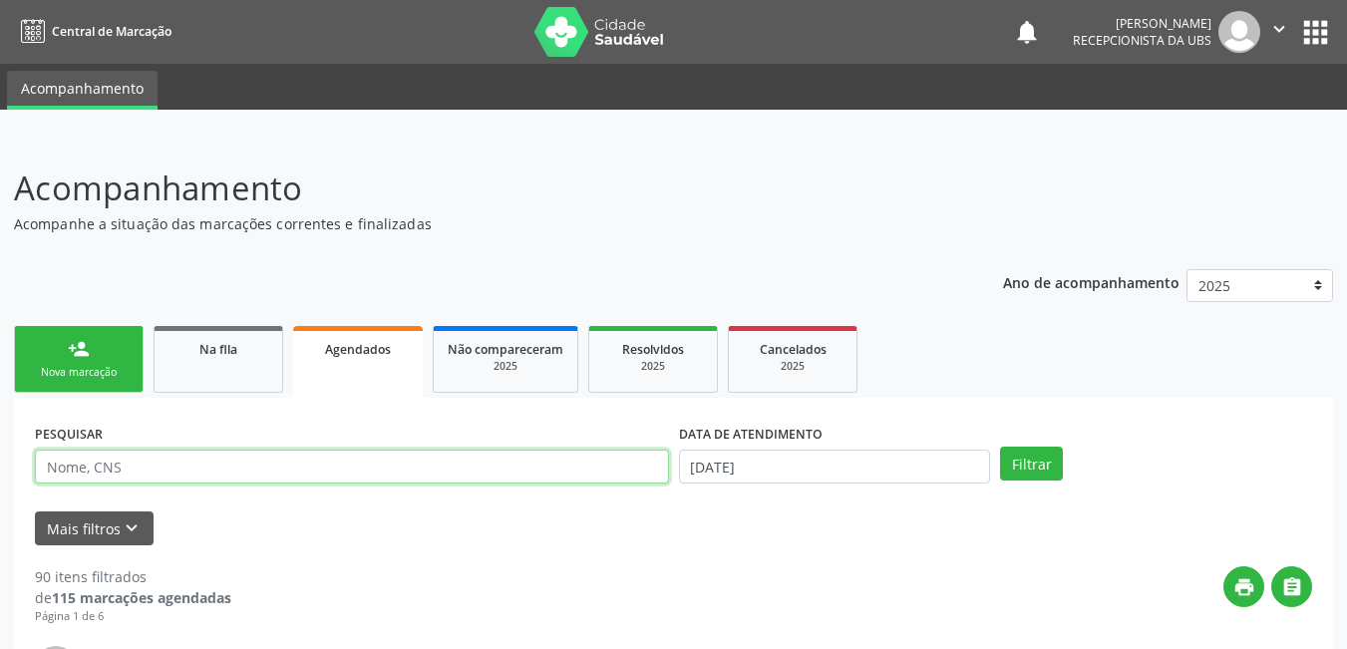
click at [202, 467] on input "text" at bounding box center [352, 467] width 634 height 34
paste input "705009010778253"
type input "705009010778253"
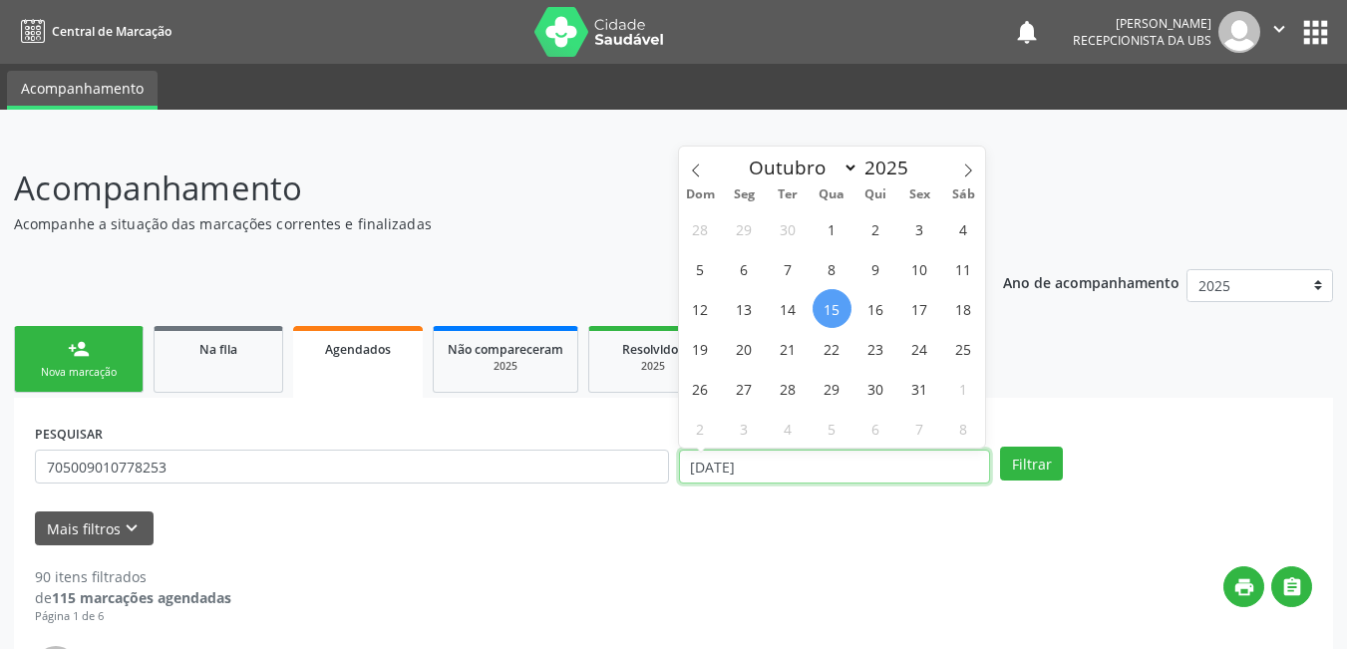
click at [844, 453] on input "[DATE]" at bounding box center [835, 467] width 312 height 34
click at [829, 316] on span "15" at bounding box center [831, 308] width 39 height 39
type input "[DATE]"
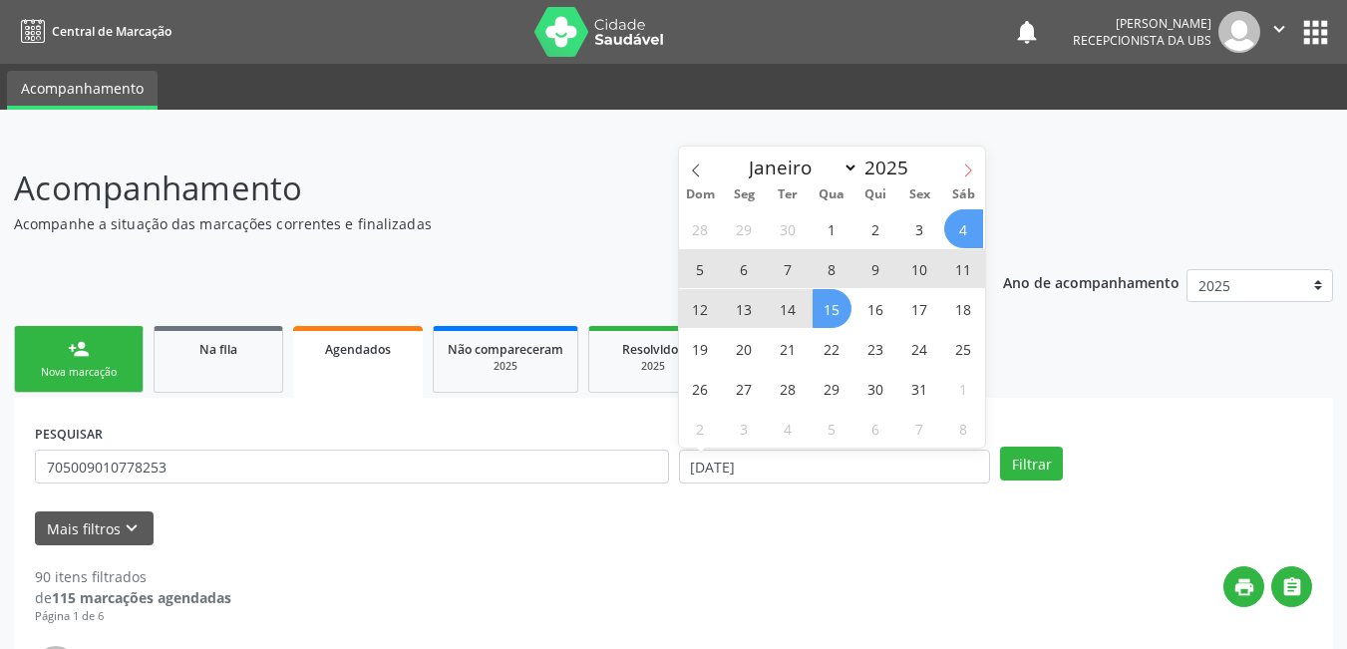
click at [974, 168] on icon at bounding box center [968, 170] width 14 height 14
select select "10"
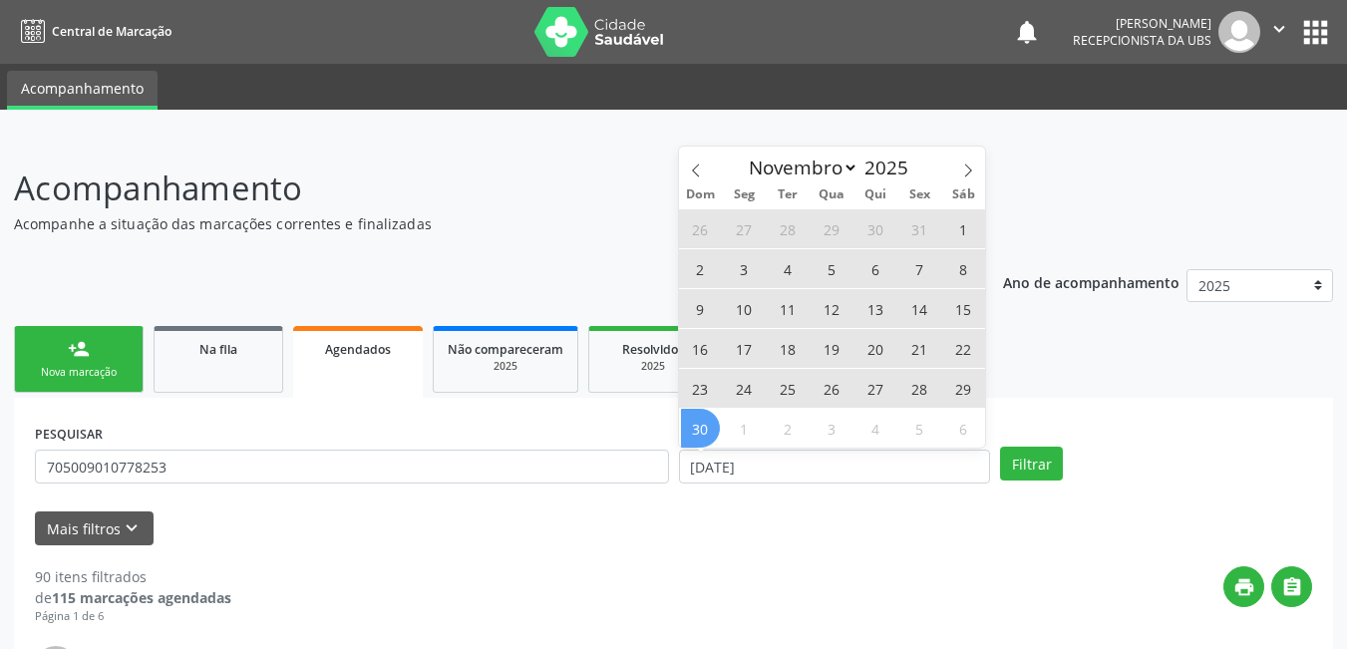
click at [686, 431] on span "30" at bounding box center [700, 428] width 39 height 39
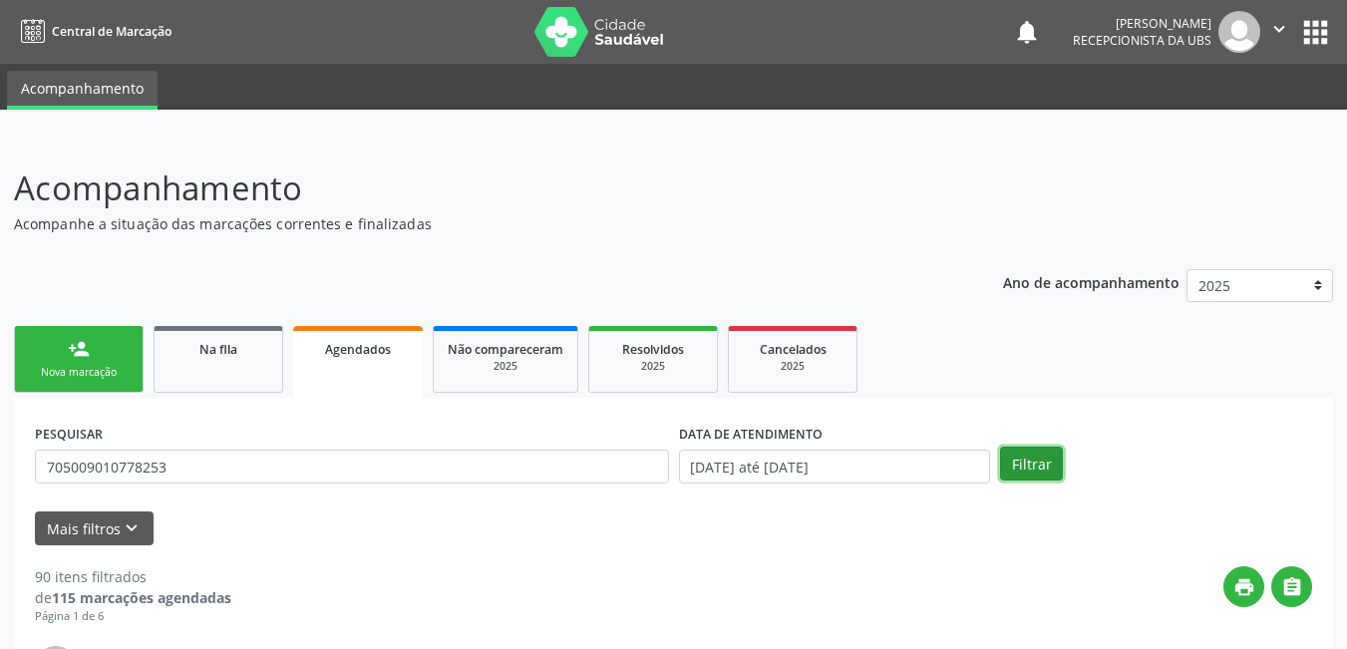
click at [1032, 471] on button "Filtrar" at bounding box center [1031, 464] width 63 height 34
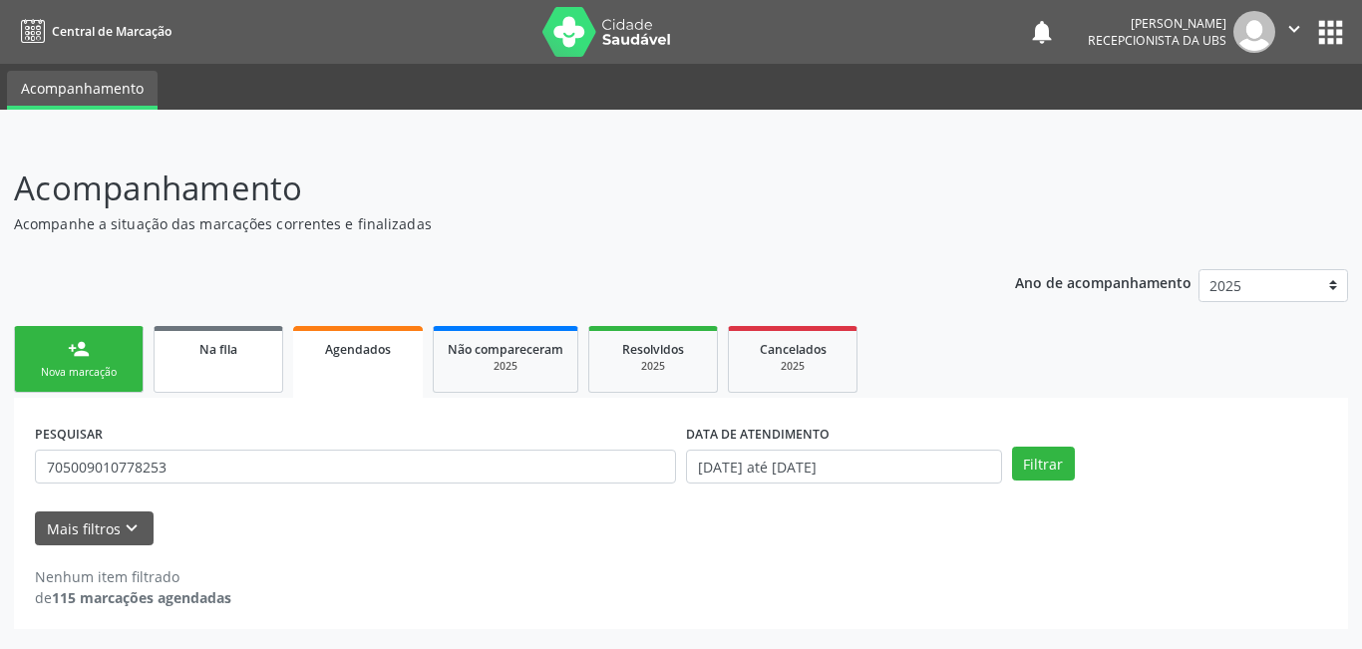
click at [219, 354] on span "Na fila" at bounding box center [218, 349] width 38 height 17
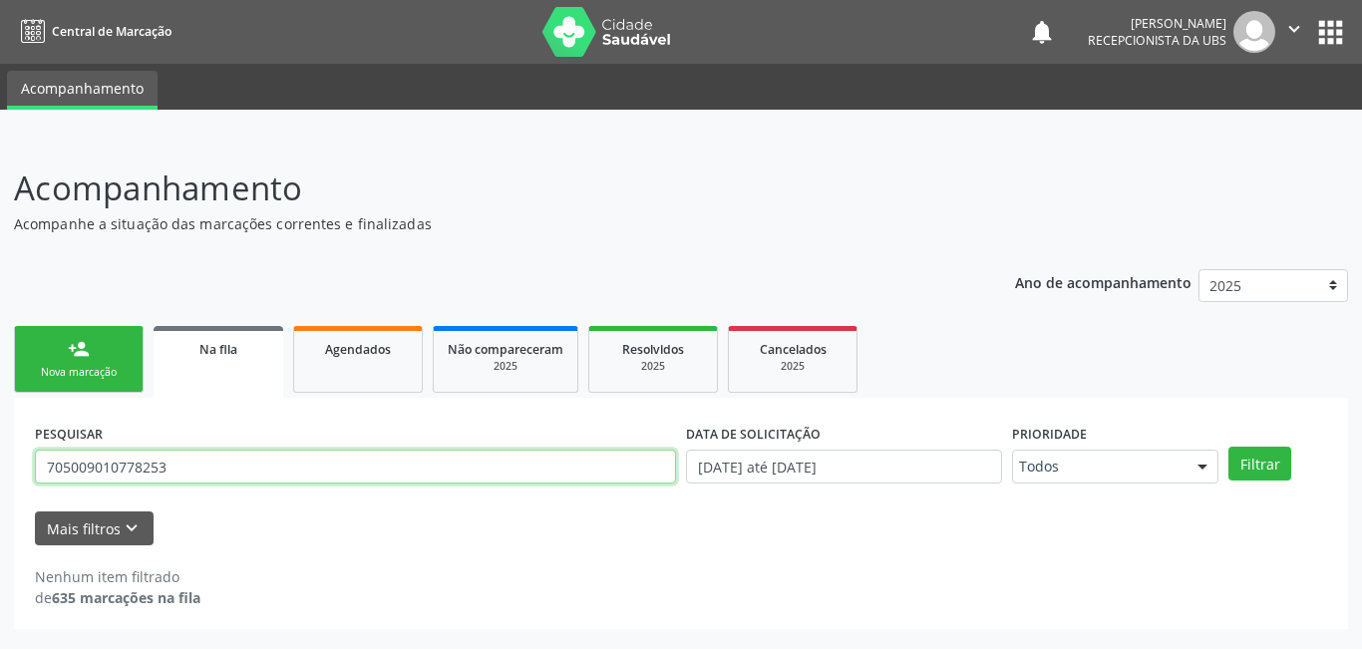
click at [192, 473] on input "705009010778253" at bounding box center [355, 467] width 641 height 34
drag, startPoint x: 193, startPoint y: 473, endPoint x: 17, endPoint y: 478, distance: 176.5
click at [17, 478] on div "PESQUISAR 705009010778253 DATA DE SOLICITAÇÃO [DATE] até [DATE] Prioridade Todo…" at bounding box center [681, 513] width 1334 height 231
type input "[PERSON_NAME]"
click at [1228, 447] on button "Filtrar" at bounding box center [1259, 464] width 63 height 34
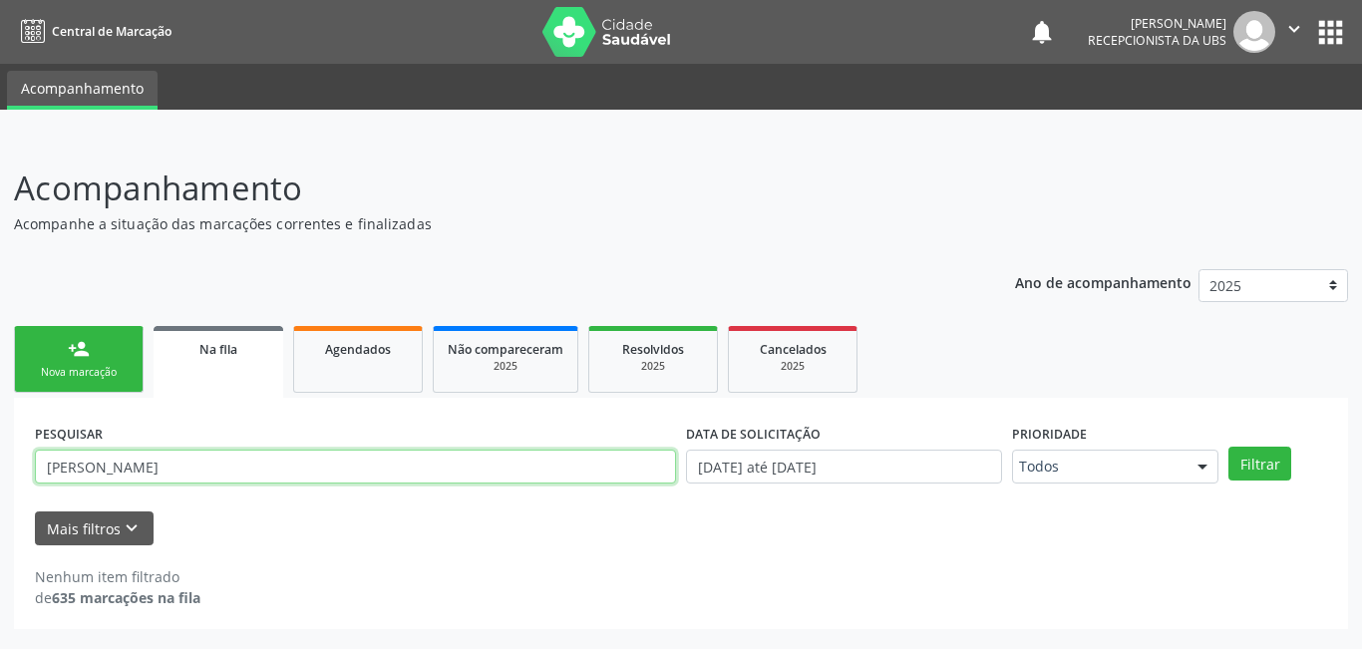
drag, startPoint x: 143, startPoint y: 452, endPoint x: 168, endPoint y: 470, distance: 31.5
click at [168, 470] on input "[PERSON_NAME]" at bounding box center [355, 467] width 641 height 34
drag, startPoint x: 168, startPoint y: 470, endPoint x: 0, endPoint y: 417, distance: 176.6
click at [0, 417] on div "Acompanhamento Acompanhe a situação das marcações correntes e finalizadas Relat…" at bounding box center [681, 393] width 1362 height 511
